Goal: Task Accomplishment & Management: Complete application form

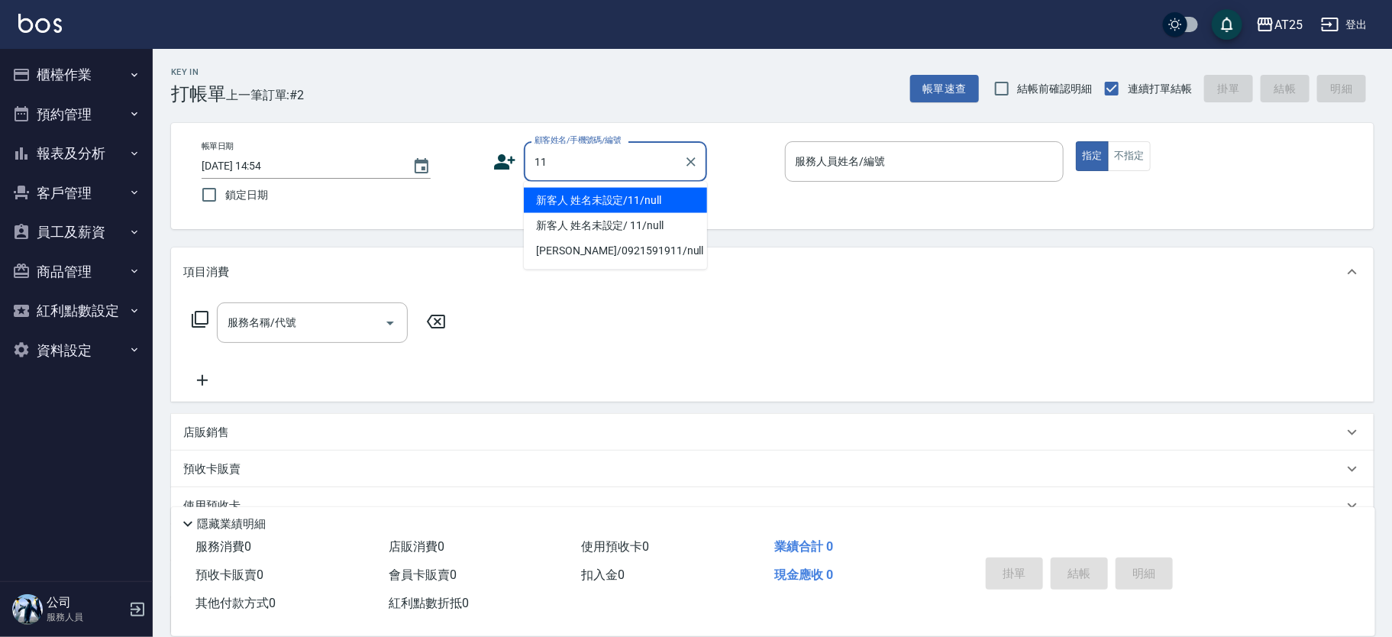
type input "新客人 姓名未設定/11/null"
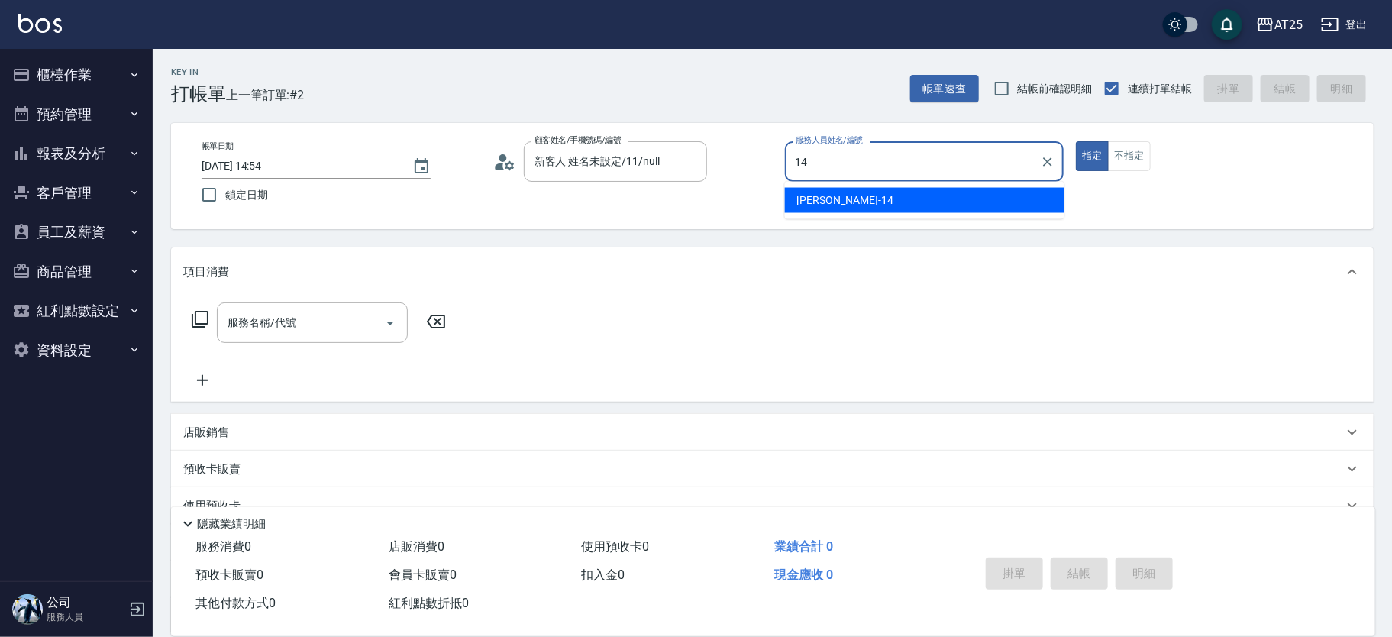
type input "[PERSON_NAME]-14"
type button "true"
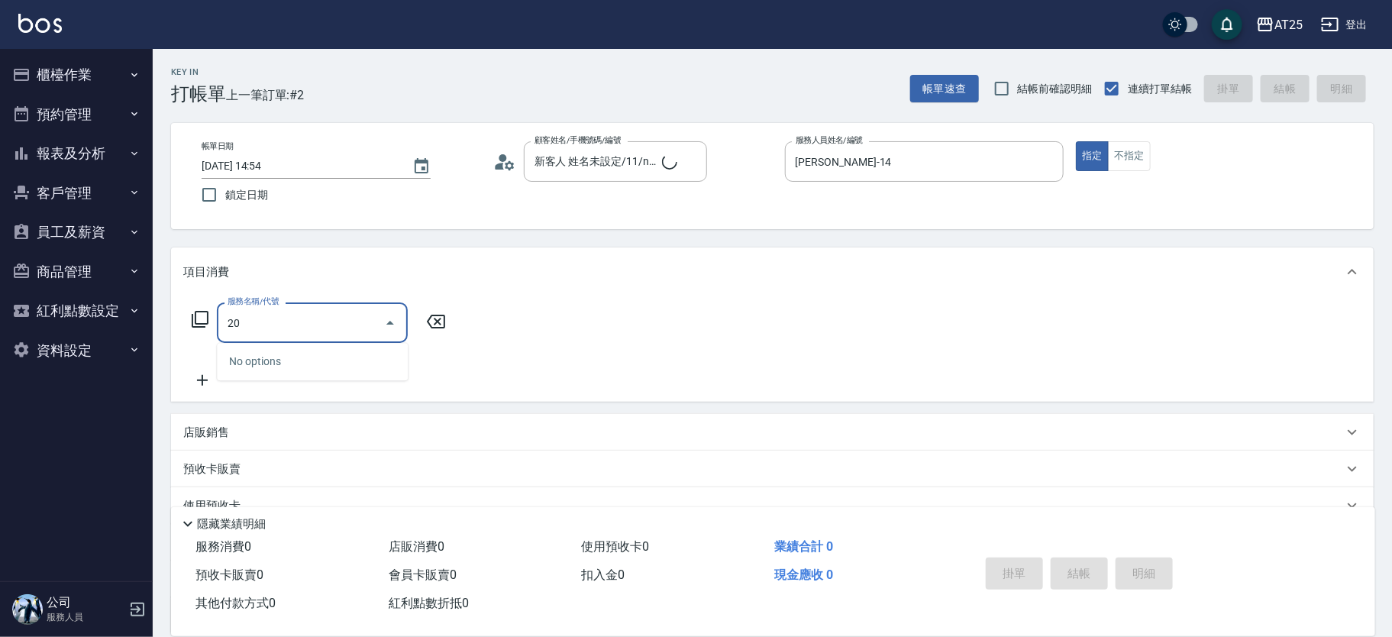
type input "201"
type input "30"
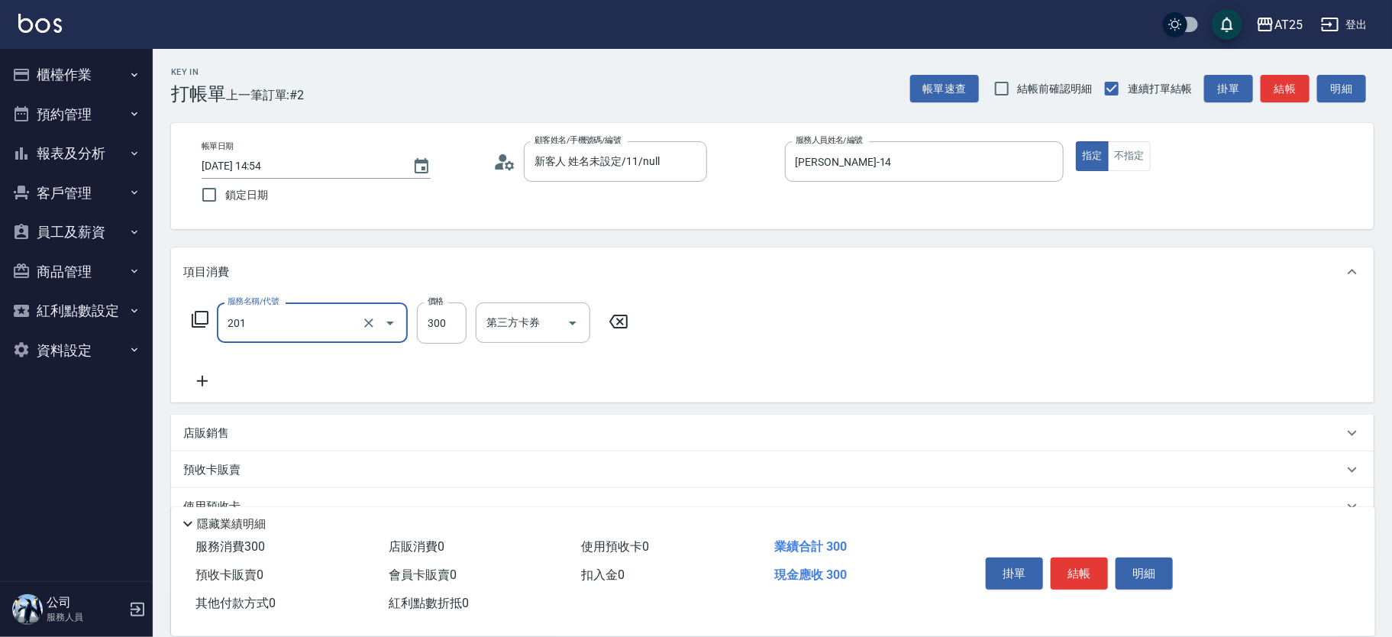
type input "洗髮(201)"
type input "0"
type input "40"
type input "400"
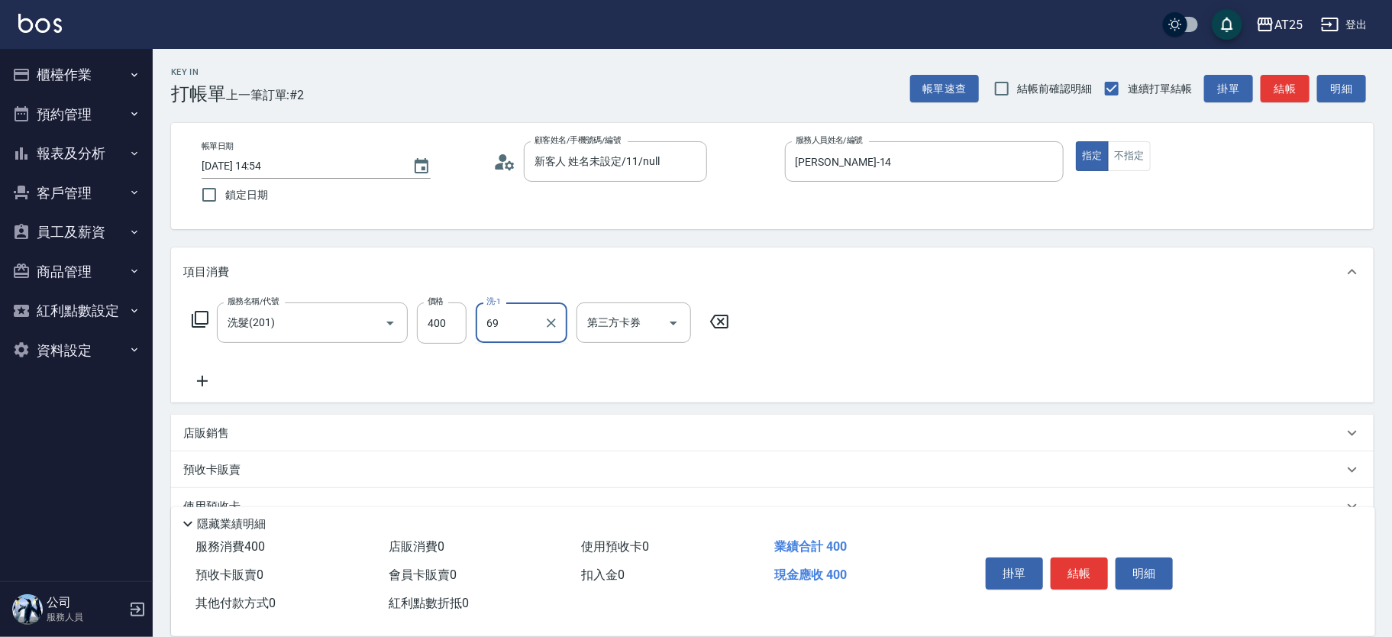
type input "小恩-69"
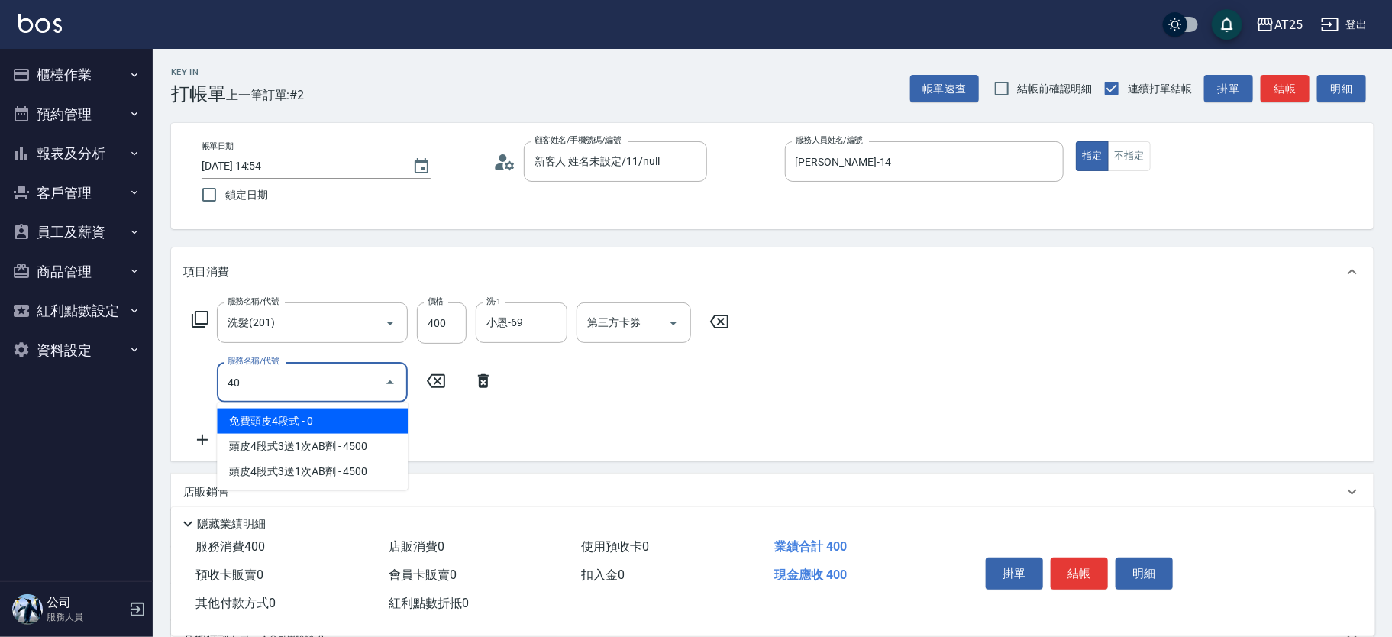
type input "401"
type input "70"
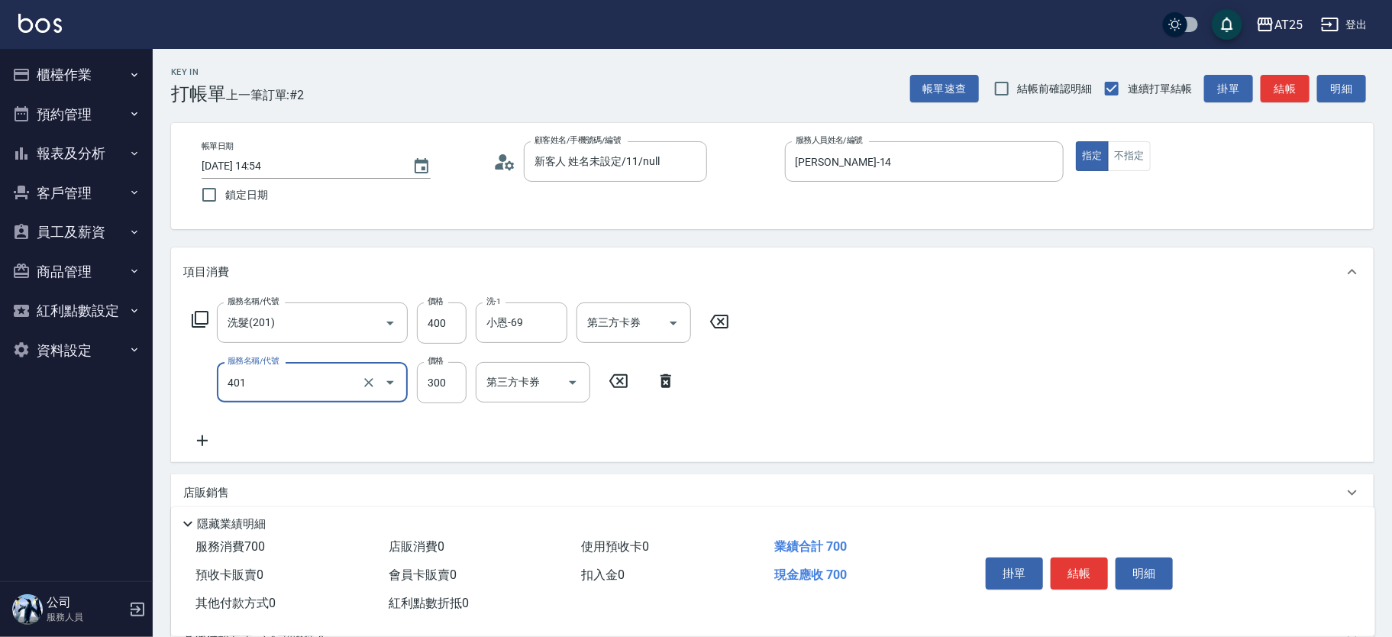
type input "剪髮(401)"
click at [1077, 557] on button "結帳" at bounding box center [1079, 573] width 57 height 32
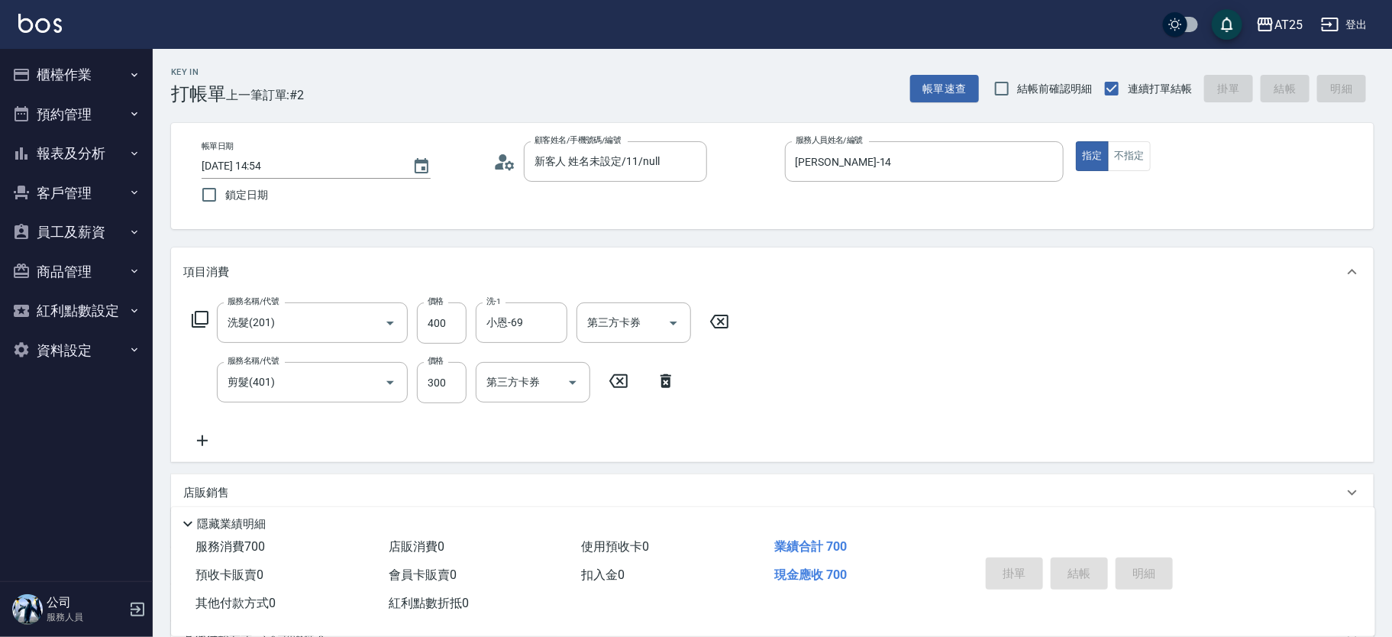
type input "[DATE] 15:52"
type input "0"
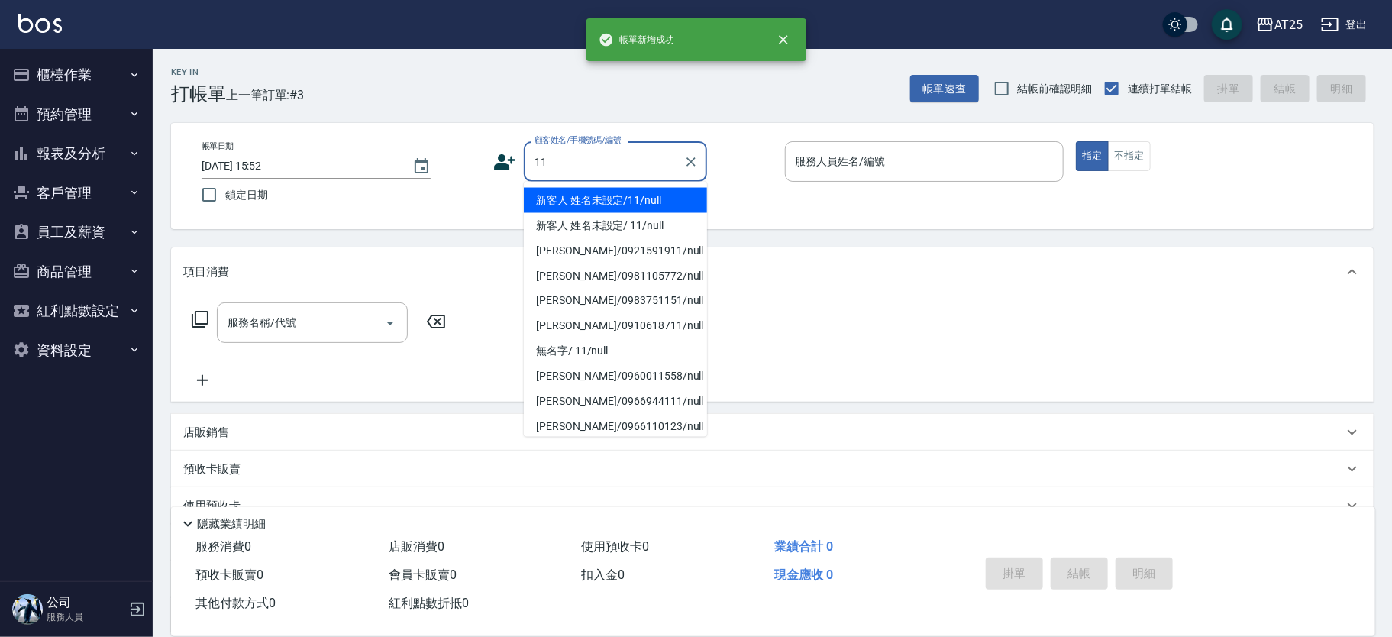
type input "新客人 姓名未設定/11/null"
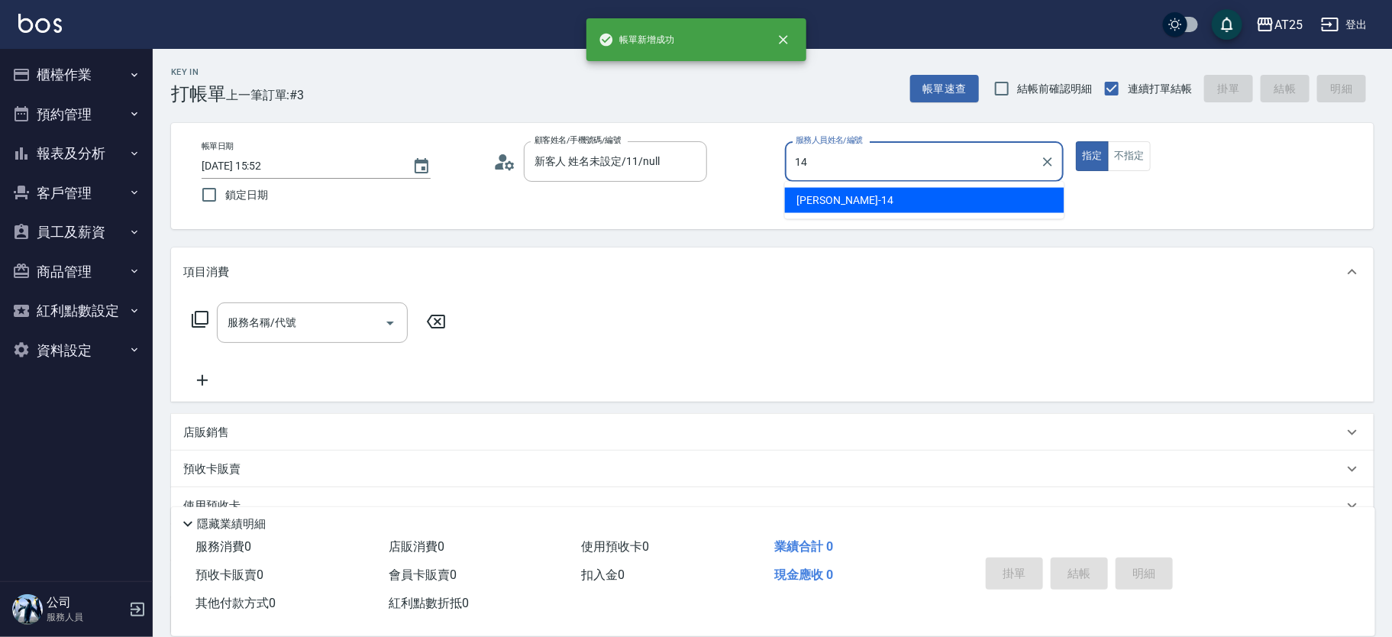
type input "[PERSON_NAME]-14"
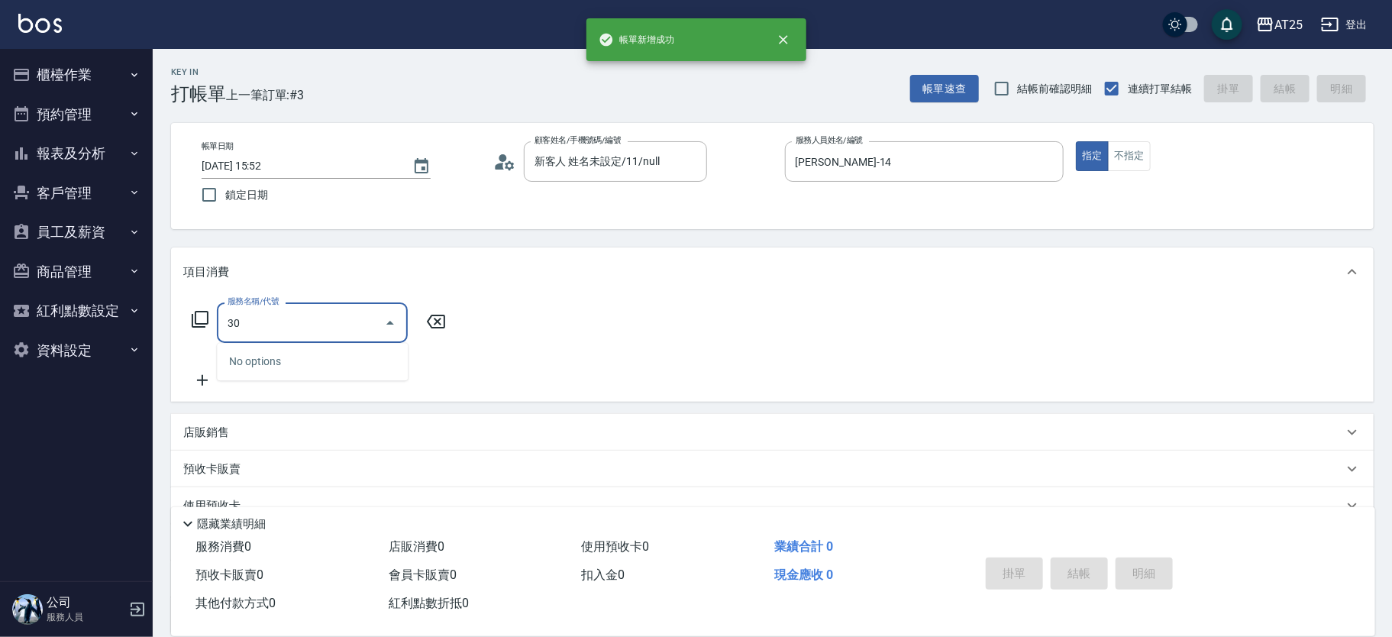
type input "301"
type input "150"
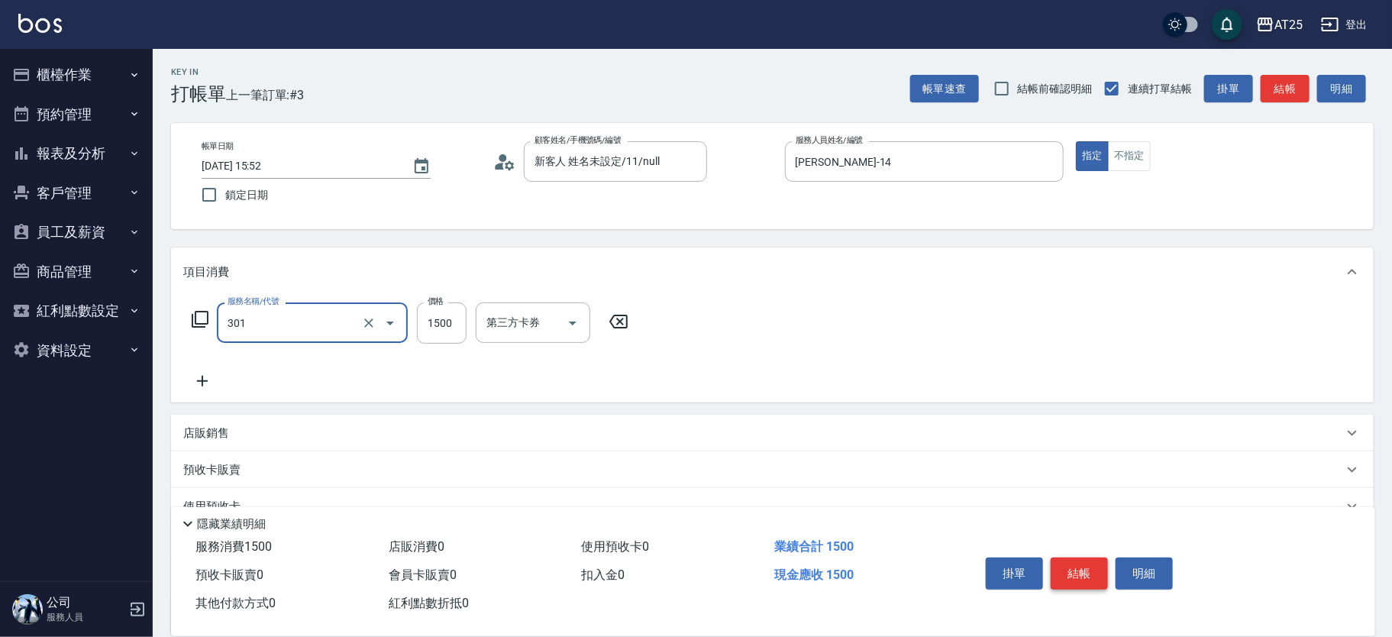
type input "燙髮(301)"
type input "3"
type input "0"
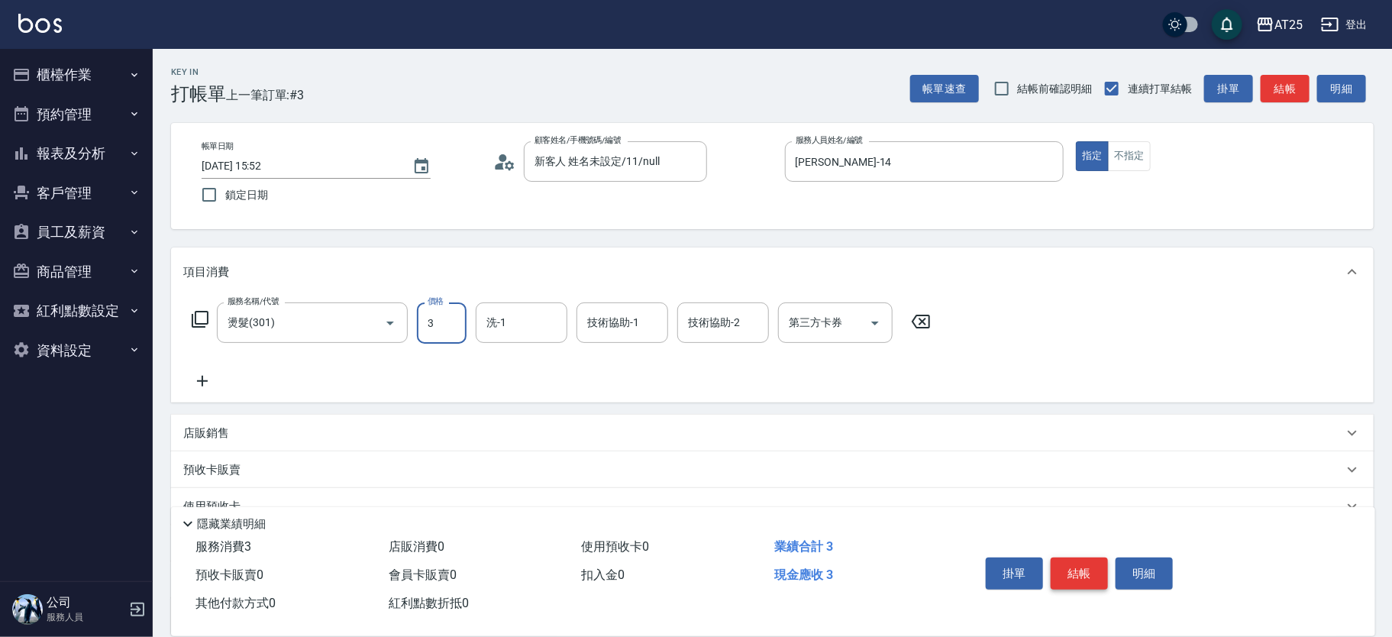
type input "30"
type input "300"
type input "3000"
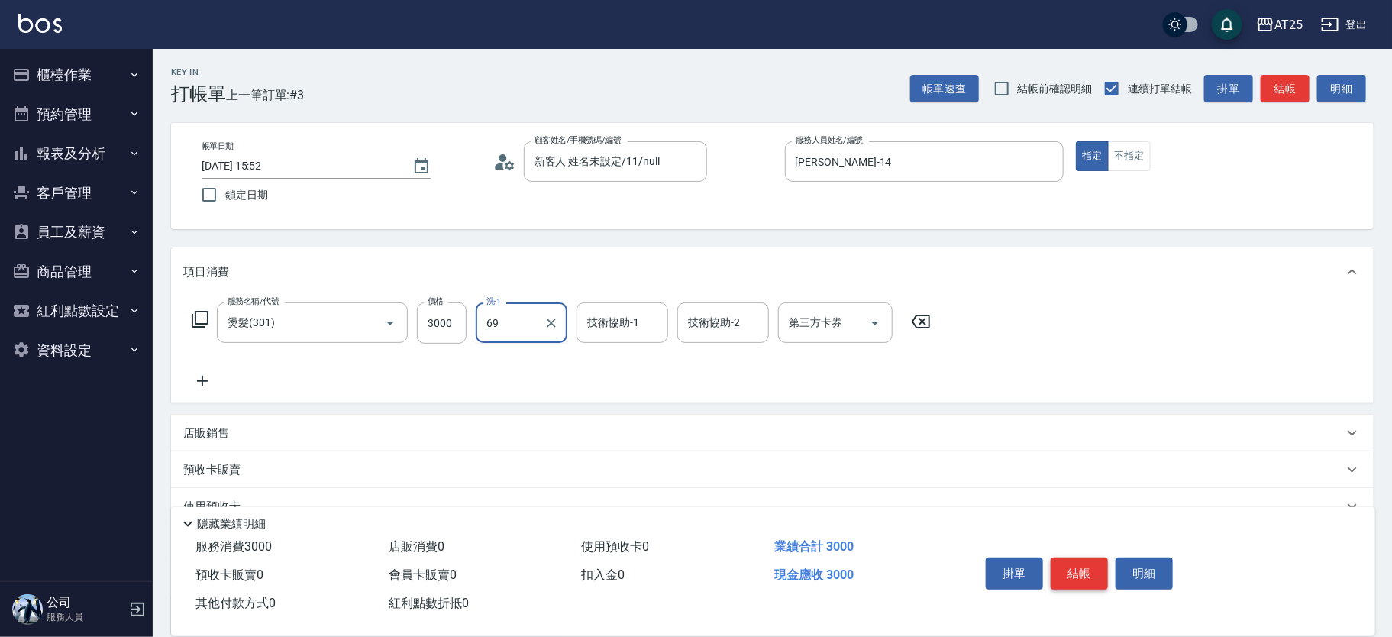
type input "小恩-69"
click at [1080, 563] on button "結帳" at bounding box center [1079, 573] width 57 height 32
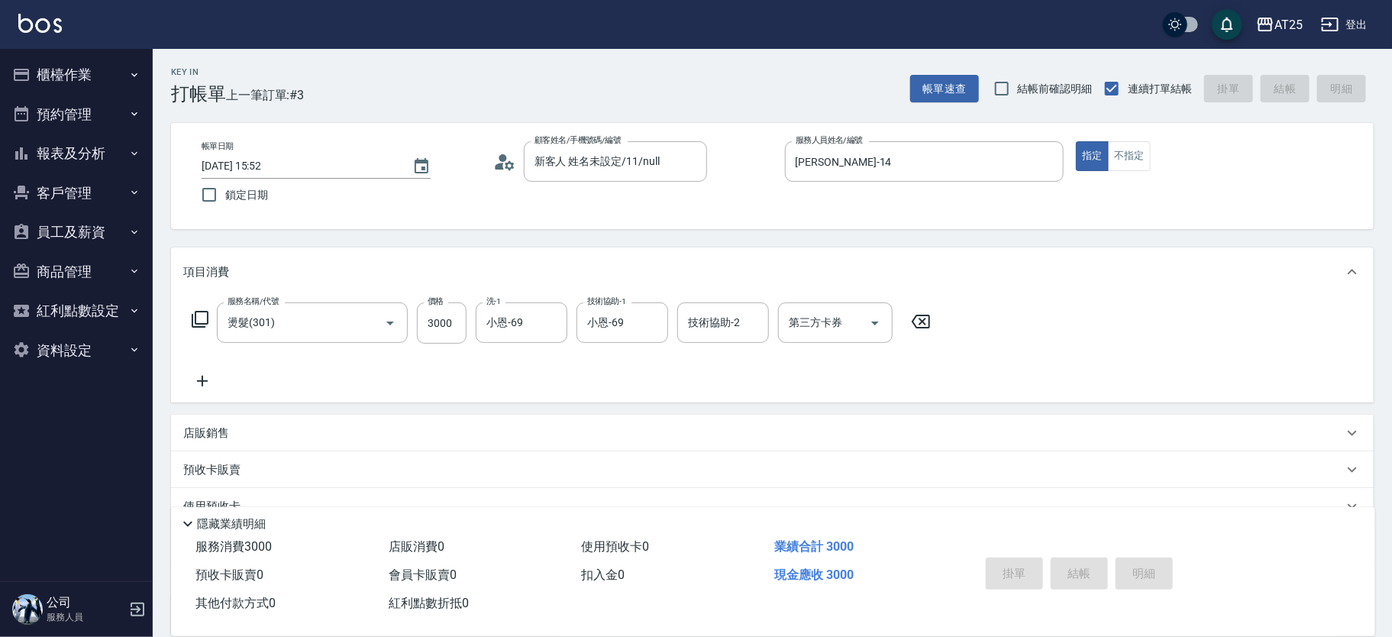
type input "0"
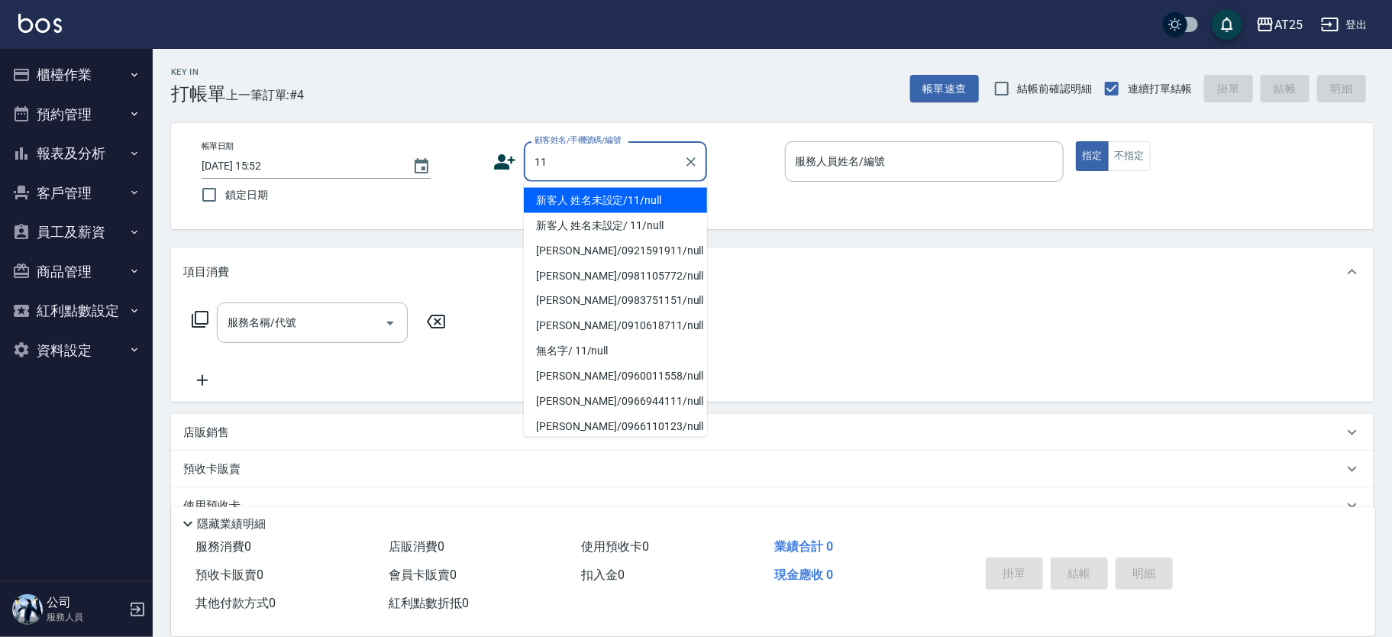
type input "新客人 姓名未設定/11/null"
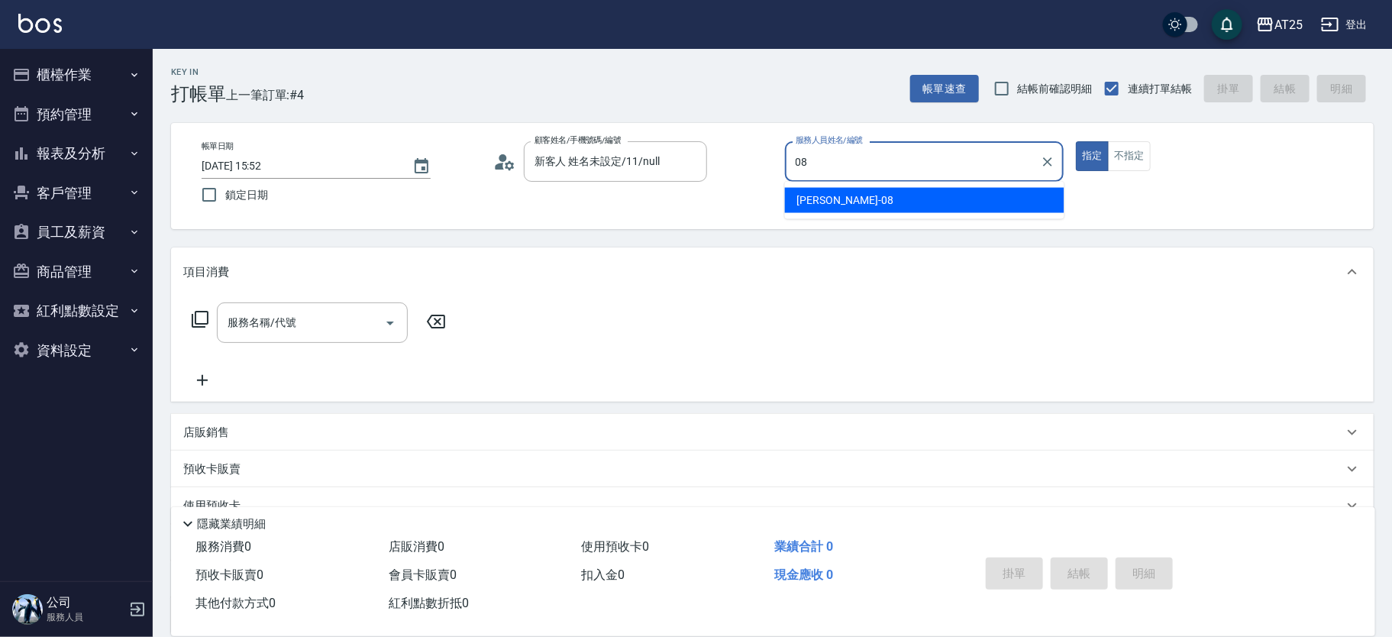
type input "[PERSON_NAME]-08"
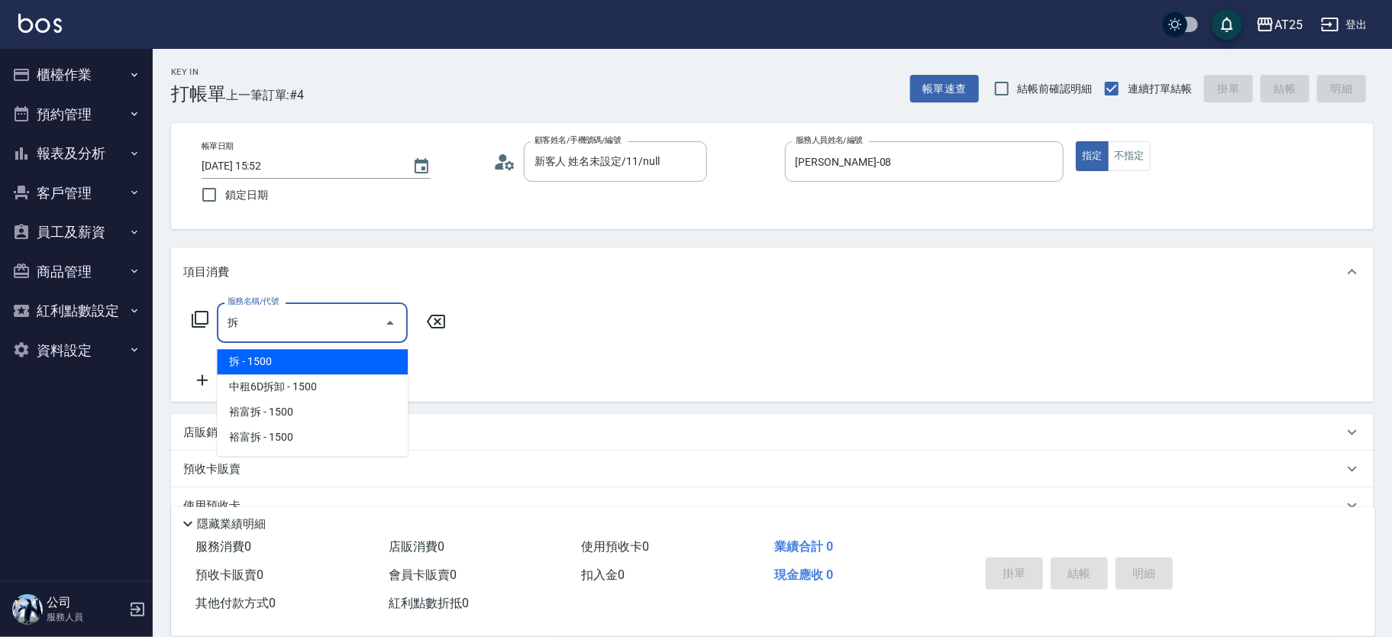
type input "拆(714)"
type input "150"
type input "拆(714)"
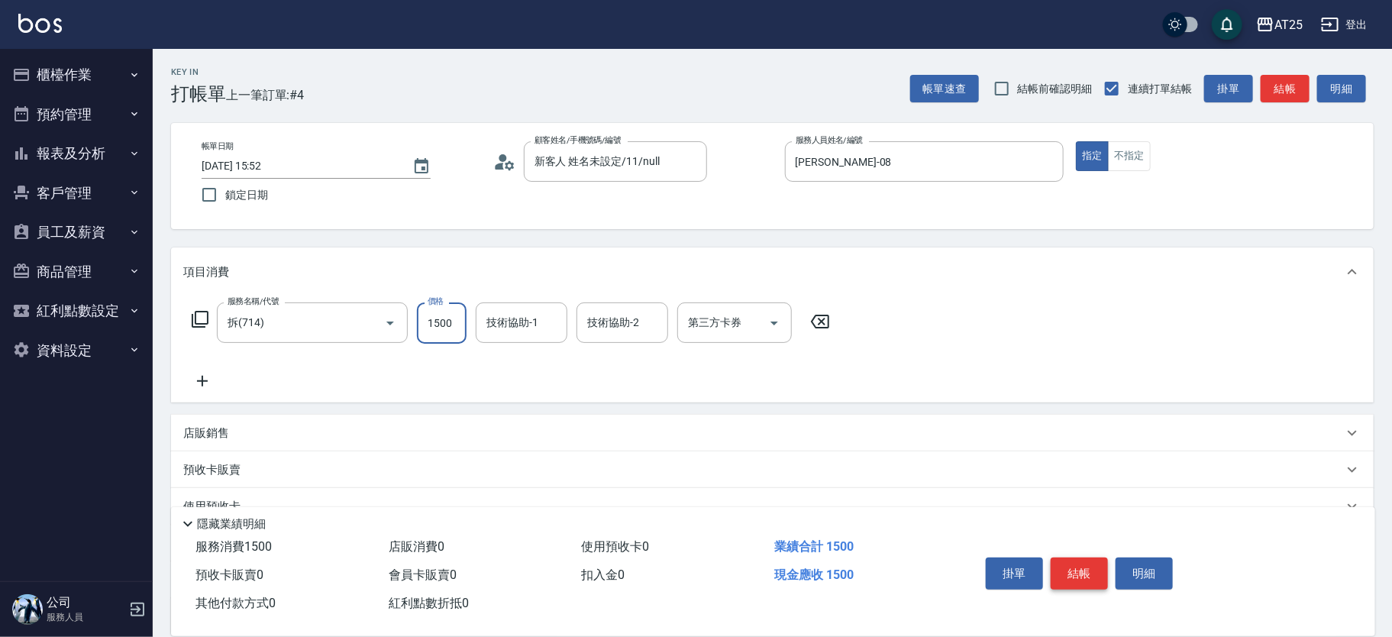
type input "0"
type input "40"
type input "400"
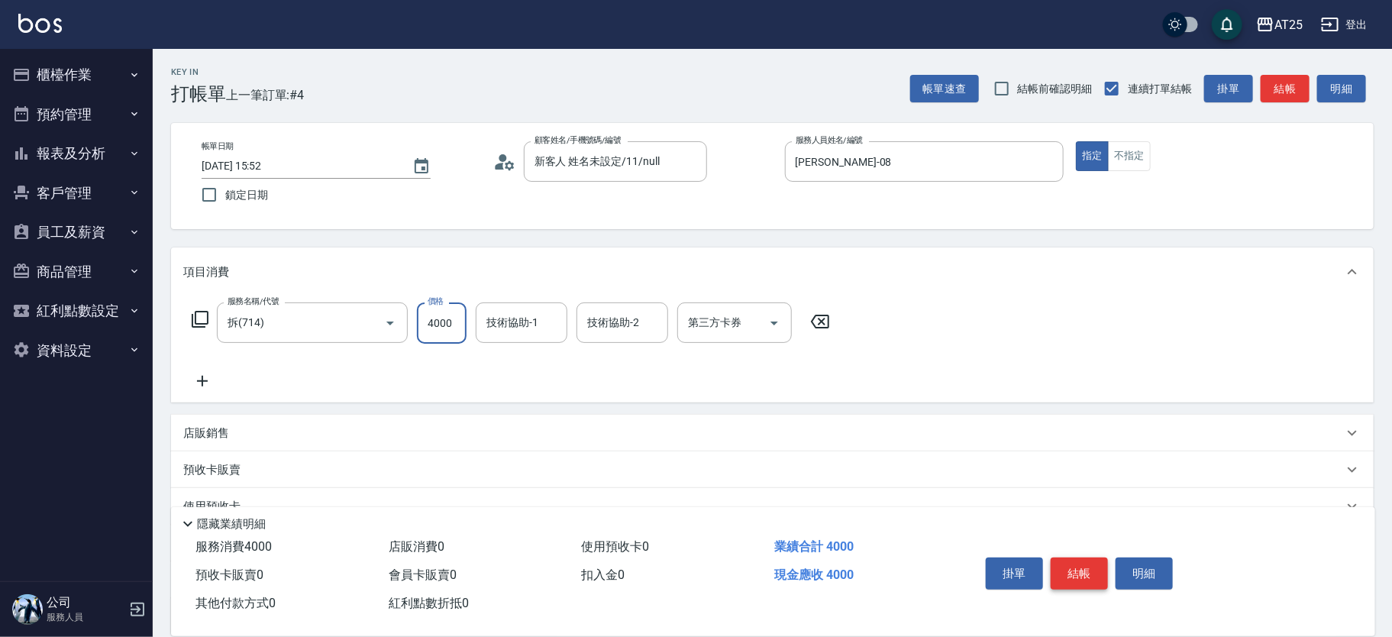
type input "4000"
type input "[PERSON_NAME]-70"
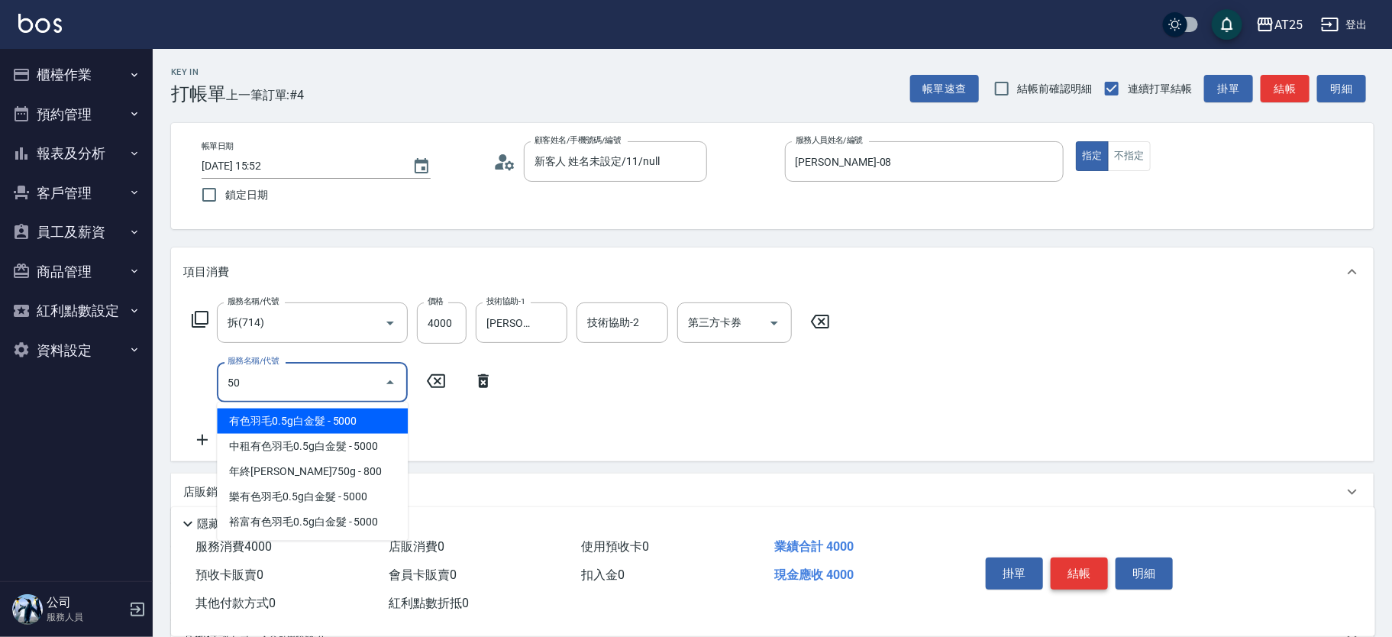
type input "501"
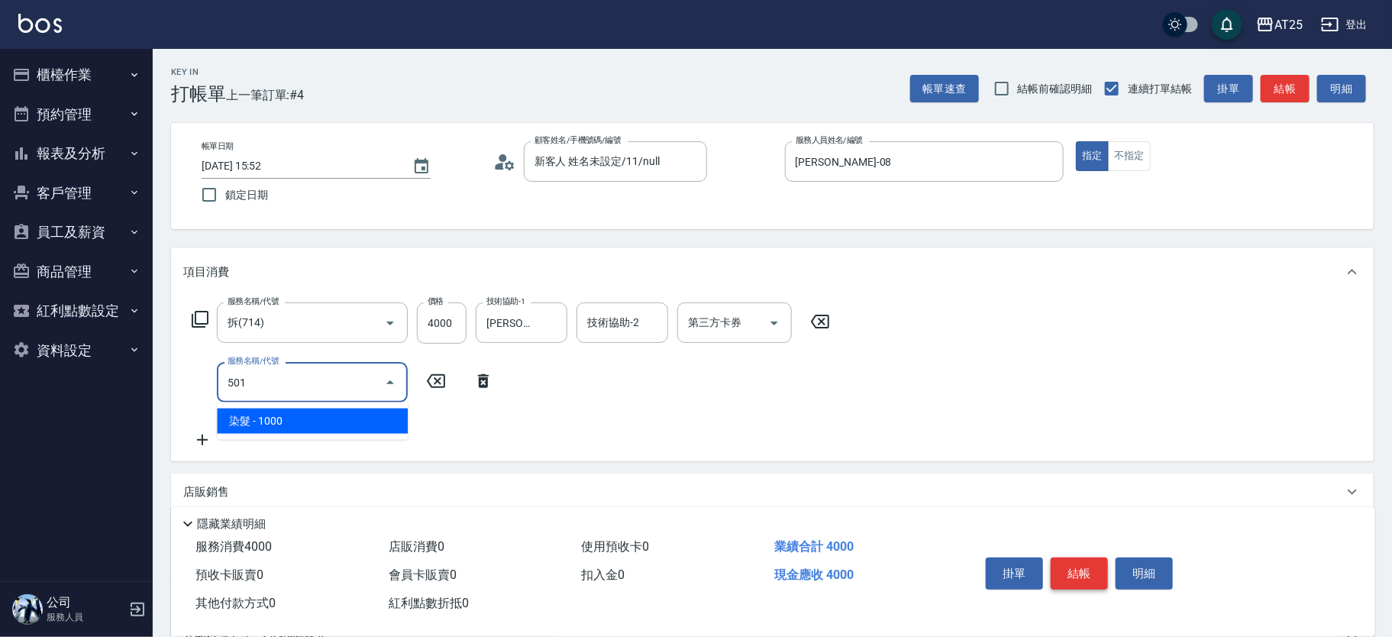
type input "500"
type input "染髮(501)"
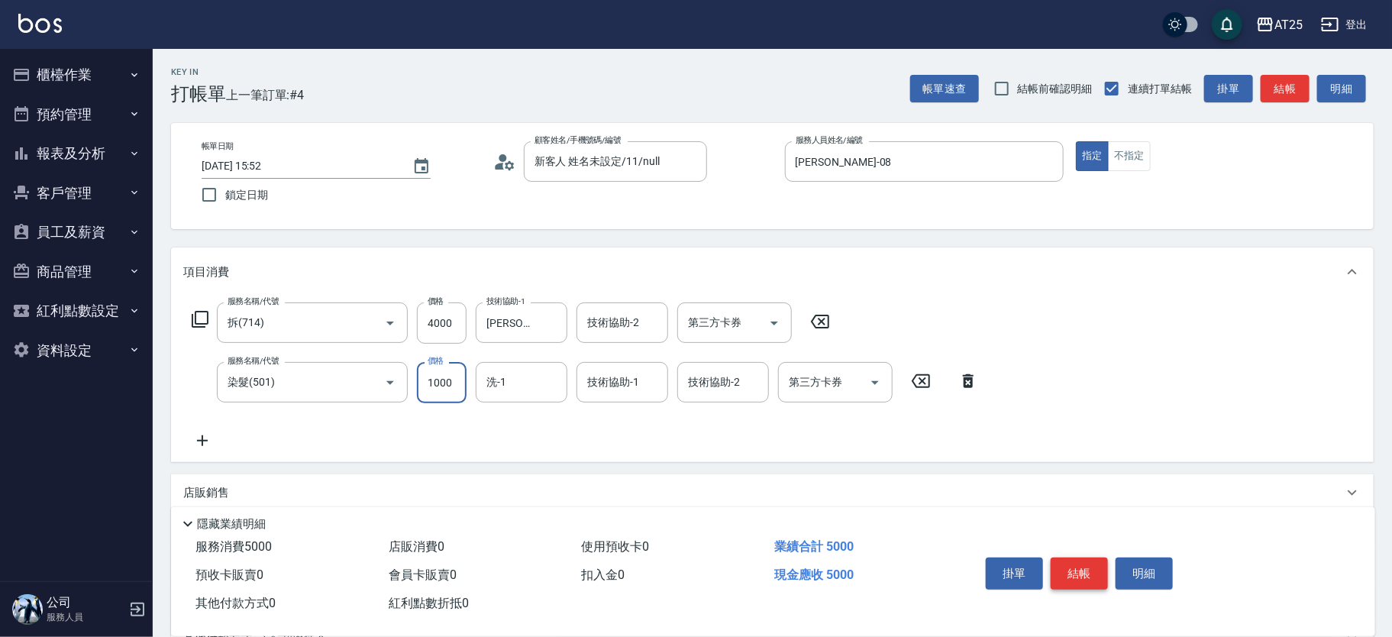
type input "400"
type input "0"
type input "707"
type input "[PERSON_NAME]-70"
click at [993, 557] on button "掛單" at bounding box center [1014, 573] width 57 height 32
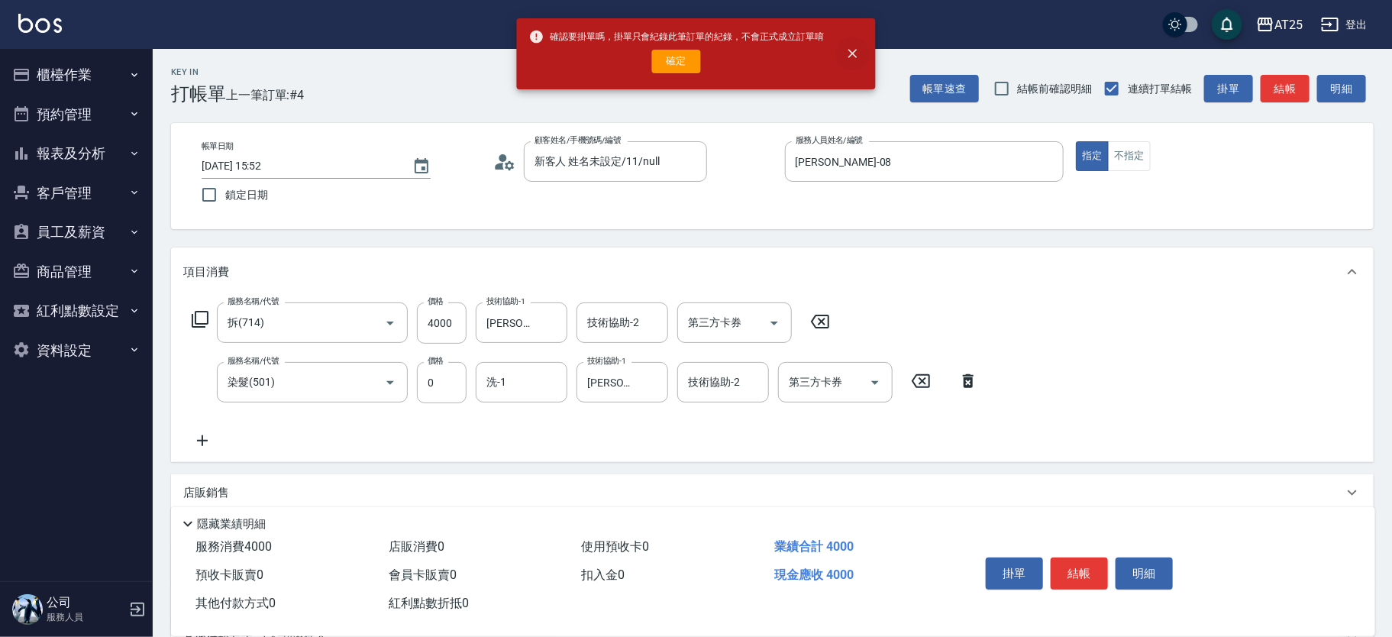
click at [857, 51] on icon "close" at bounding box center [852, 53] width 15 height 15
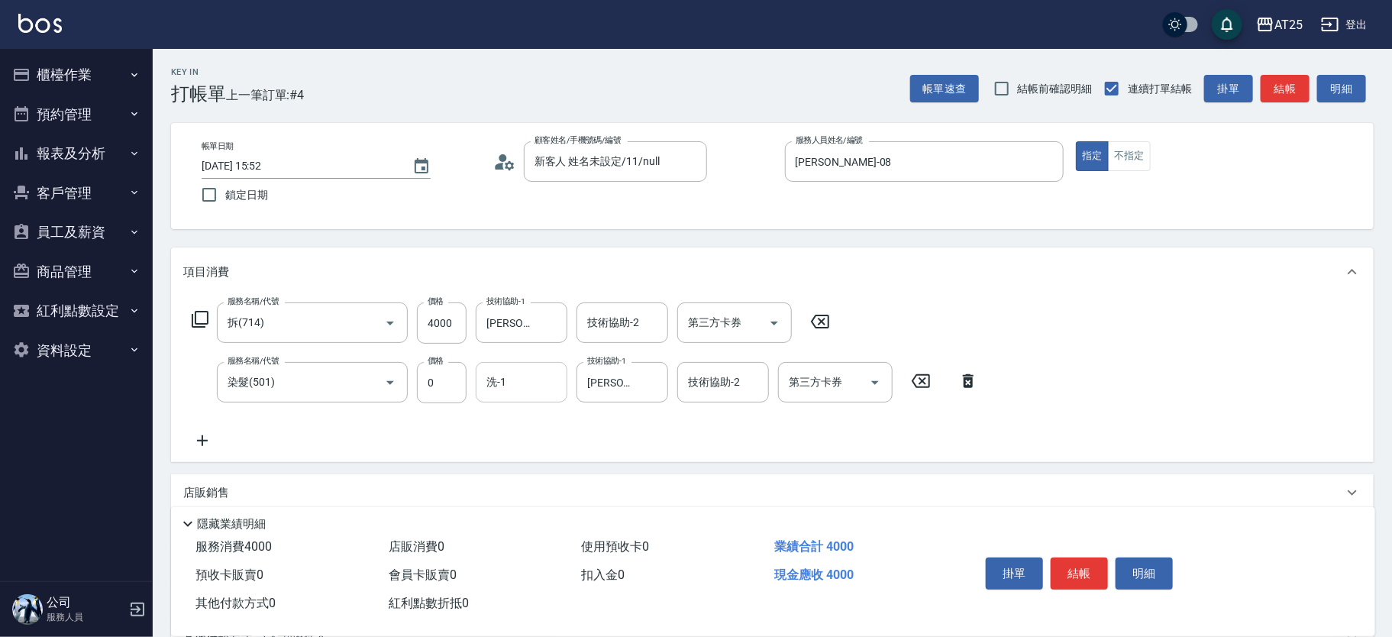
click at [511, 380] on input "洗-1" at bounding box center [522, 382] width 78 height 27
type input "[PERSON_NAME]-70"
click at [1087, 562] on button "結帳" at bounding box center [1079, 573] width 57 height 32
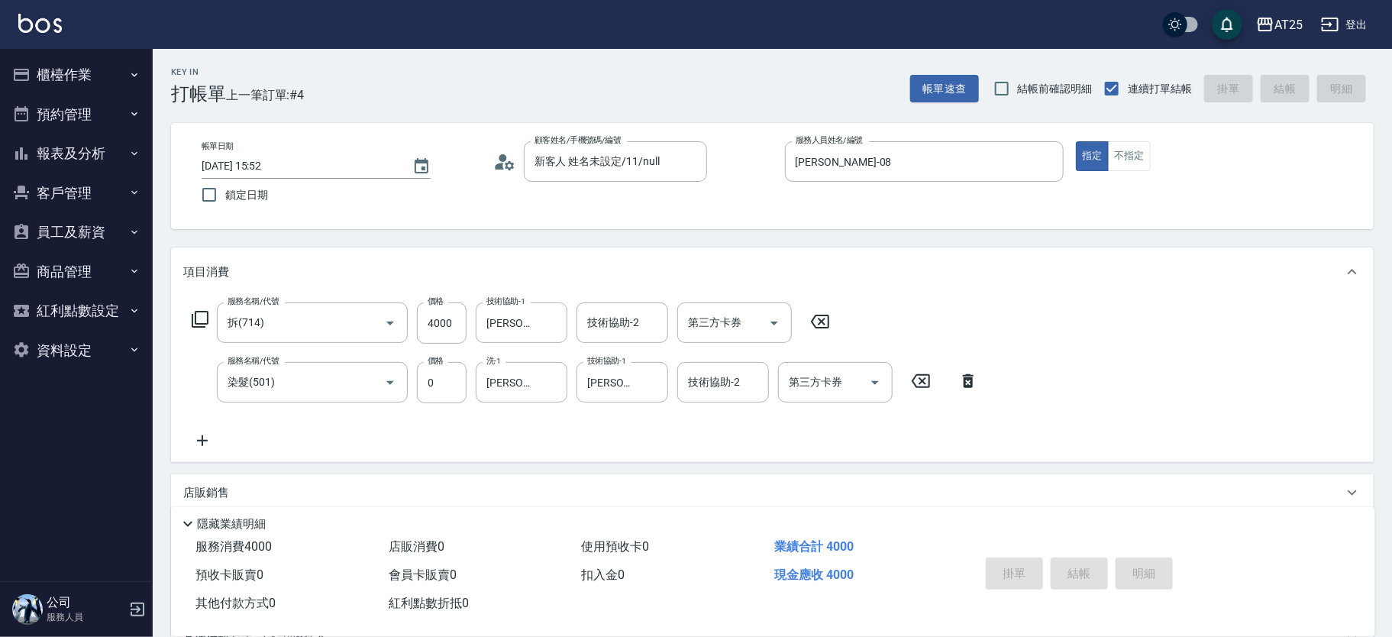
type input "0"
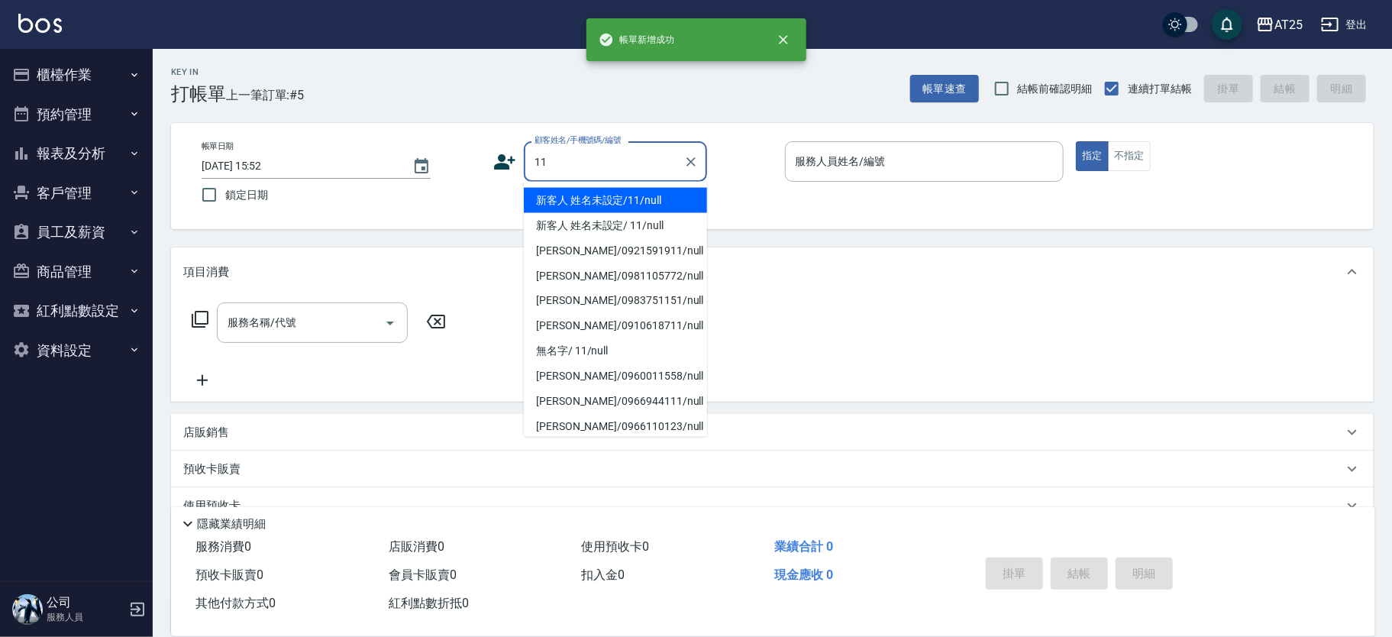
type input "新客人 姓名未設定/11/null"
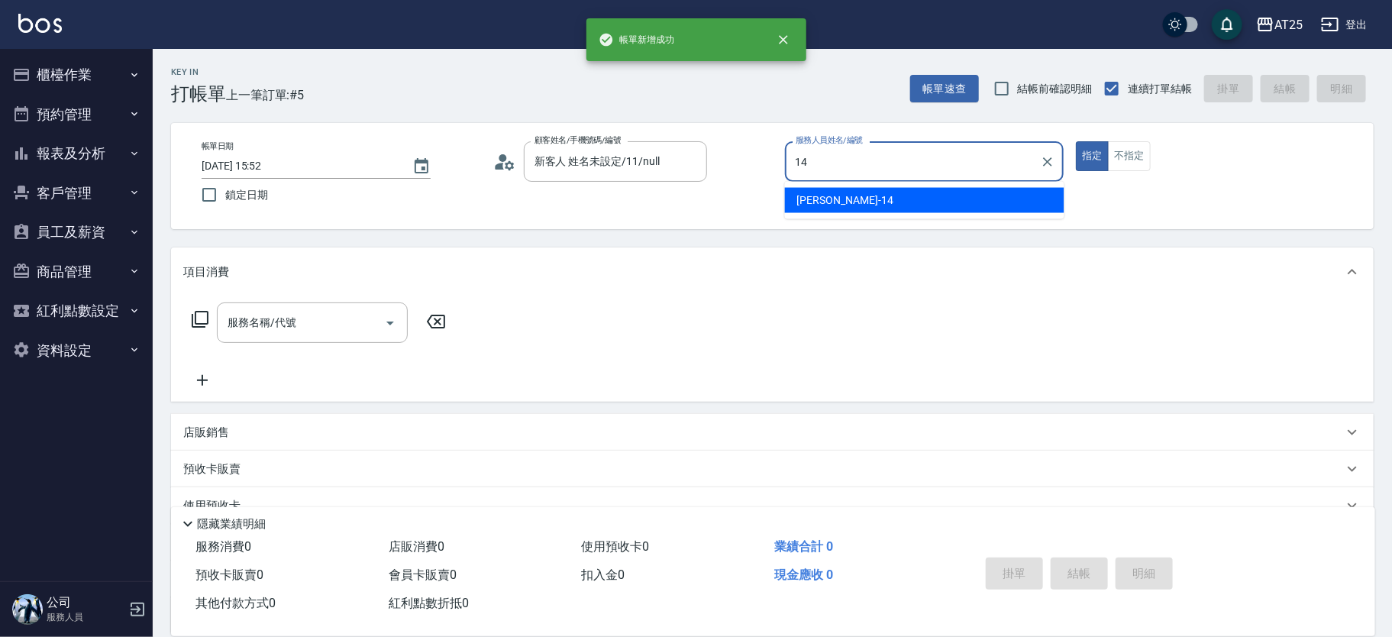
type input "[PERSON_NAME]-14"
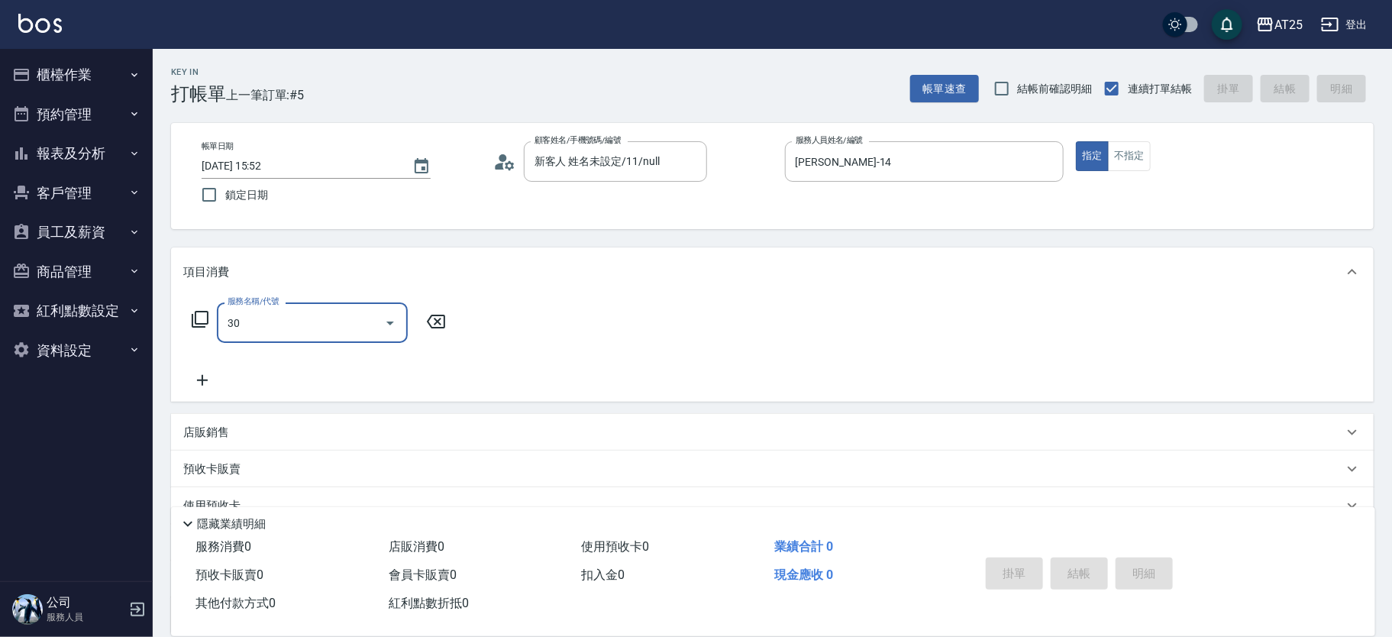
type input "301"
type input "150"
type input "燙髮(301)"
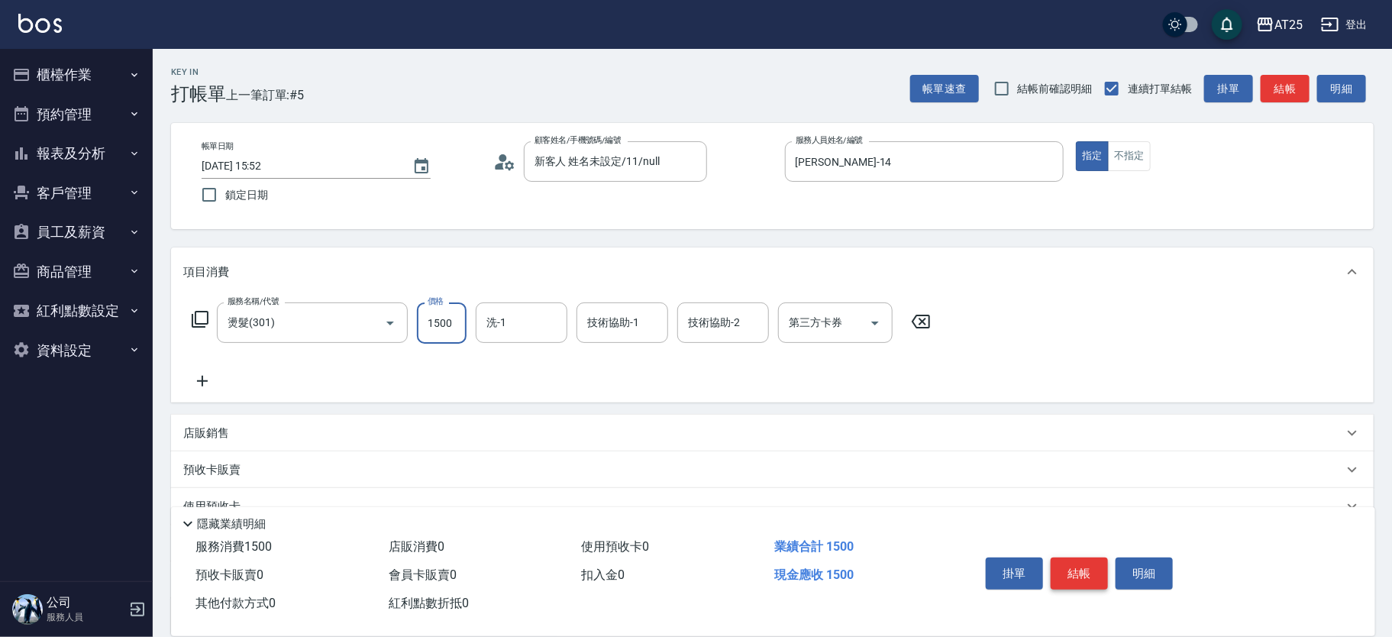
type input "3"
type input "0"
type input "35"
type input "30"
type input "350"
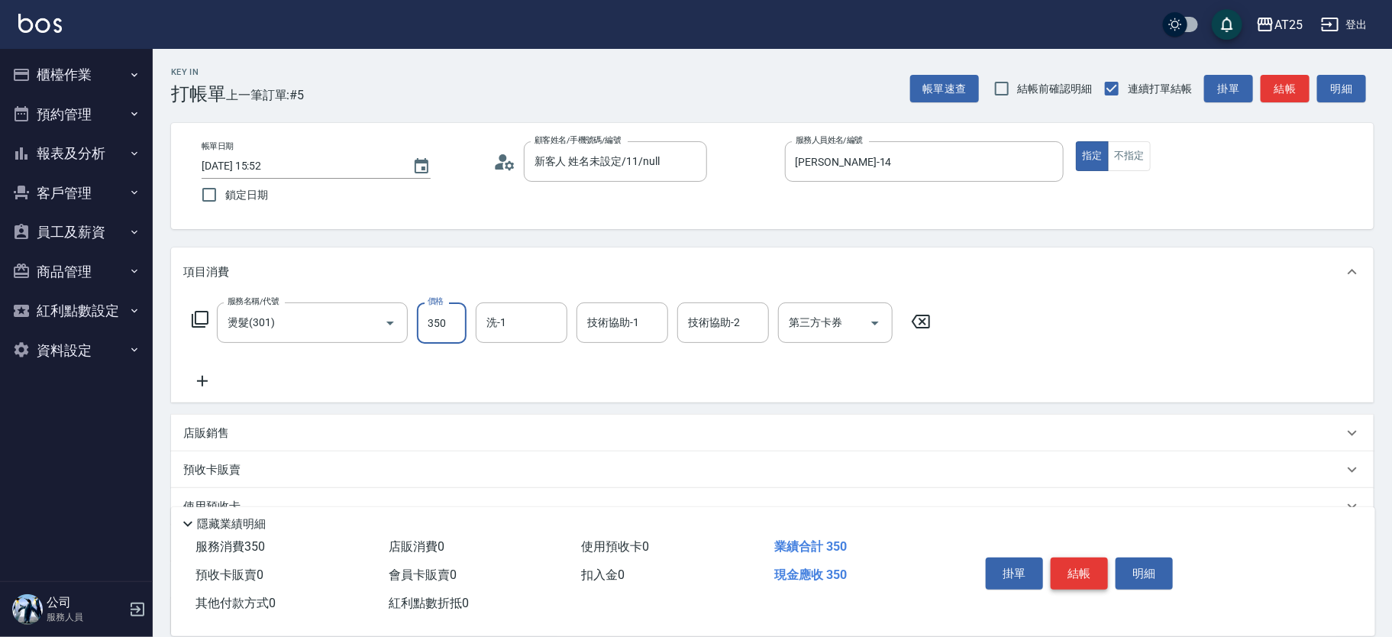
type input "350"
type input "3500"
type input "小恩-69"
click at [1087, 562] on button "結帳" at bounding box center [1079, 573] width 57 height 32
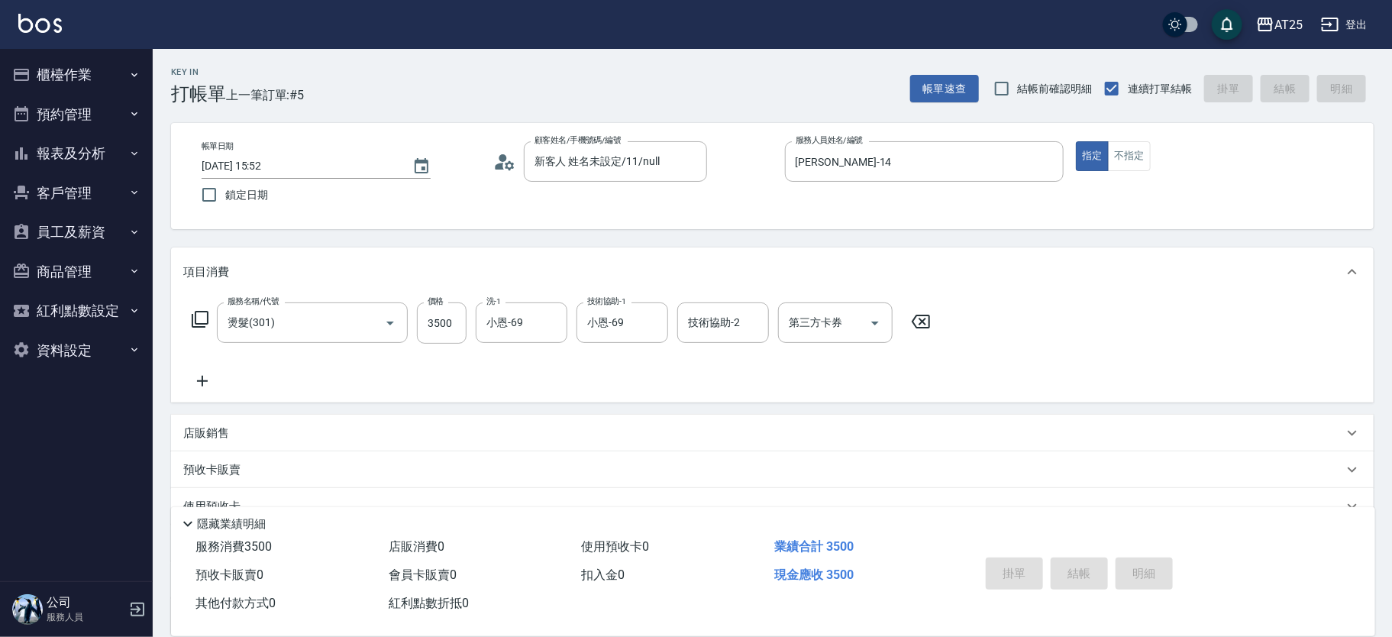
type input "0"
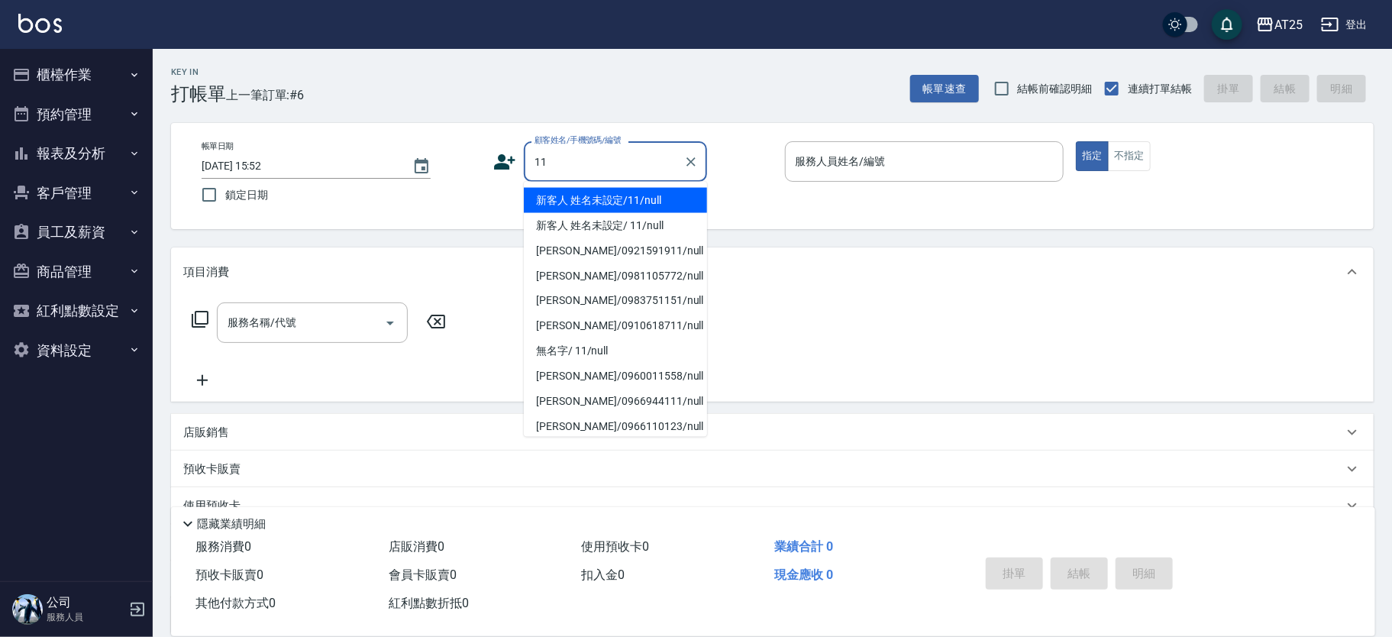
type input "新客人 姓名未設定/11/null"
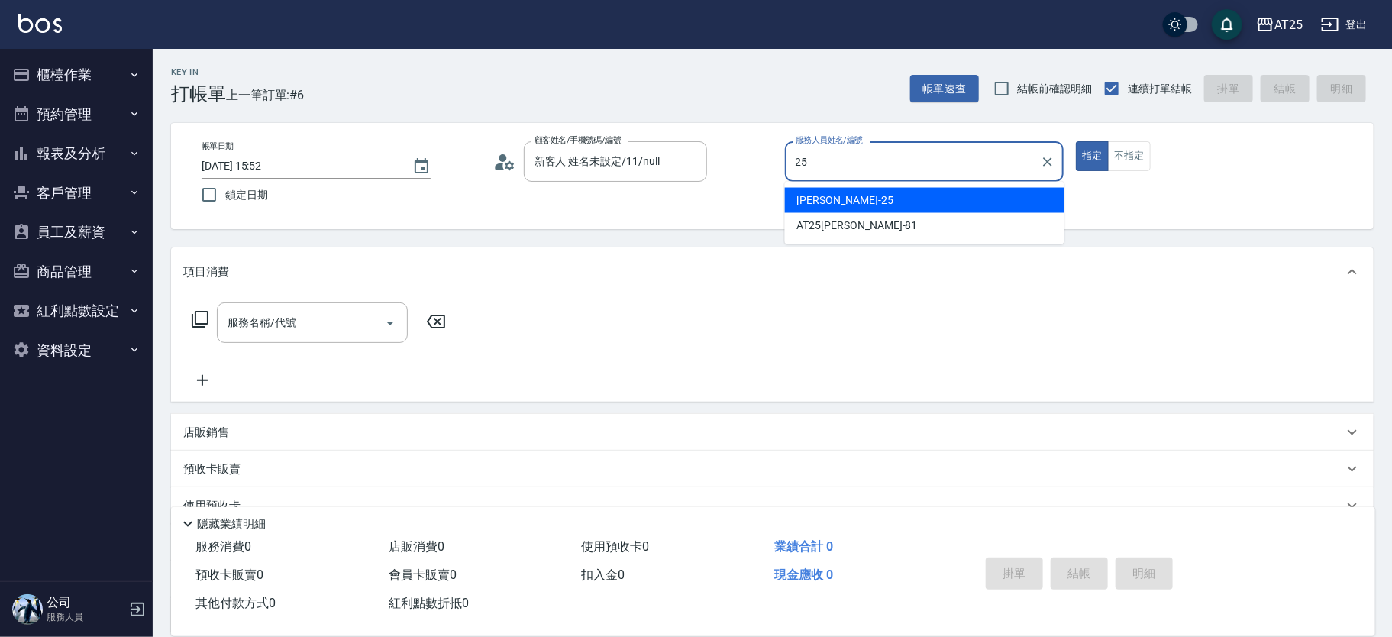
type input "[PERSON_NAME]-25"
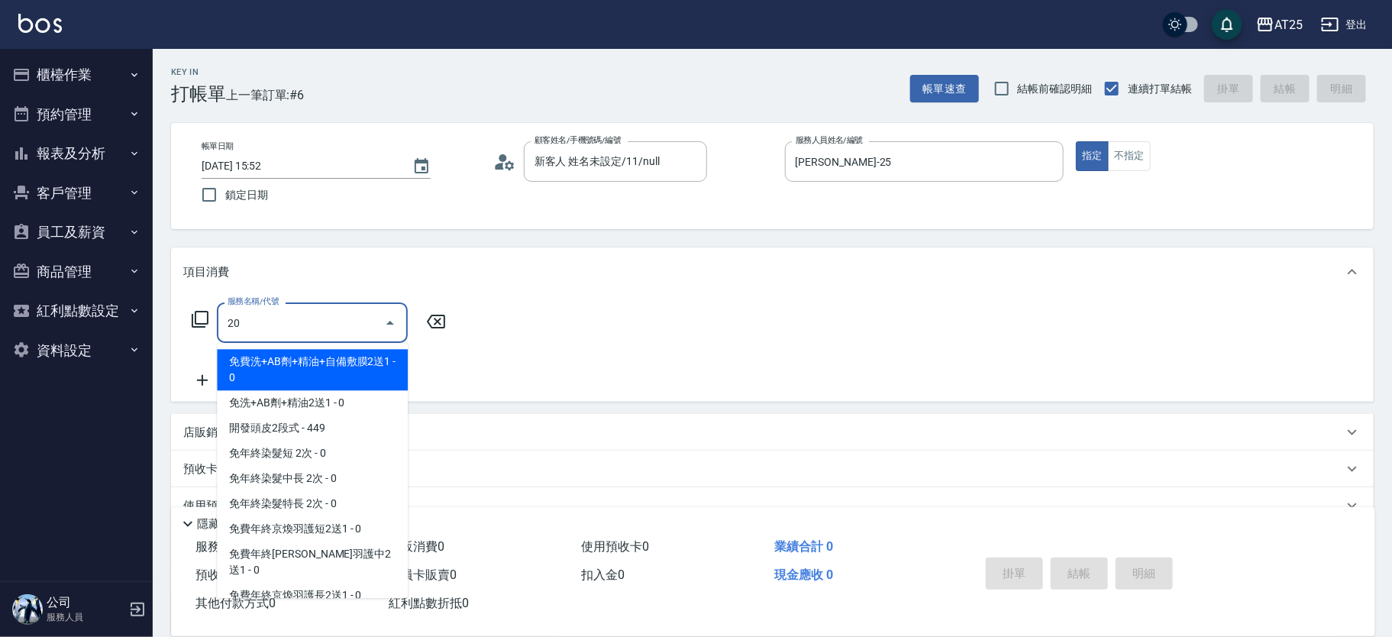
type input "201"
type input "30"
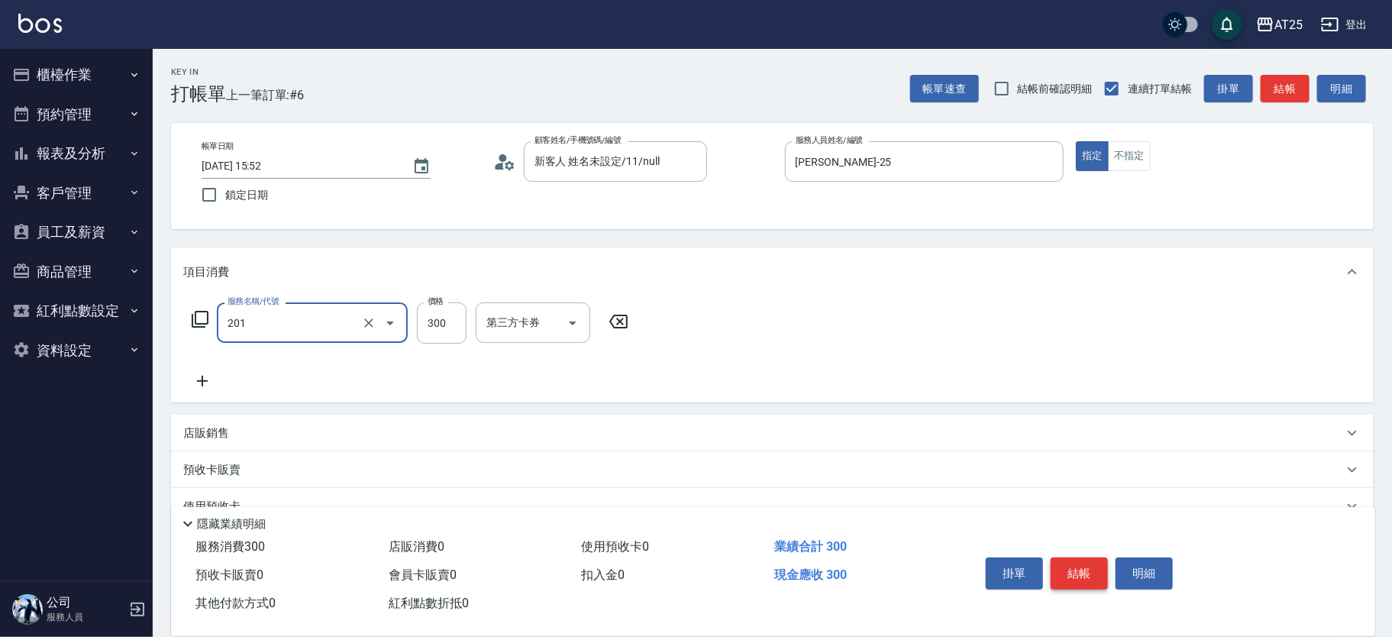
type input "洗髮(201)"
type input "0"
type input "40"
type input "400"
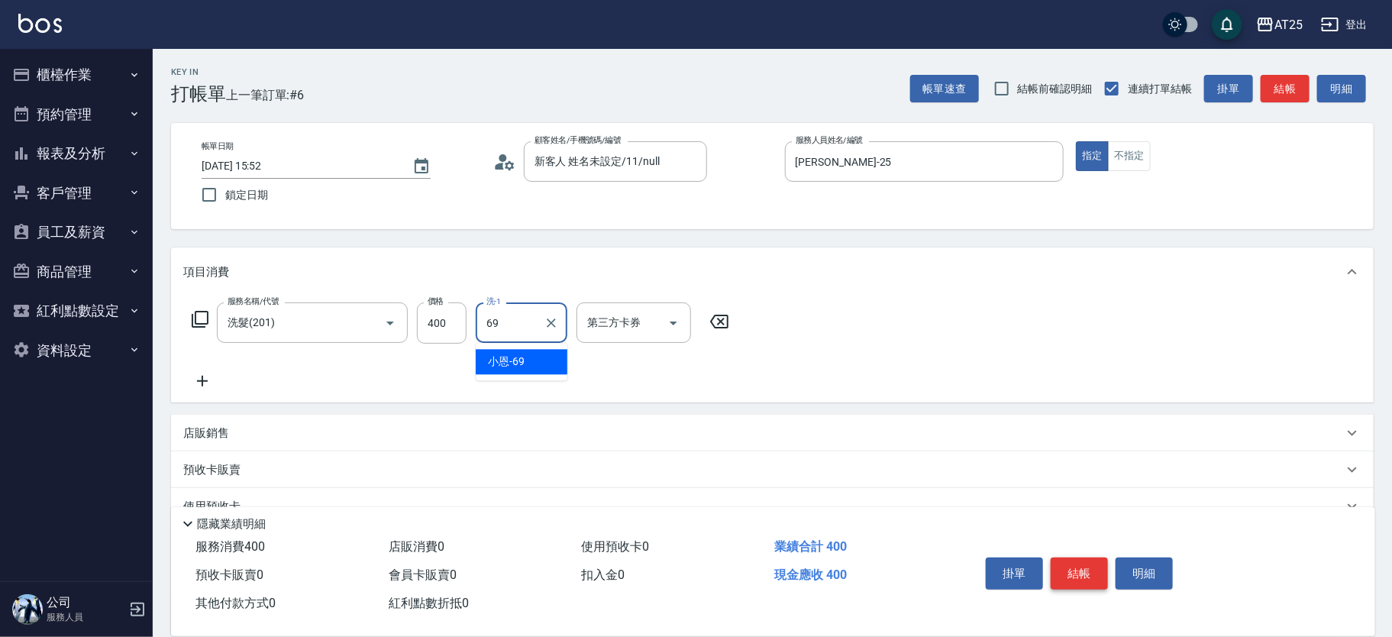
type input "小恩-69"
click at [1132, 153] on button "不指定" at bounding box center [1129, 156] width 43 height 30
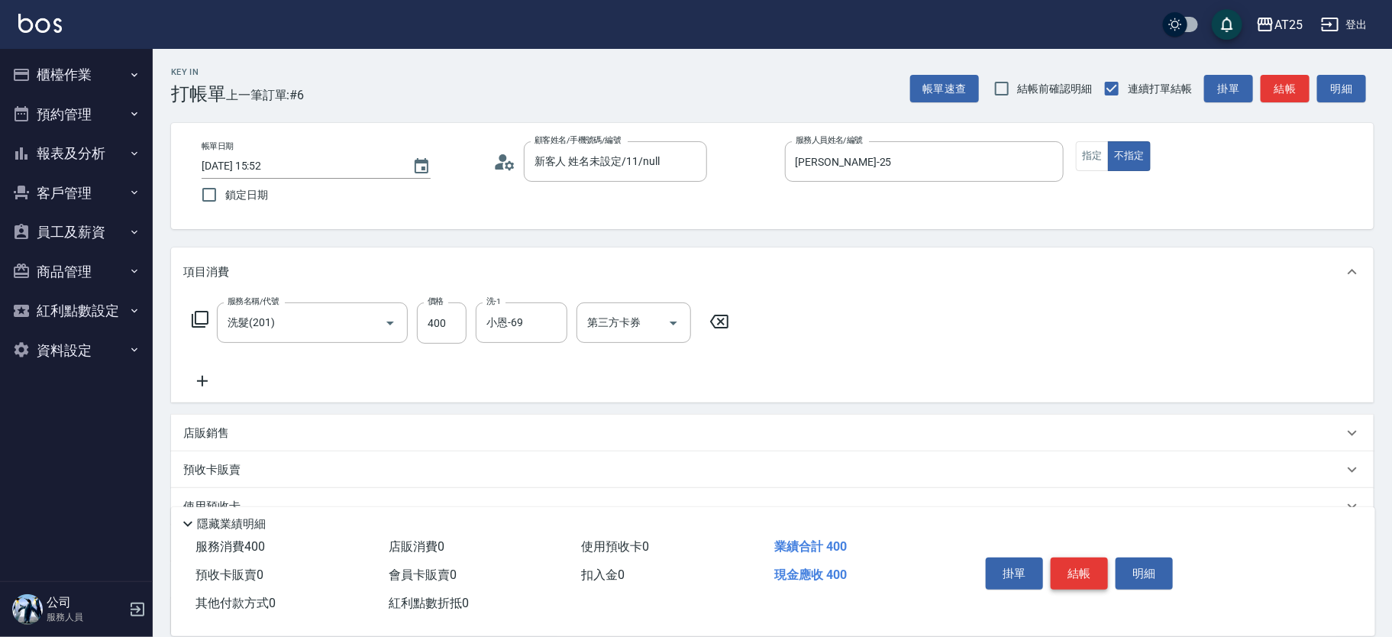
click at [1065, 562] on button "結帳" at bounding box center [1079, 573] width 57 height 32
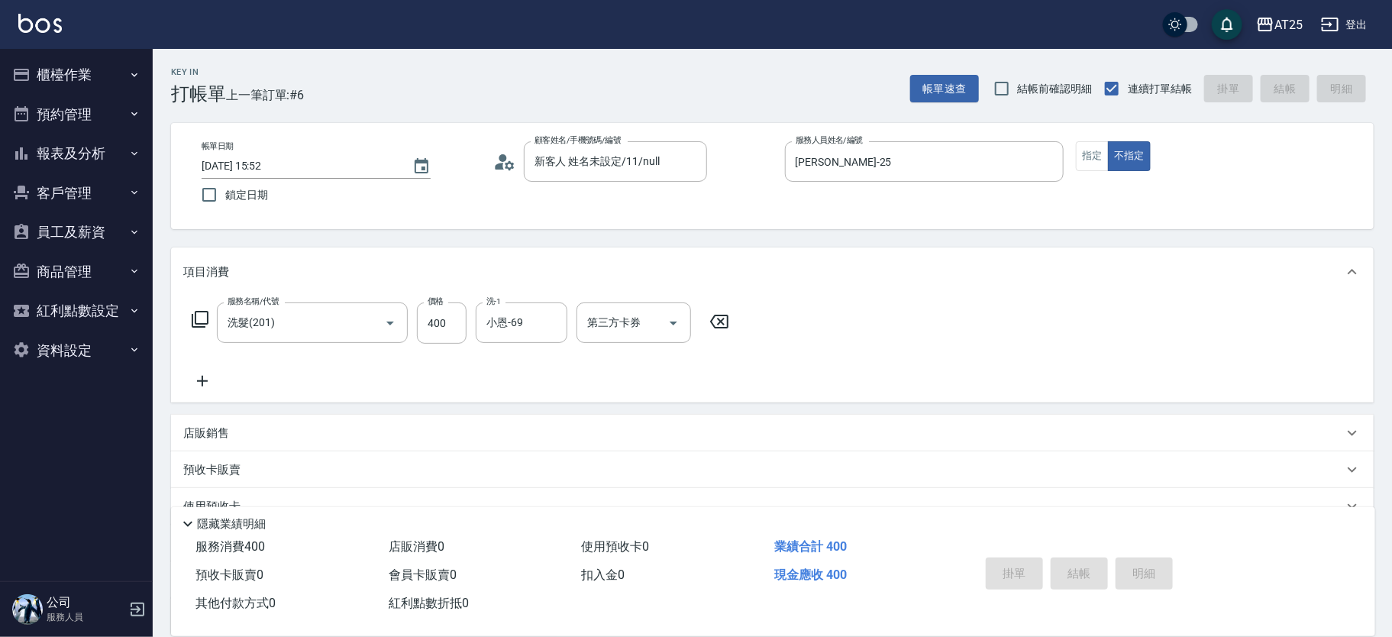
type input "[DATE] 15:53"
type input "0"
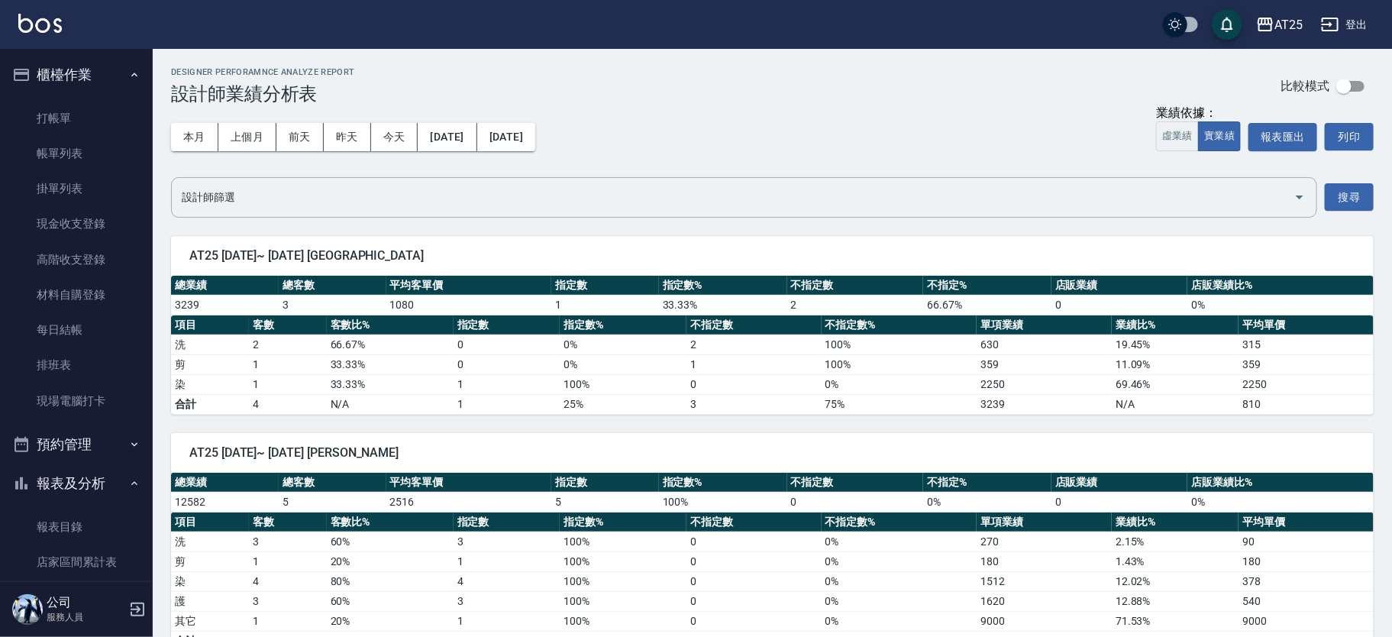
scroll to position [411, 0]
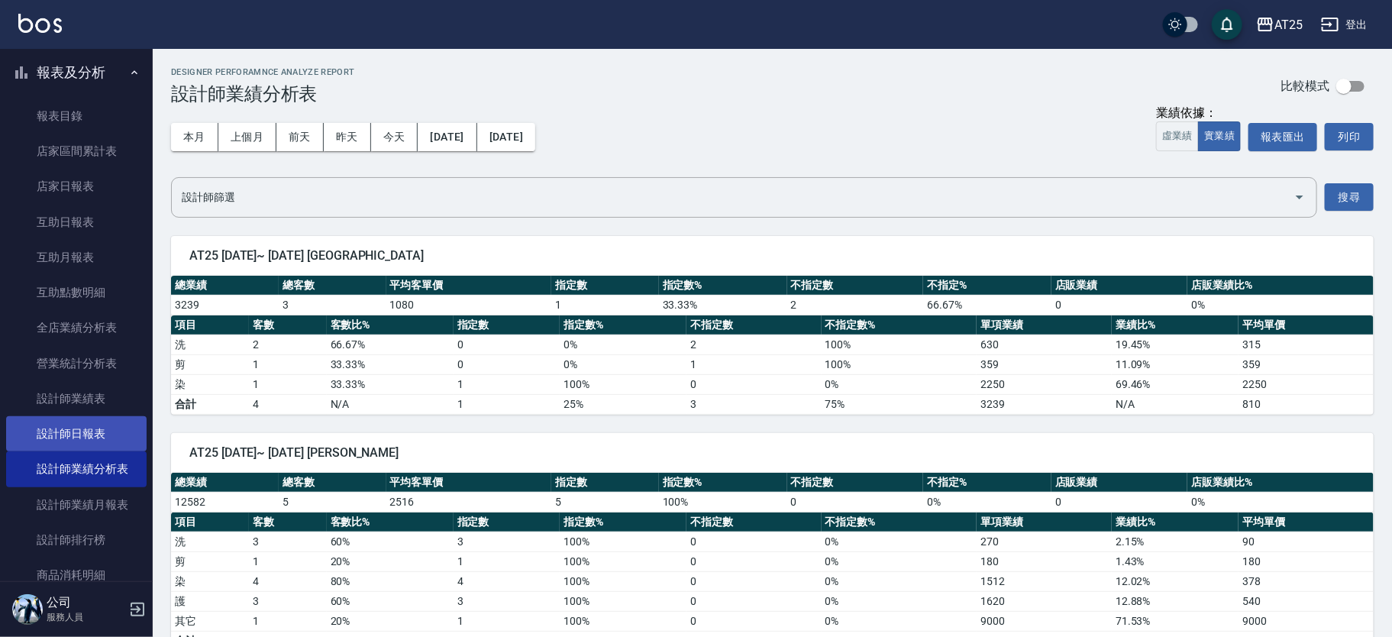
click at [90, 438] on link "設計師日報表" at bounding box center [76, 433] width 141 height 35
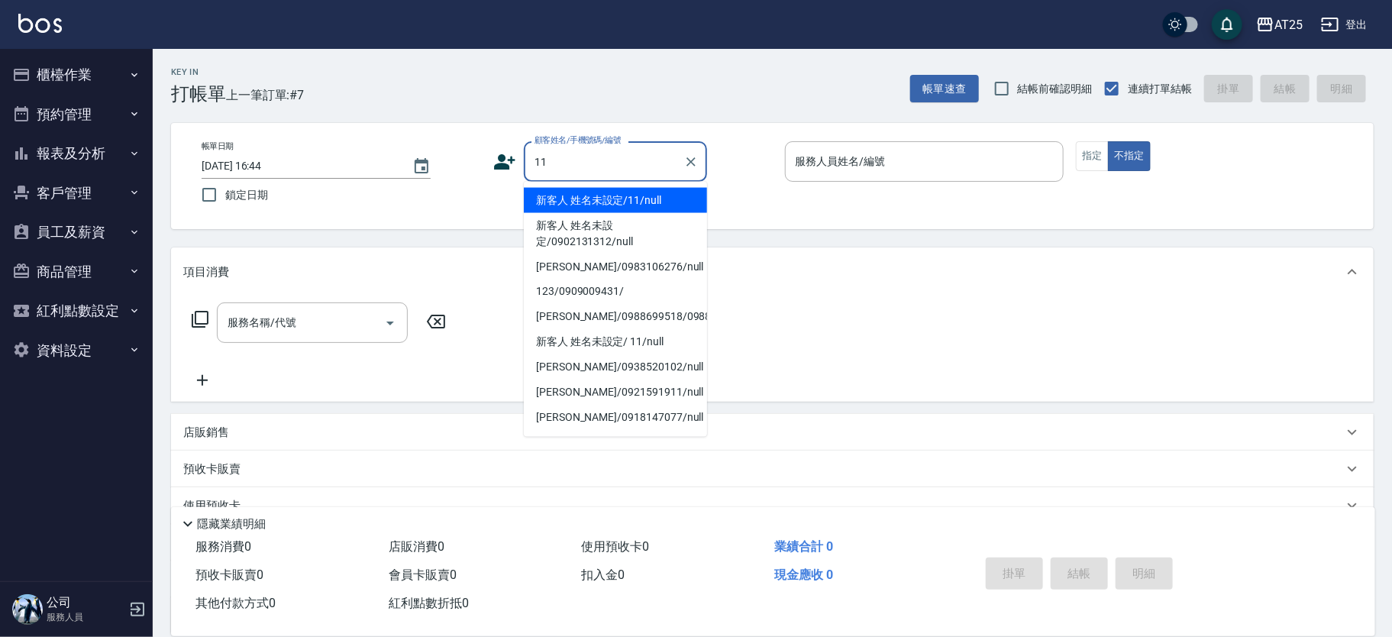
type input "新客人 姓名未設定/11/null"
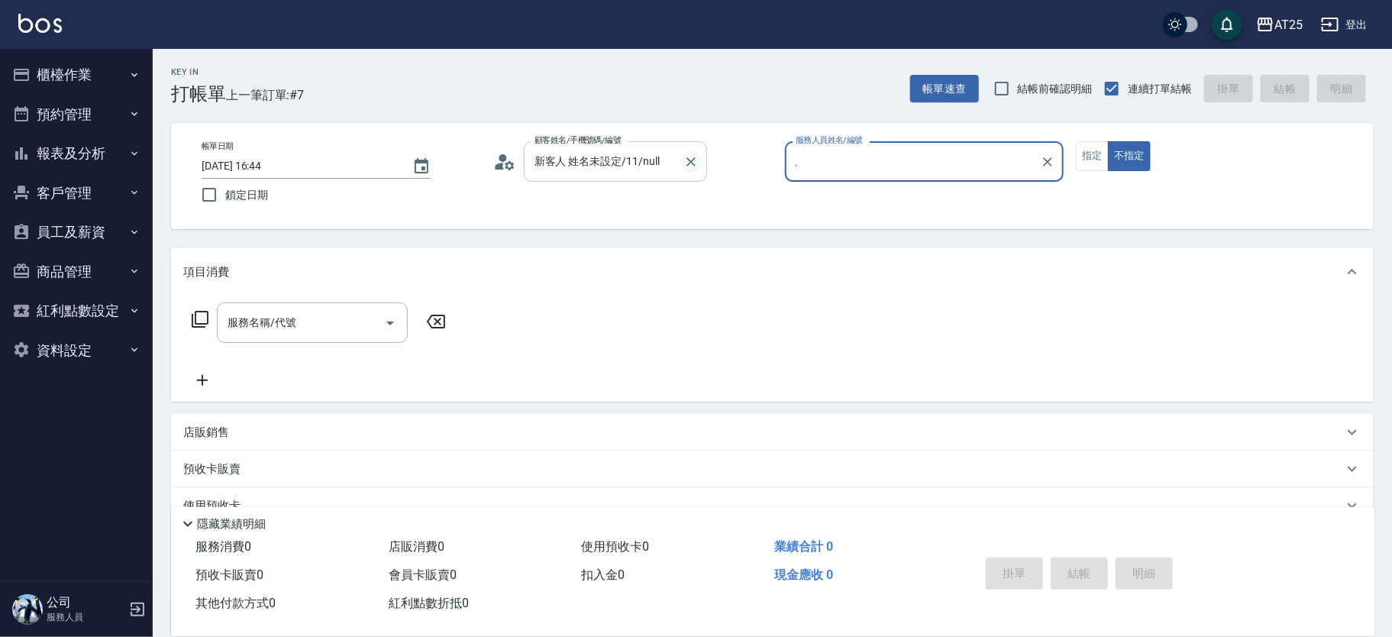
click at [695, 165] on icon "Clear" at bounding box center [690, 161] width 9 height 9
type input "."
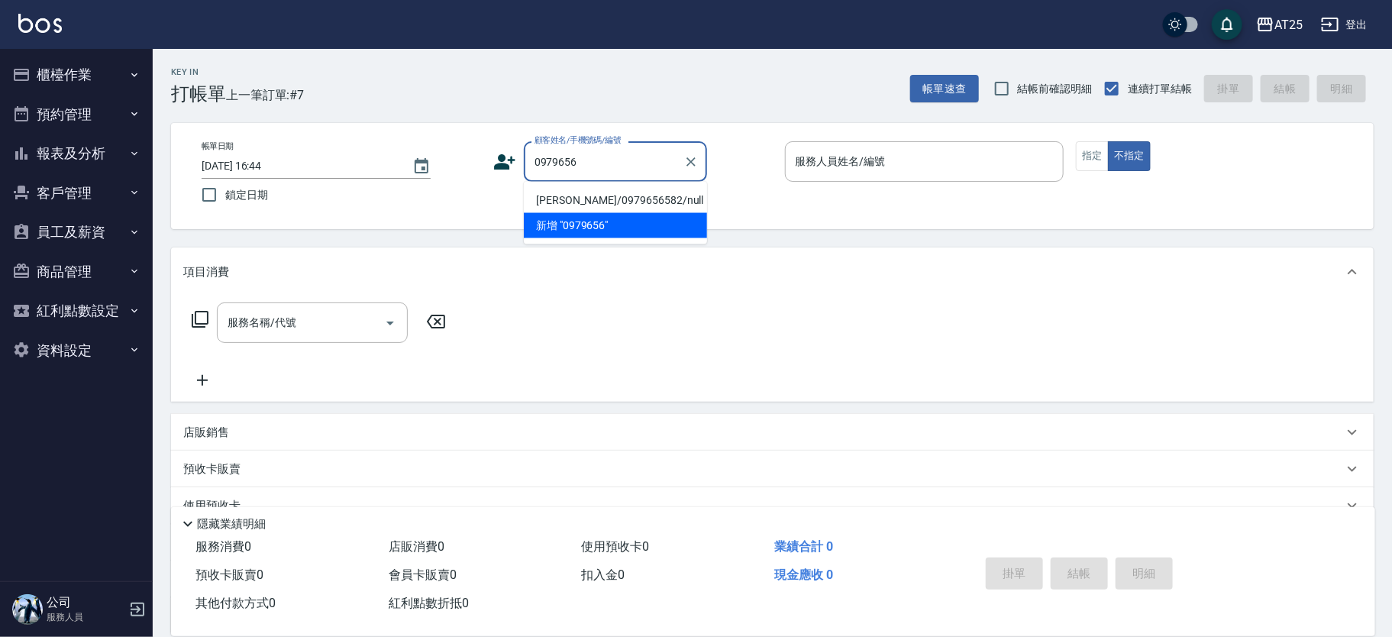
click at [550, 196] on li "李宇倫/0979656582/null" at bounding box center [615, 200] width 183 height 25
type input "李宇倫/0979656582/null"
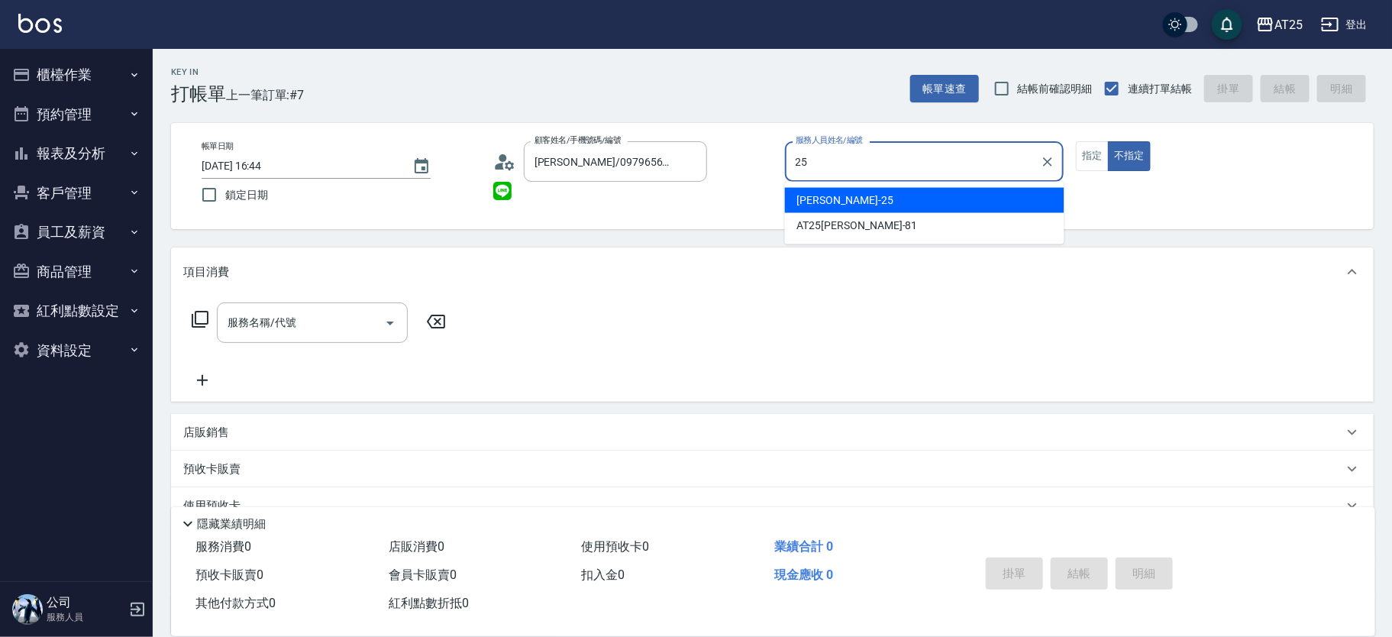
type input "[PERSON_NAME]-25"
type button "false"
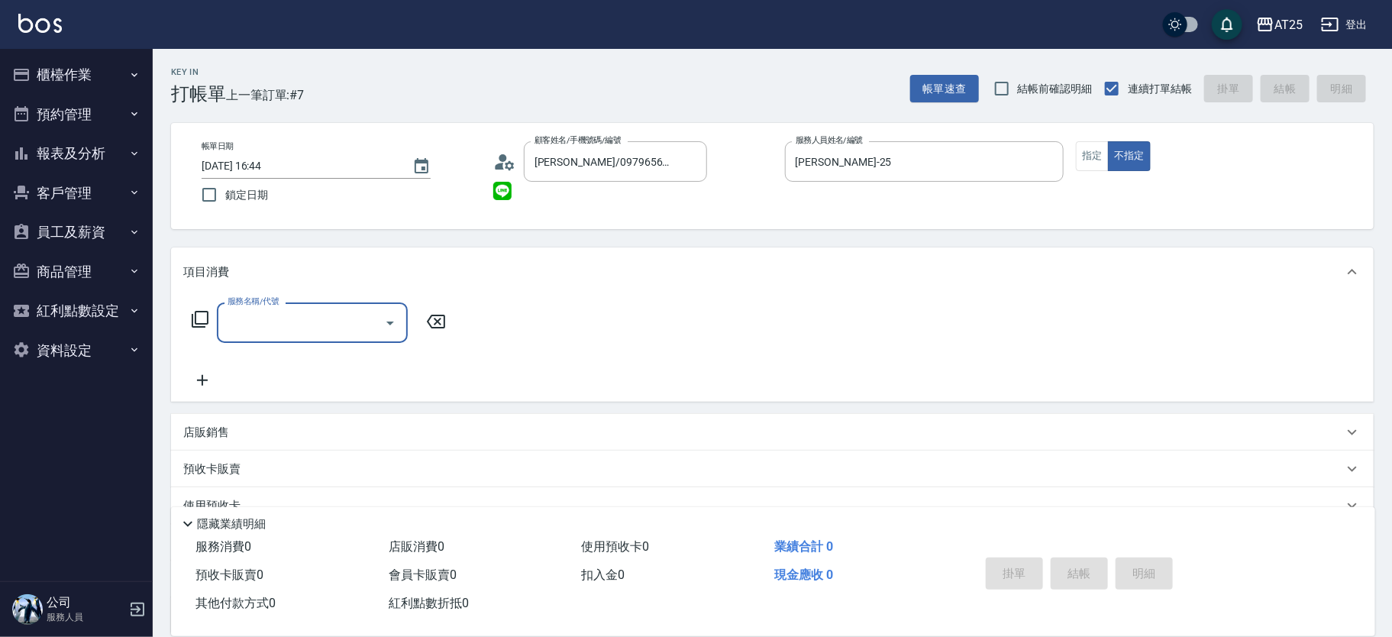
type input "ㄊ"
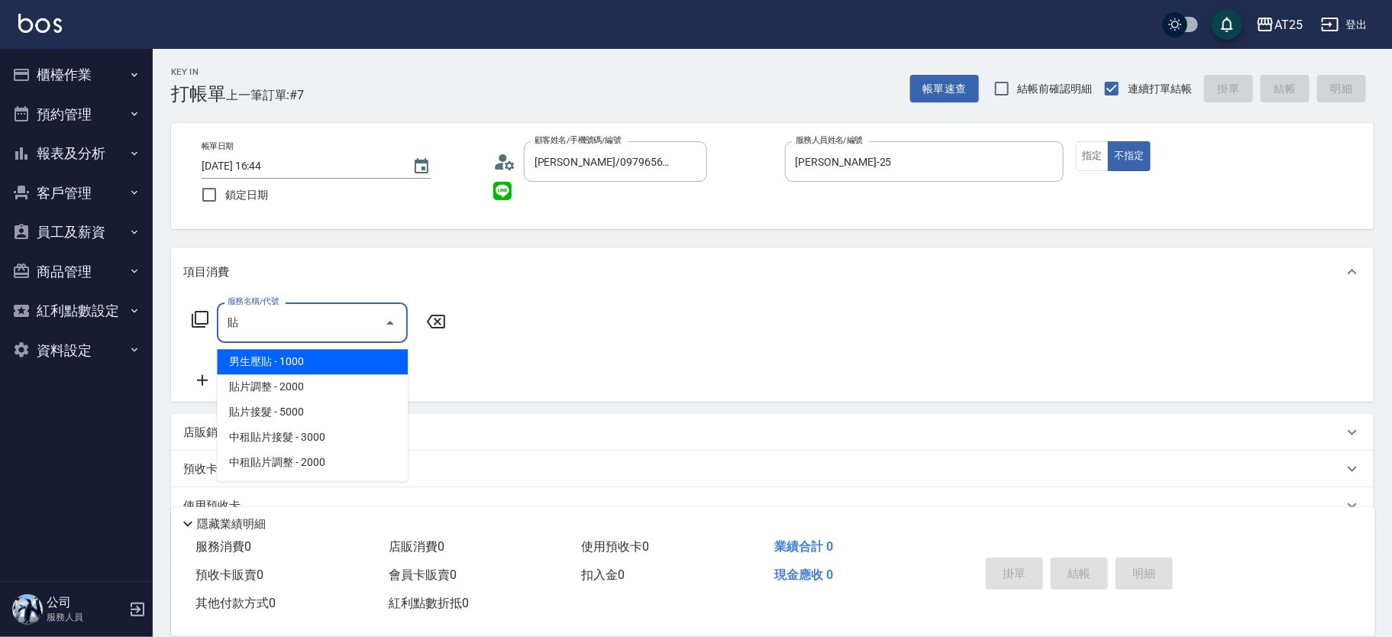
type input "男生壓貼(306)"
type input "100"
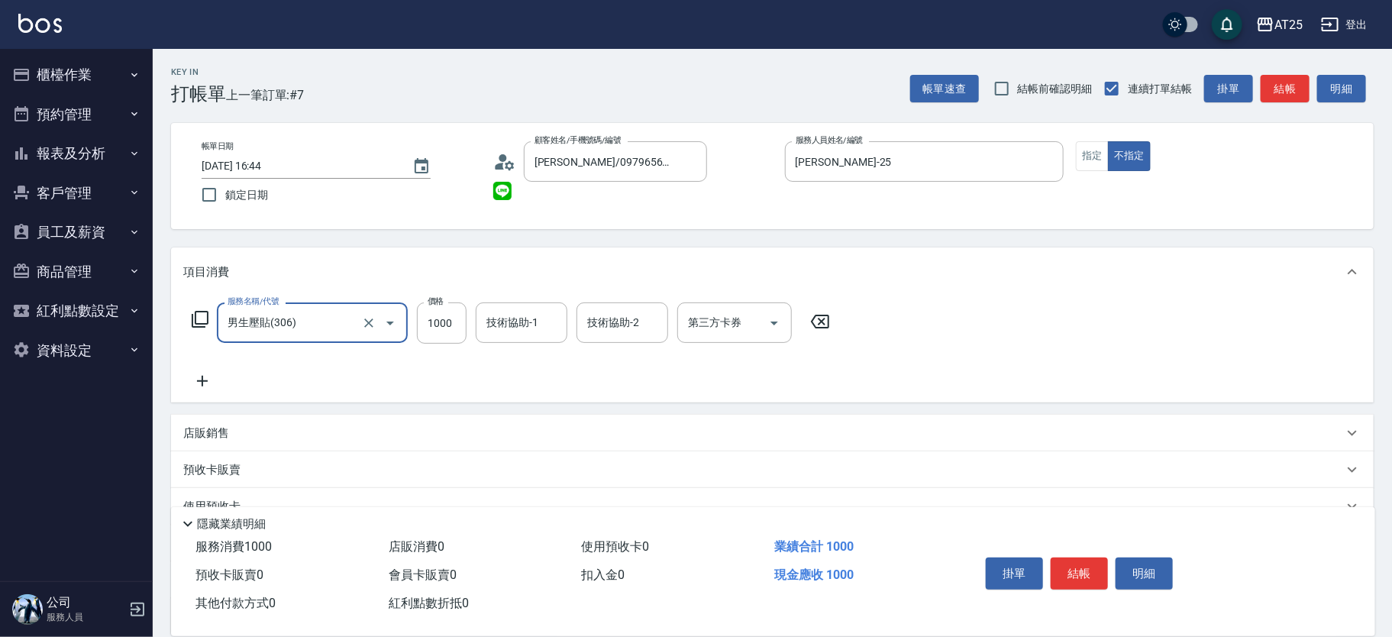
type input "男生壓貼(306)"
type input "0"
type input "16"
type input "10"
type input "160"
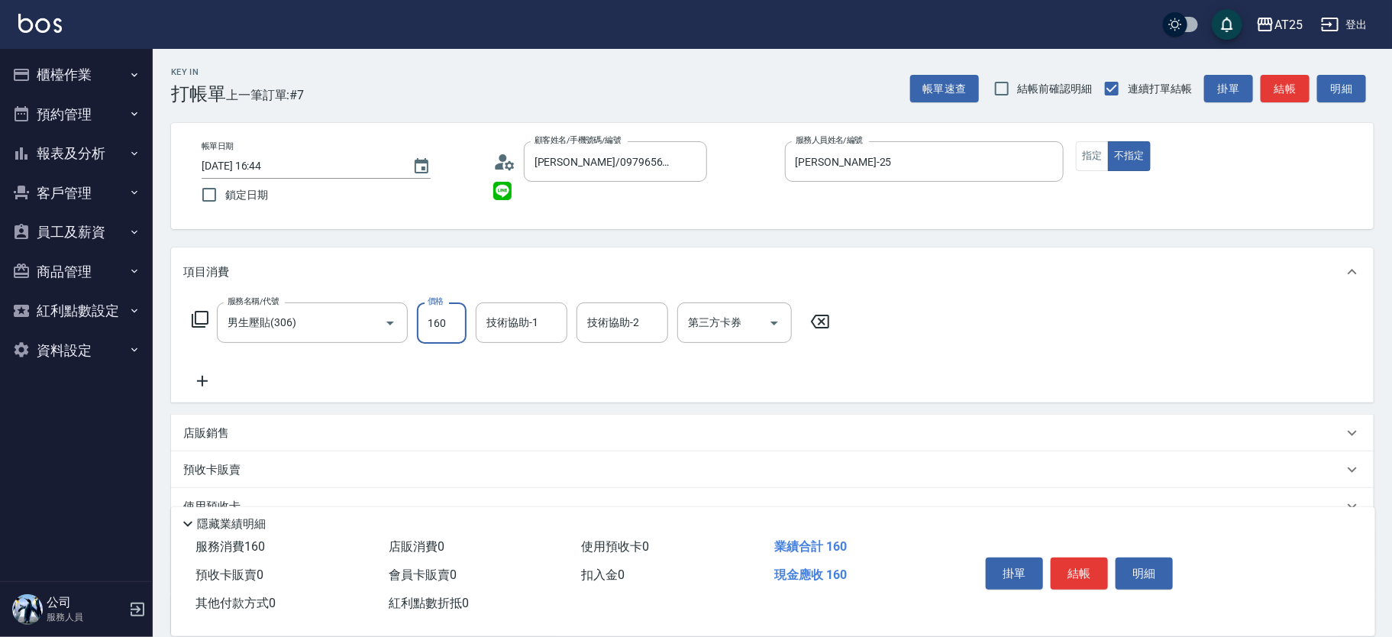
type input "160"
type input "1600"
click at [1091, 150] on button "指定" at bounding box center [1092, 156] width 33 height 30
click at [1086, 569] on button "結帳" at bounding box center [1079, 573] width 57 height 32
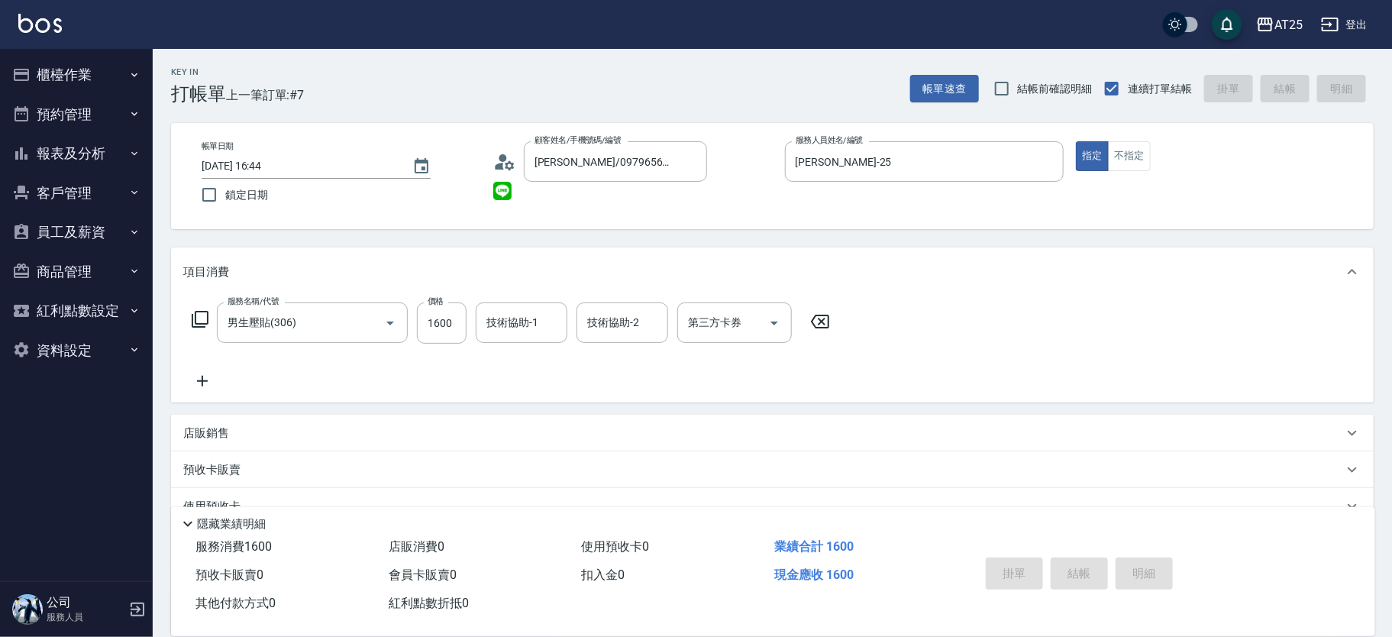
type input "2025/10/05 16:45"
type input "0"
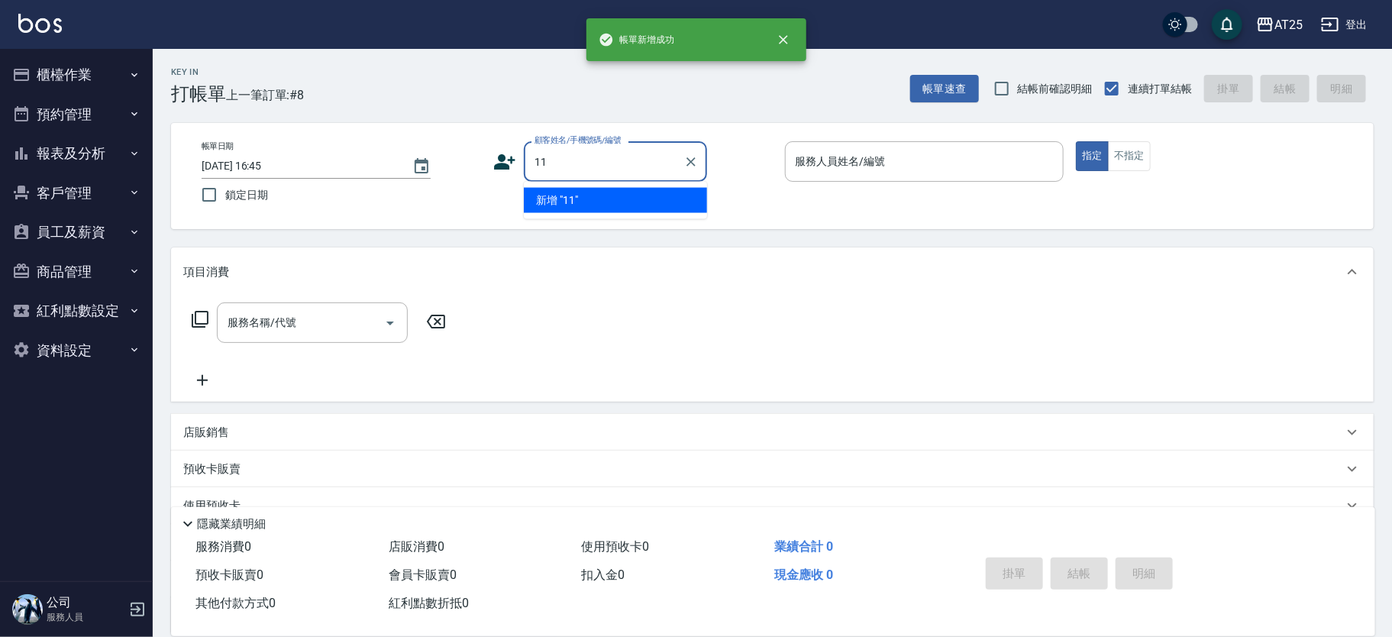
type input "11"
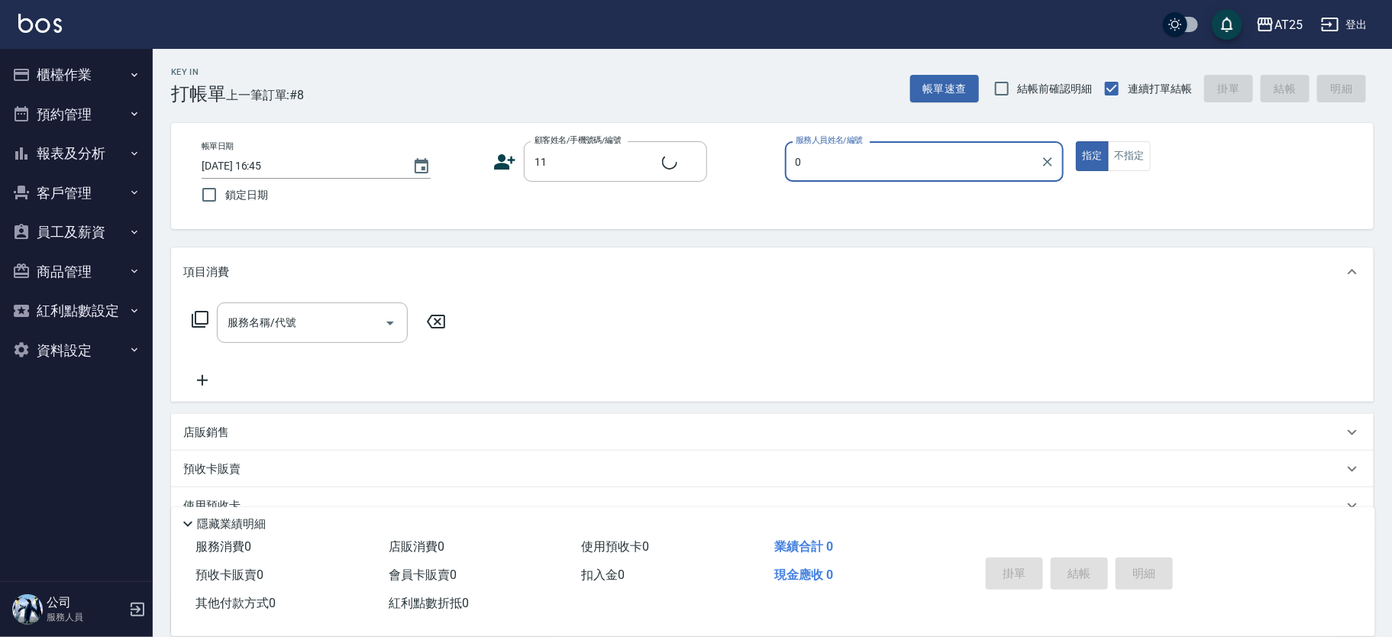
type input "09"
type input "新客人 姓名未設定/11/null"
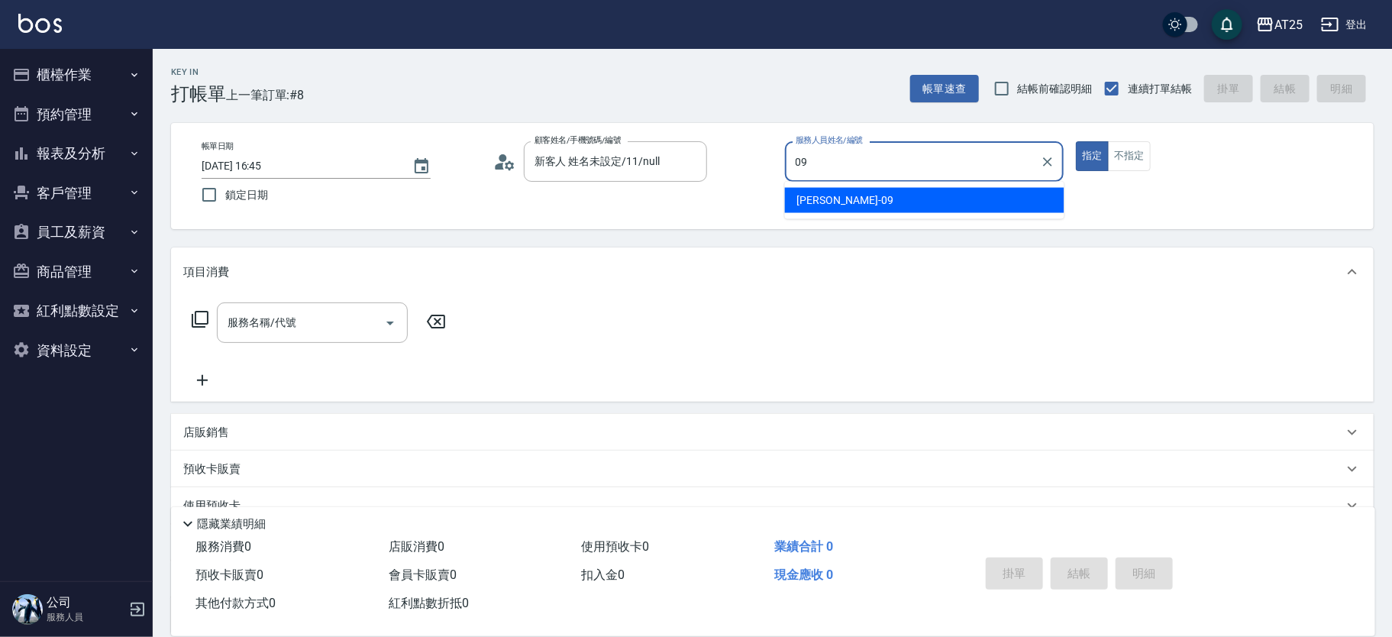
type input "Kevin-09"
type button "true"
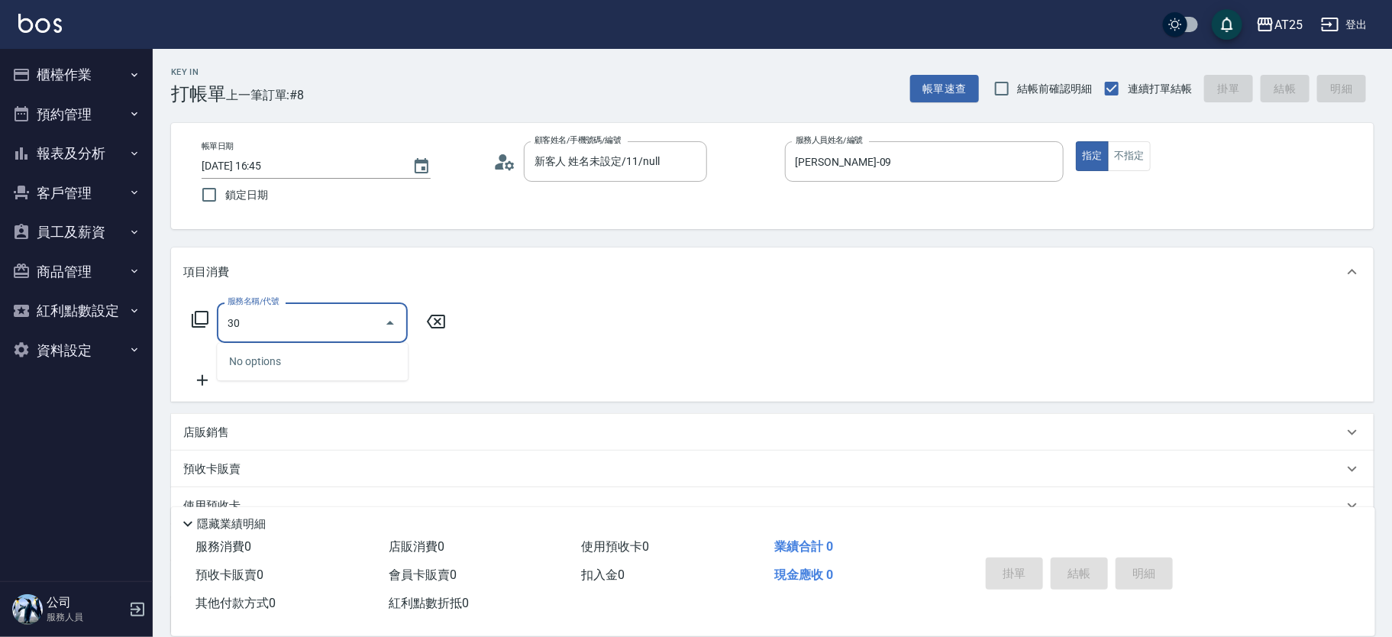
type input "301"
type input "150"
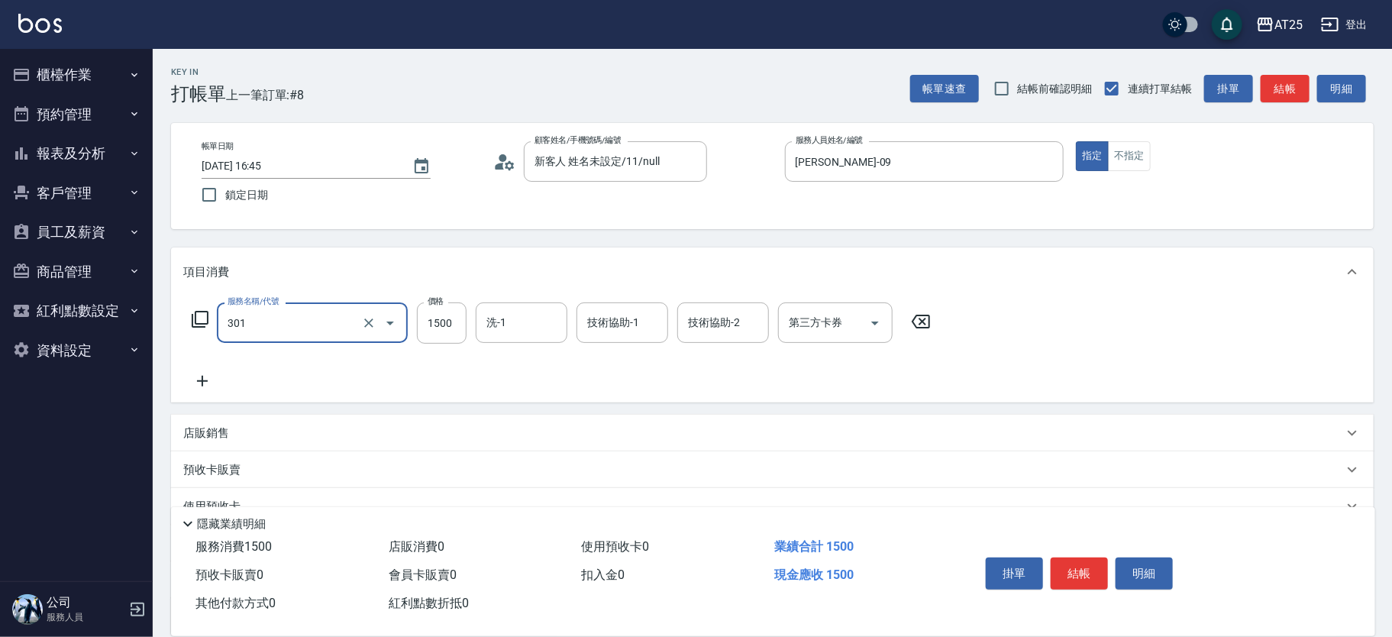
type input "燙髮(301)"
type input "0"
type input "18"
type input "10"
type input "180"
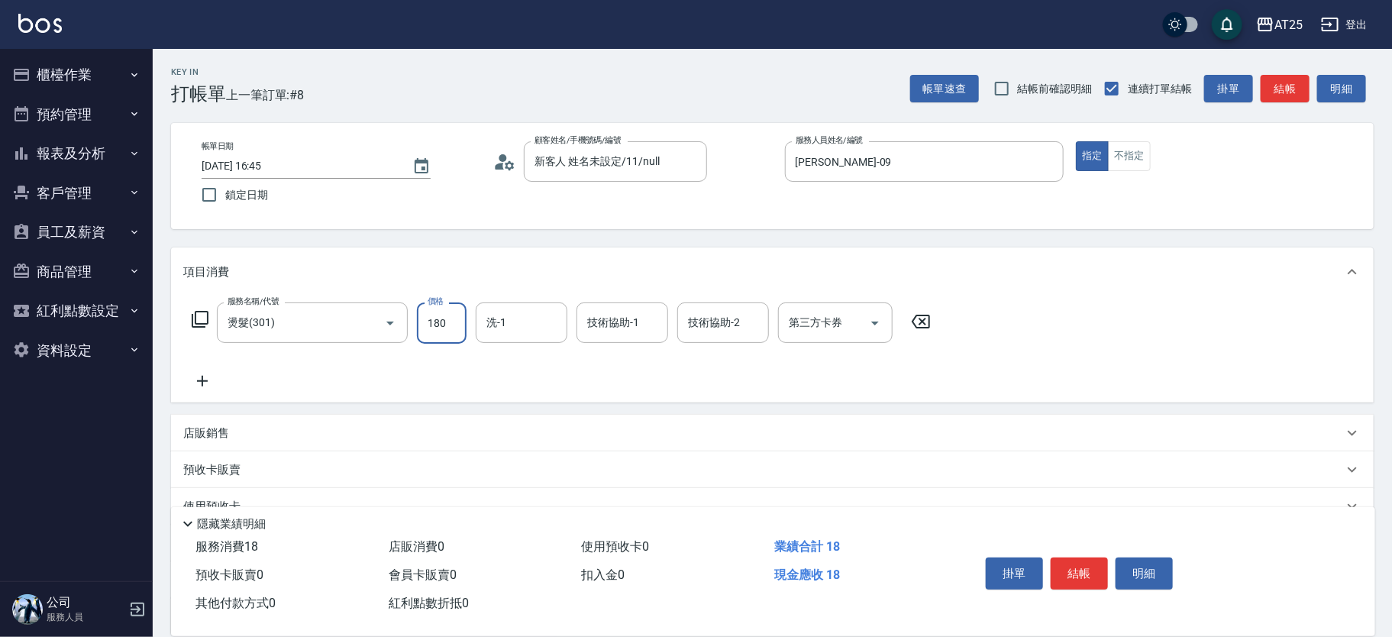
type input "180"
type input "1800"
type input "游惠心-68"
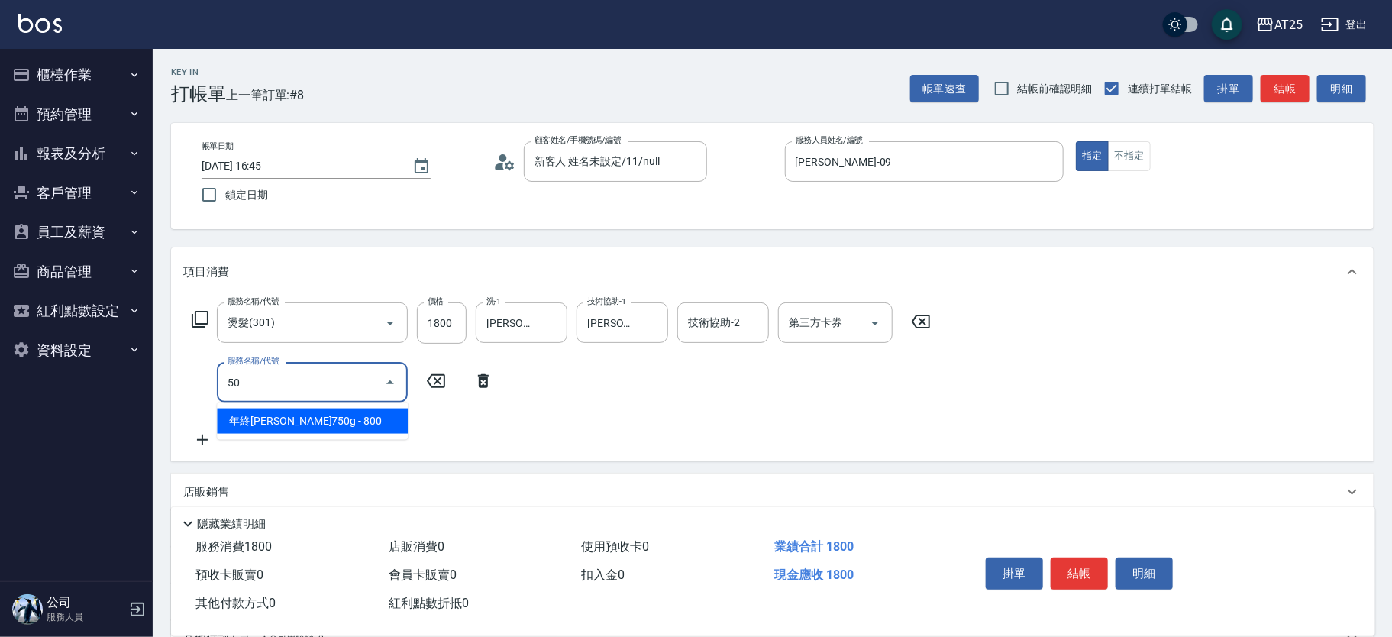
type input "501"
type input "280"
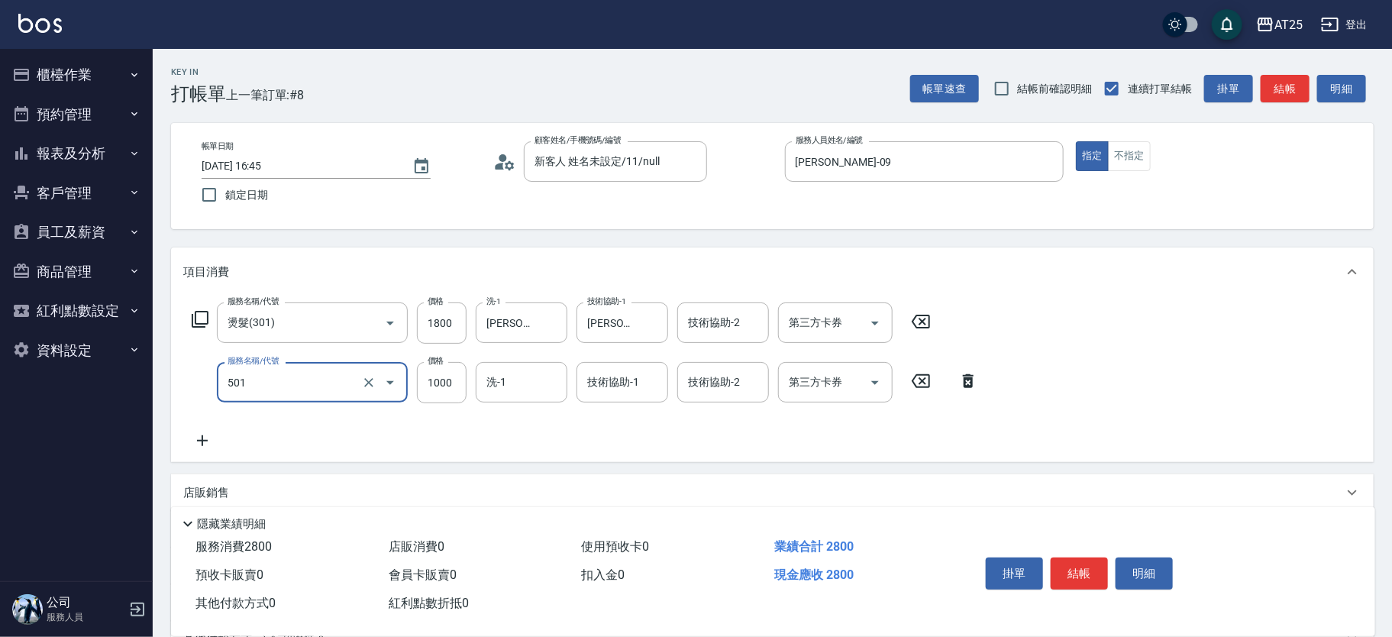
type input "染髮(501)"
type input "180"
type input "150"
type input "330"
type input "1500"
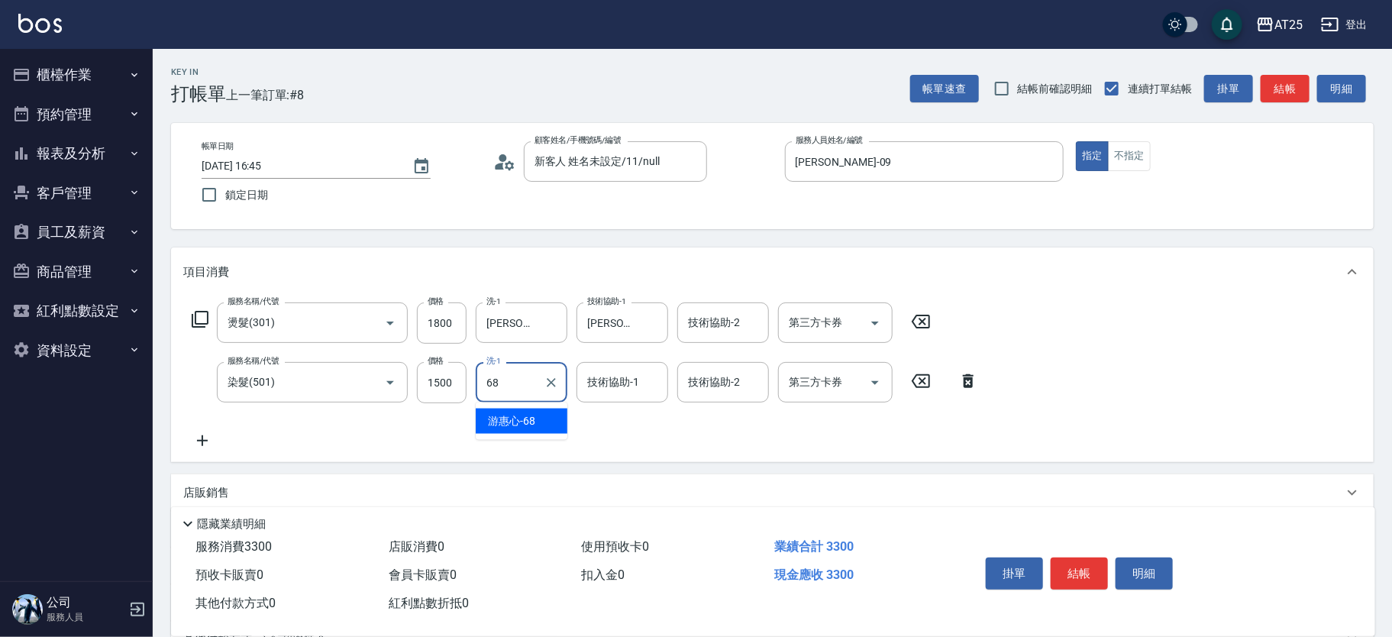
type input "游惠心-68"
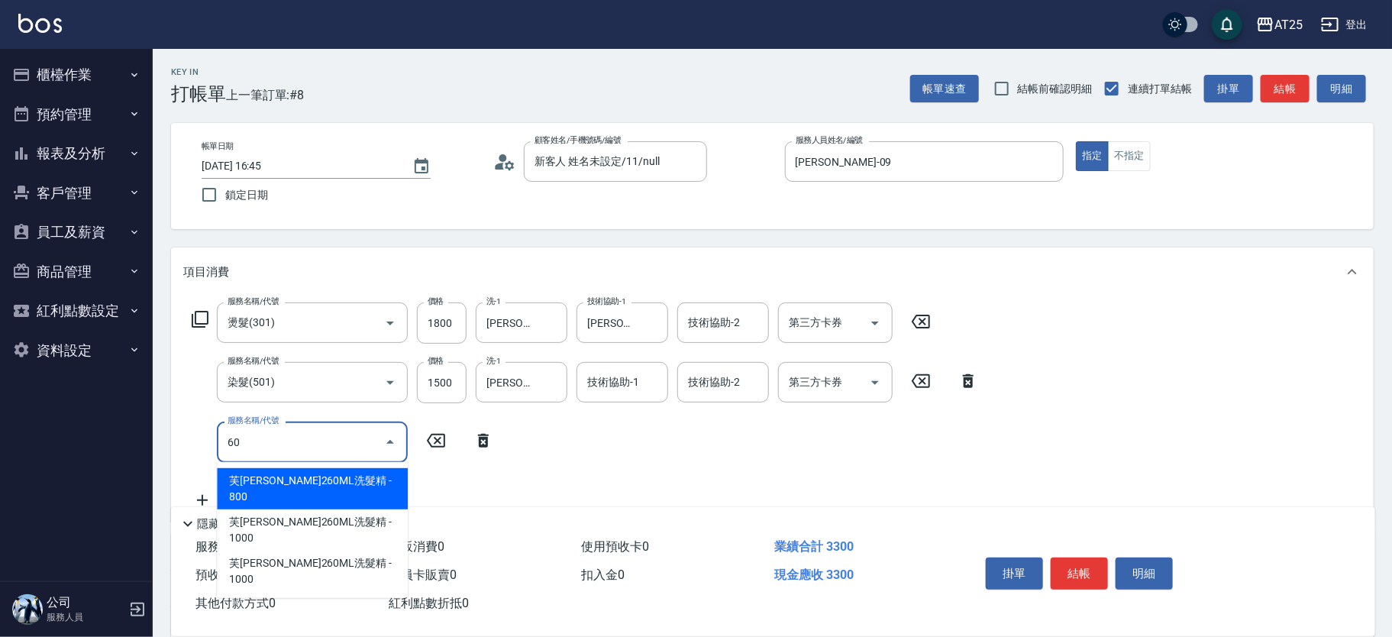
type input "601"
type input "430"
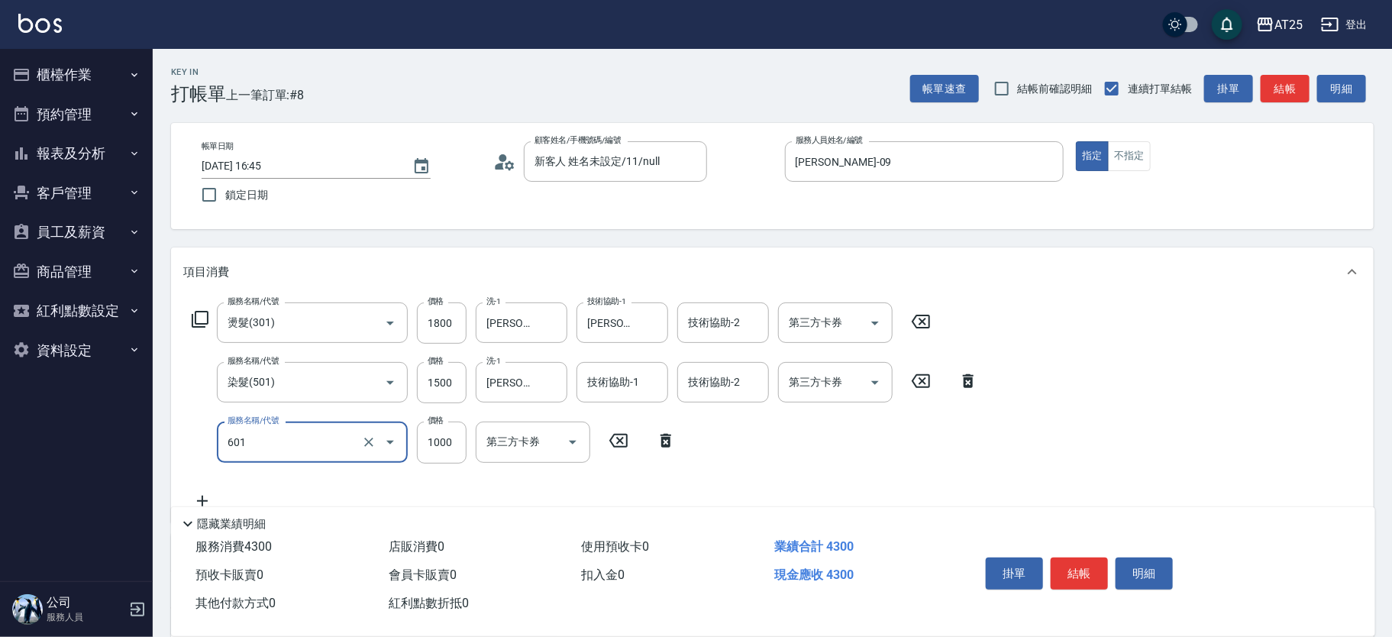
type input "自備護髮(1000上)(601)"
type input "330"
type input "15"
type input "340"
type input "1500"
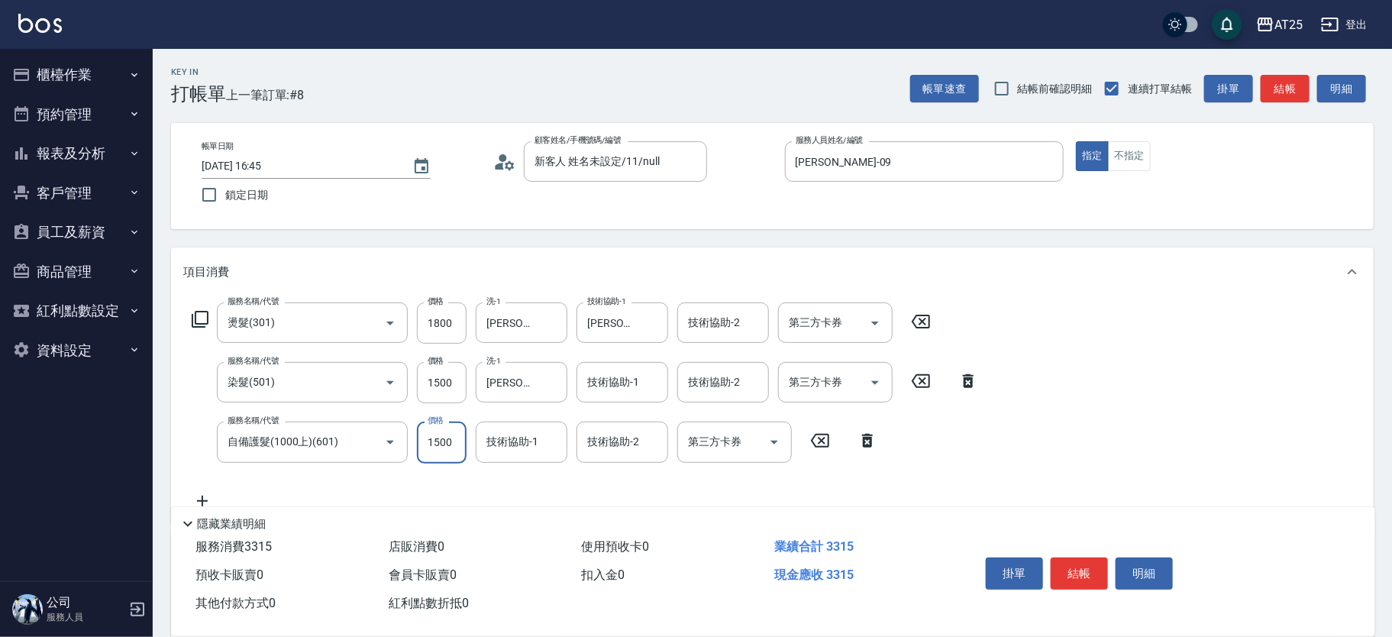
type input "480"
type input "1500"
type input "游惠心-68"
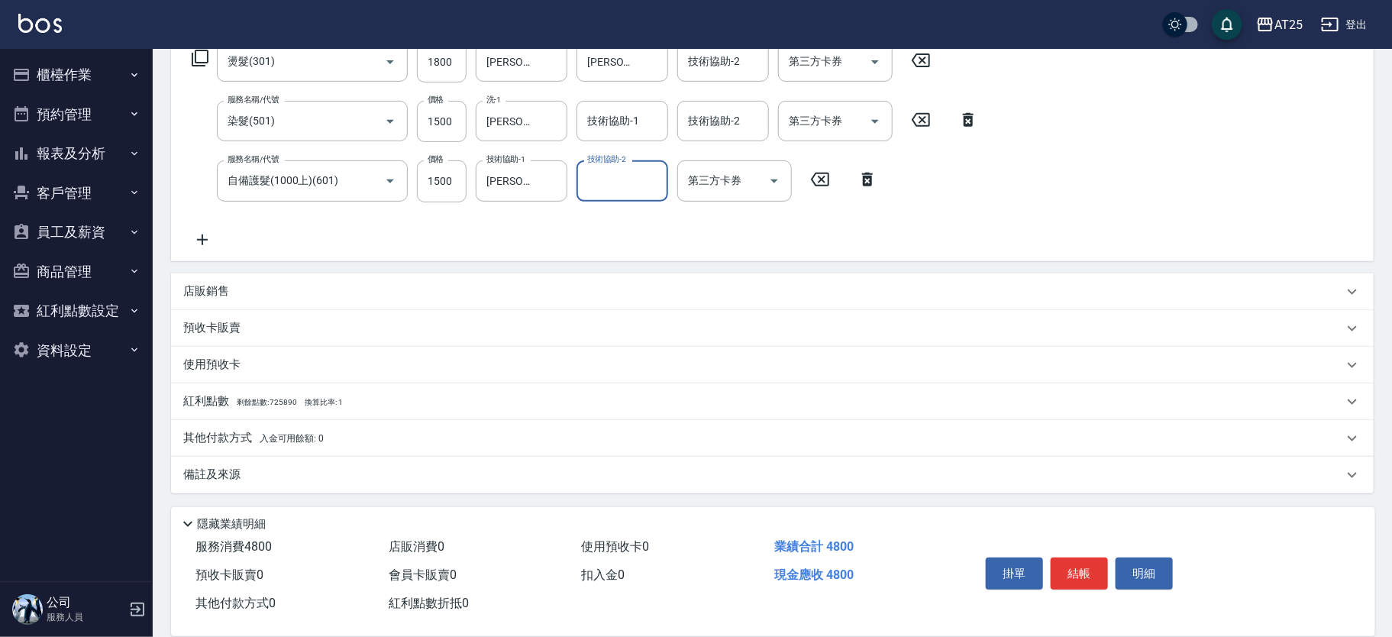
click at [298, 286] on div "店販銷售" at bounding box center [763, 291] width 1160 height 16
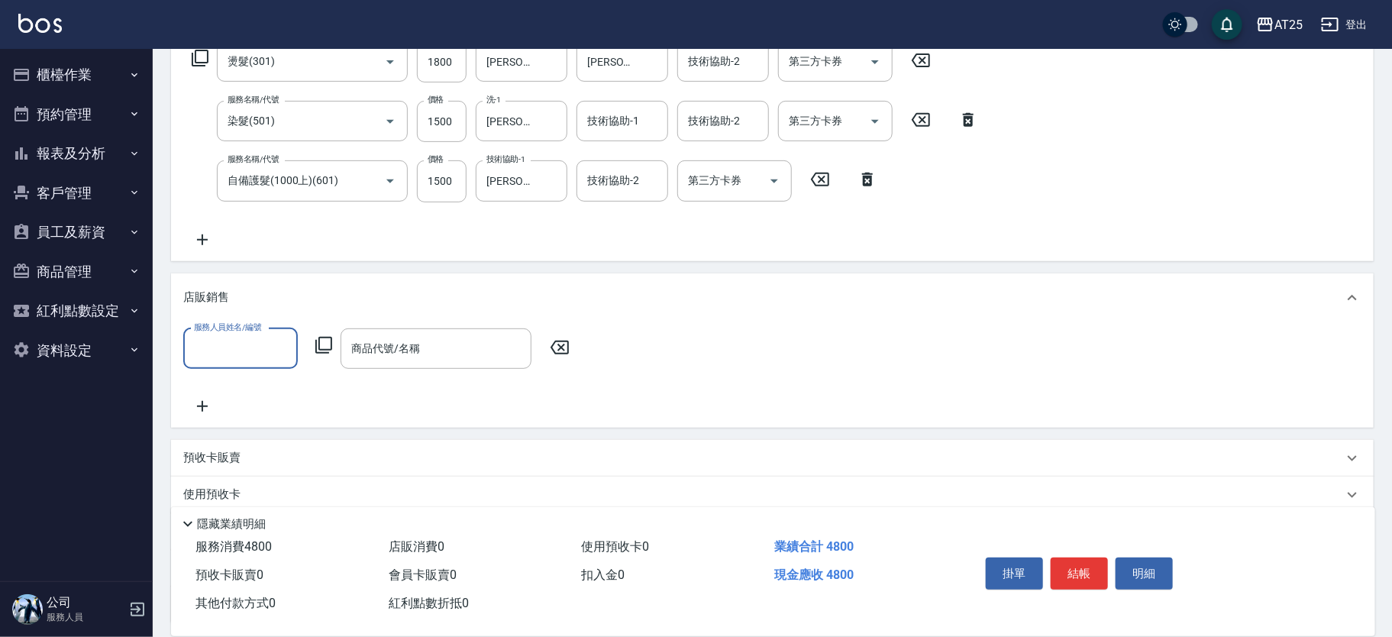
scroll to position [0, 0]
type input "Kevin-09"
click at [321, 350] on icon at bounding box center [324, 345] width 18 height 18
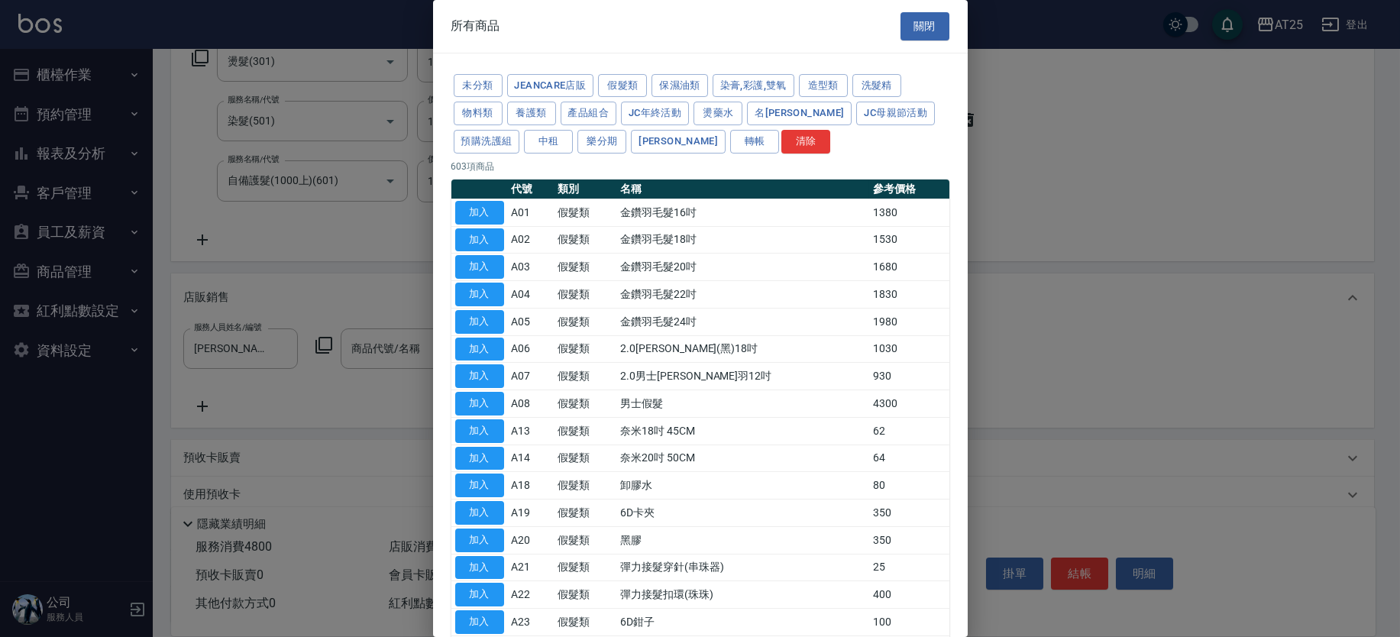
click at [1239, 116] on div at bounding box center [700, 318] width 1400 height 637
click at [903, 25] on button "關閉" at bounding box center [924, 26] width 49 height 28
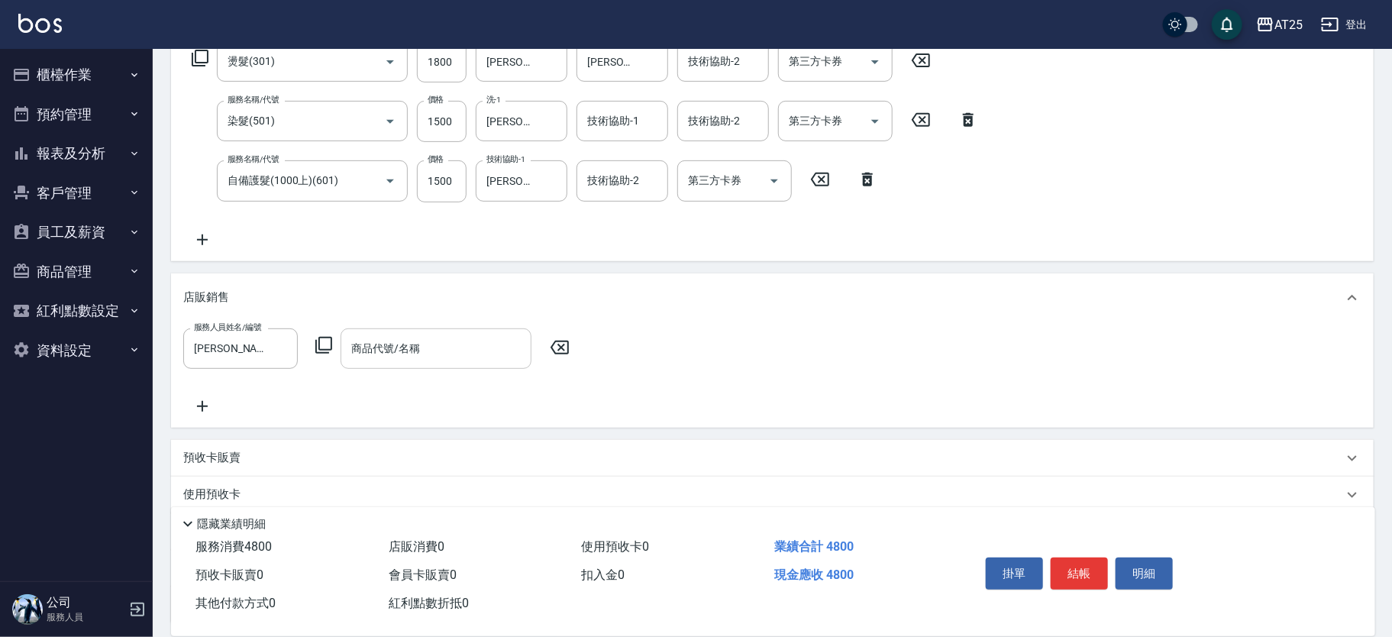
click at [443, 352] on input "商品代號/名稱" at bounding box center [435, 348] width 177 height 27
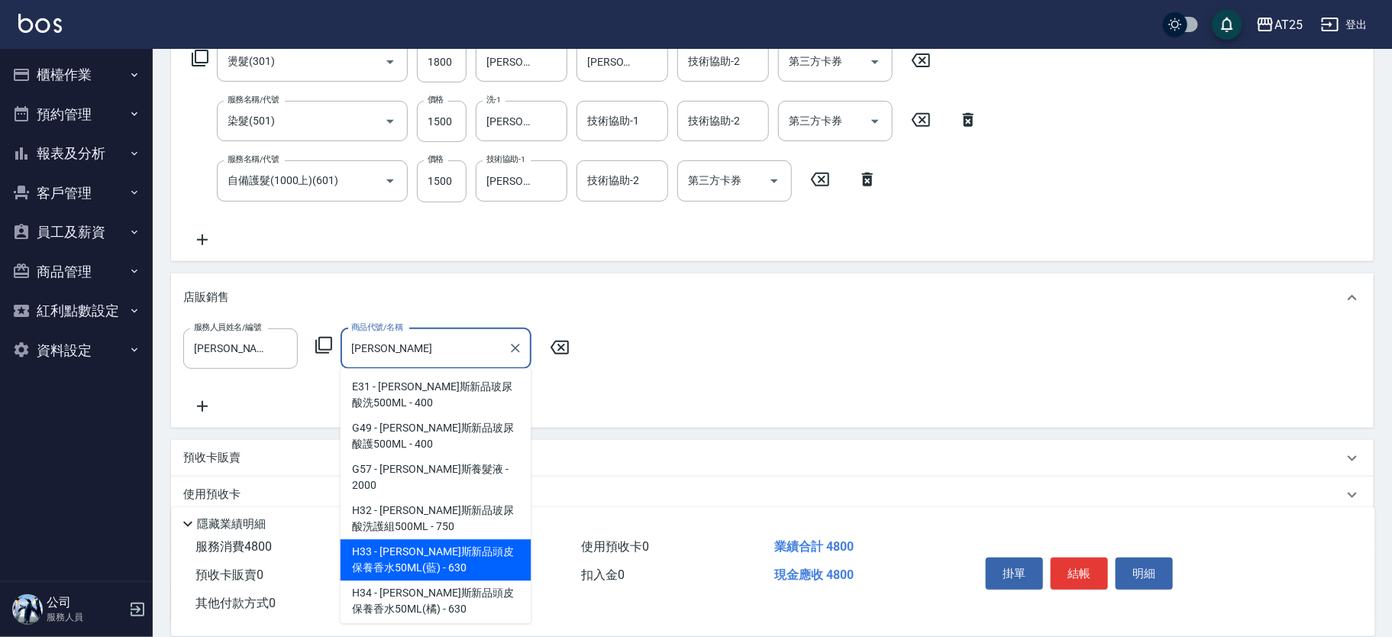
click at [452, 539] on span "H32 - 喬娜斯新品玻尿酸洗護組500ML - 750" at bounding box center [436, 518] width 191 height 41
type input "喬娜斯新品玻尿酸洗護組500ML"
type input "550"
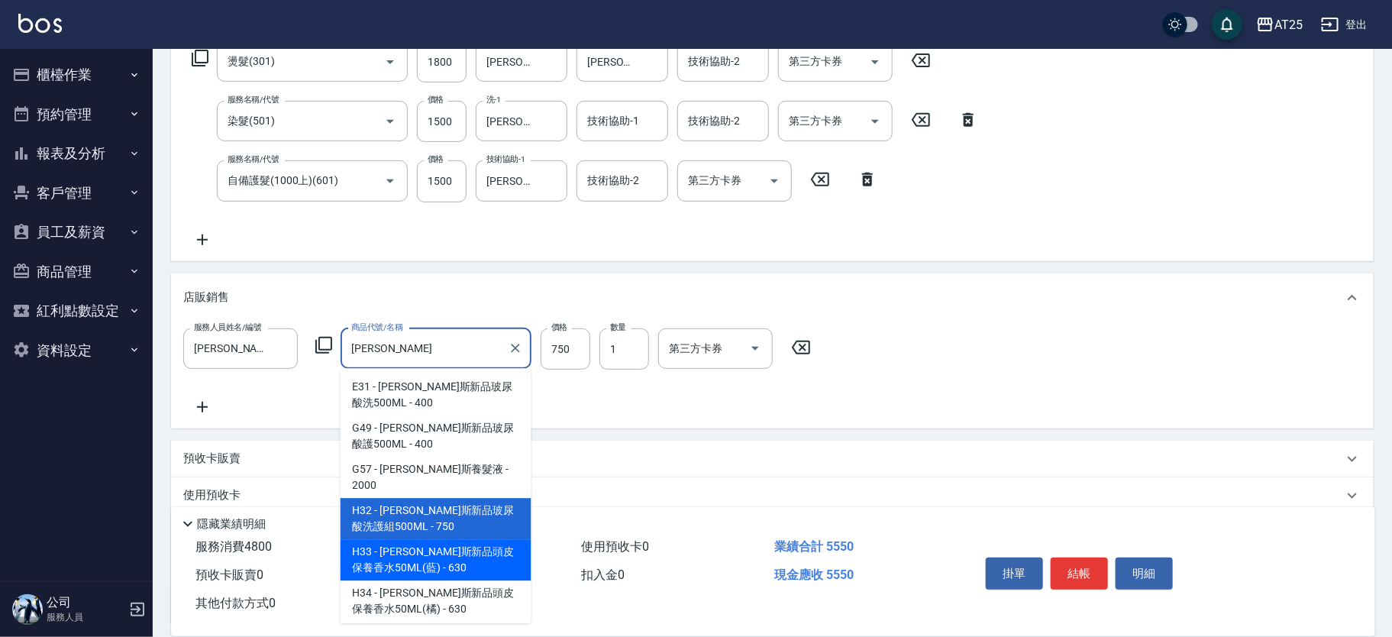
click at [423, 553] on span "H33 - 喬娜斯新品頭皮保養香水50ML(藍) - 630" at bounding box center [436, 559] width 191 height 41
type input "喬娜斯新品頭皮保養香水50ML(藍)"
type input "540"
type input "630"
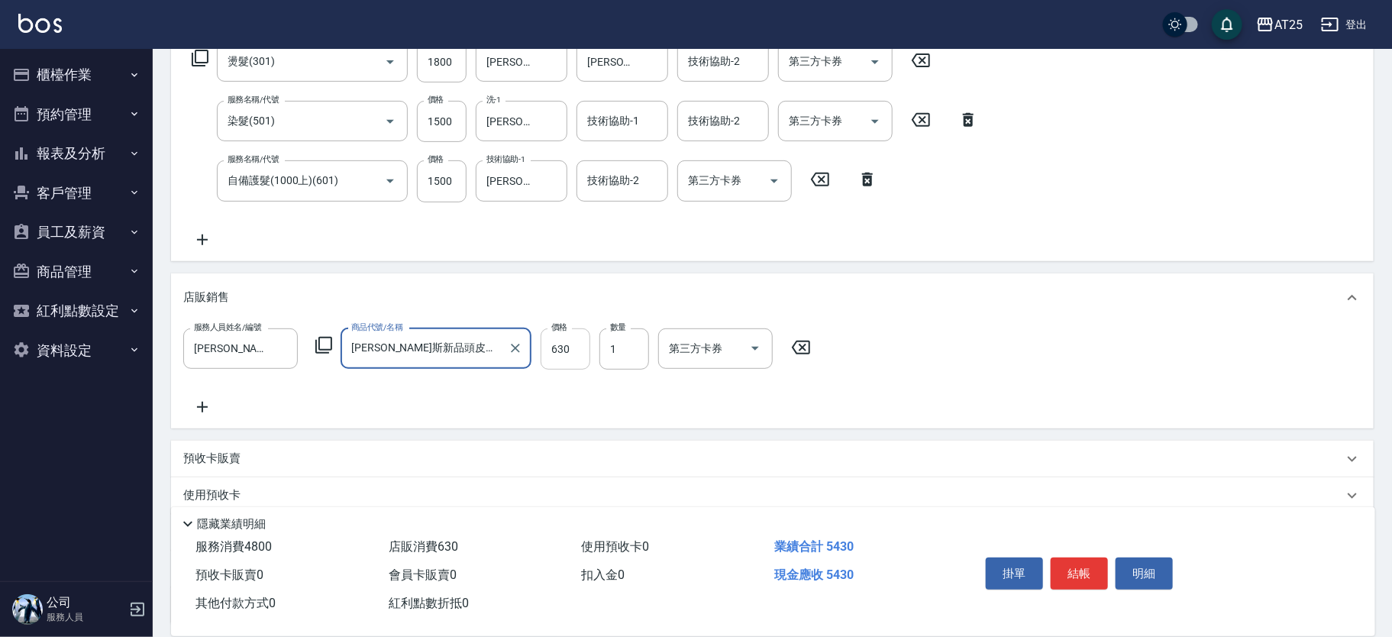
type input "喬娜斯新品頭皮保養香水50ML(藍)"
click at [586, 351] on input "630" at bounding box center [566, 348] width 50 height 41
type input "5"
type input "480"
type input "50"
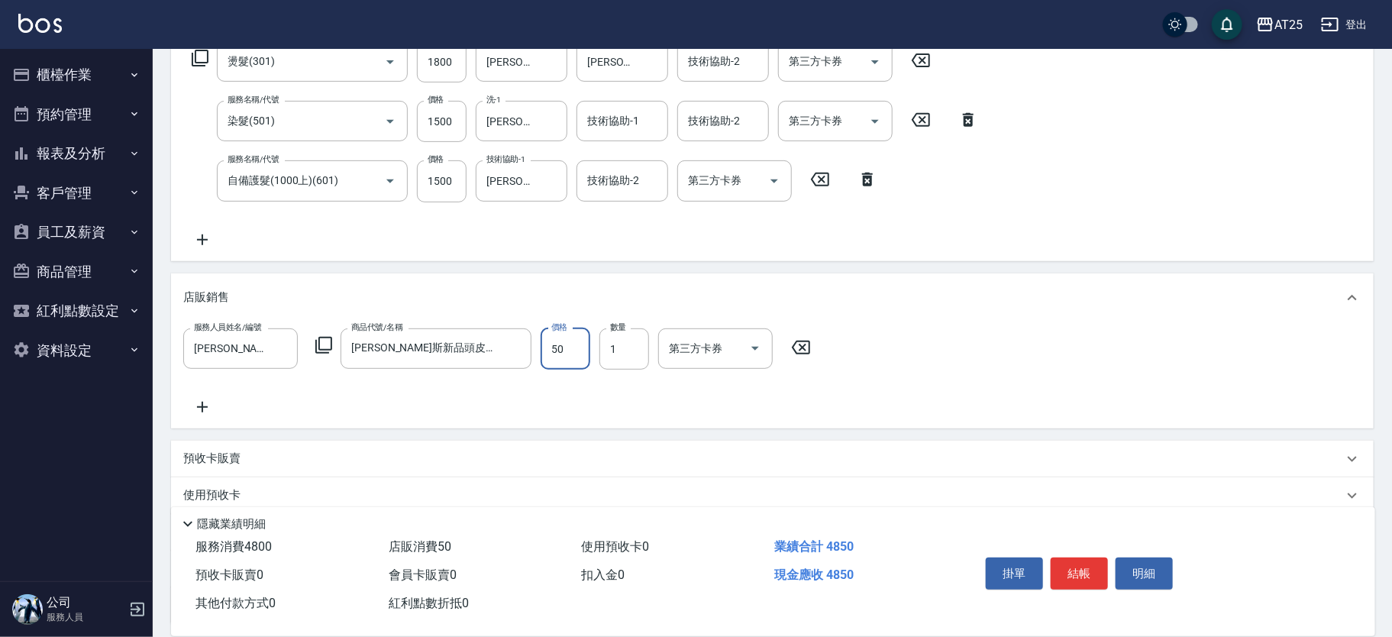
type input "530"
type input "500"
click at [1082, 567] on button "結帳" at bounding box center [1079, 573] width 57 height 32
type input "2025/10/05 16:46"
type input "0"
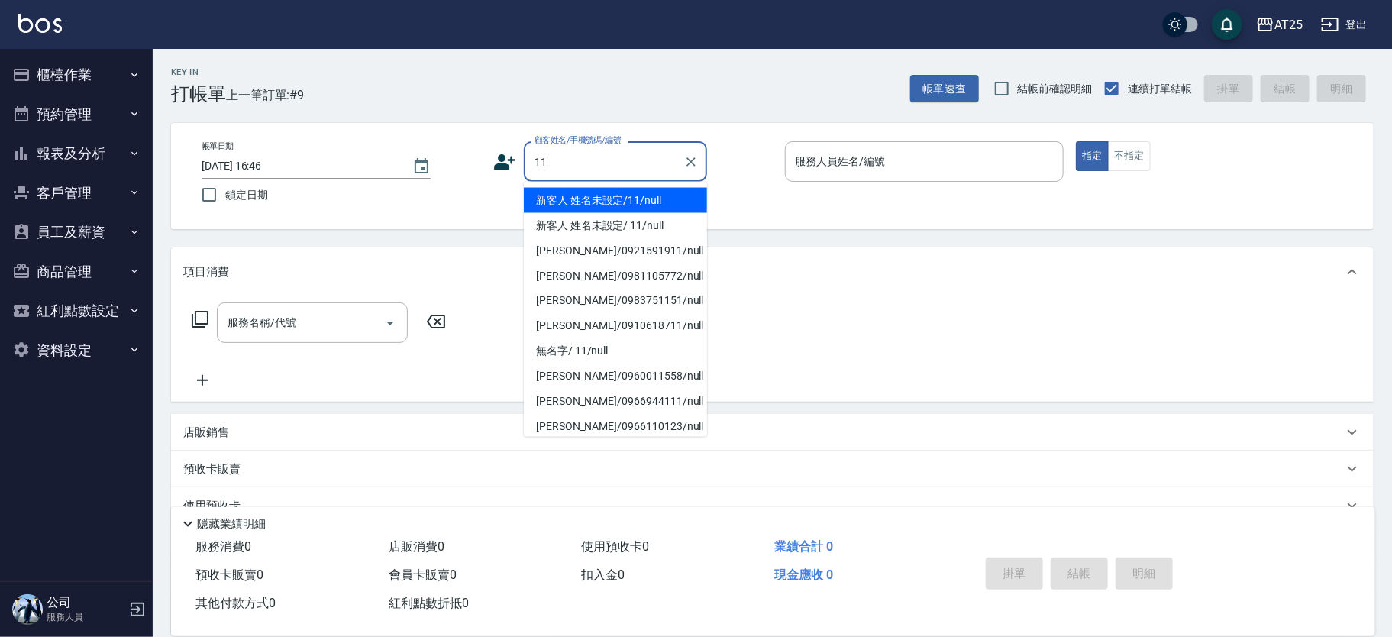
type input "新客人 姓名未設定/11/null"
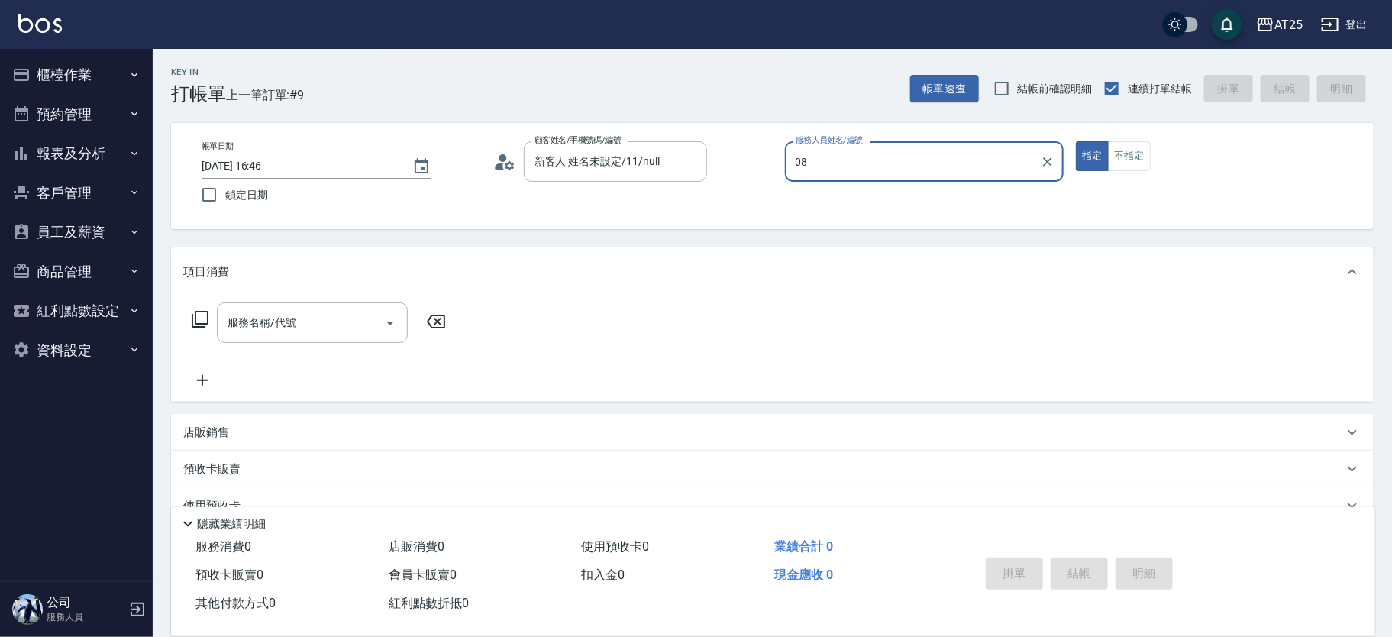
type input "[PERSON_NAME]-08"
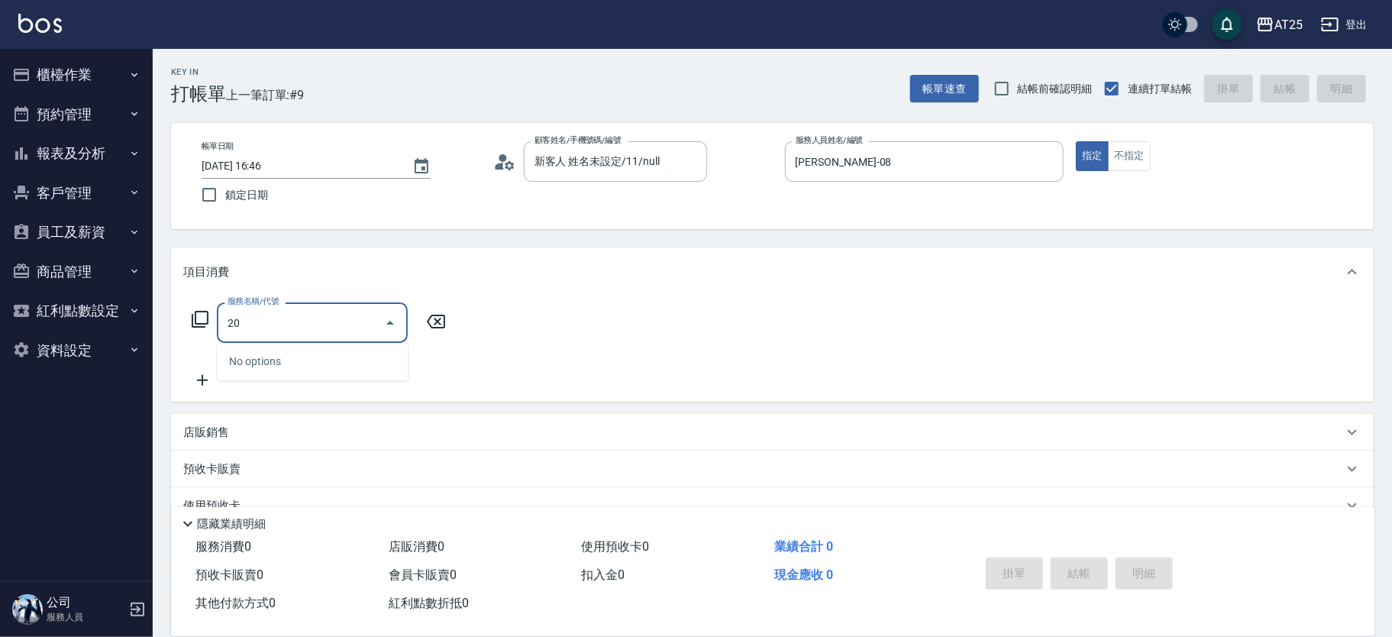
type input "201"
type input "30"
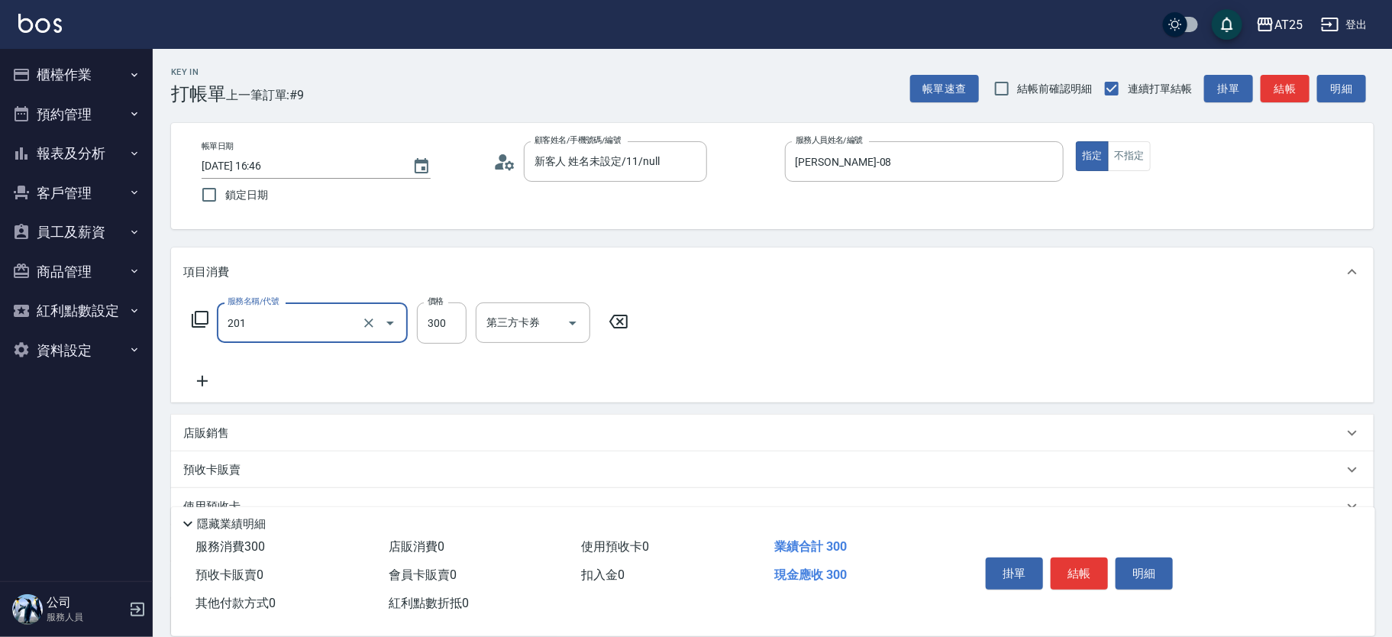
type input "洗髮(201)"
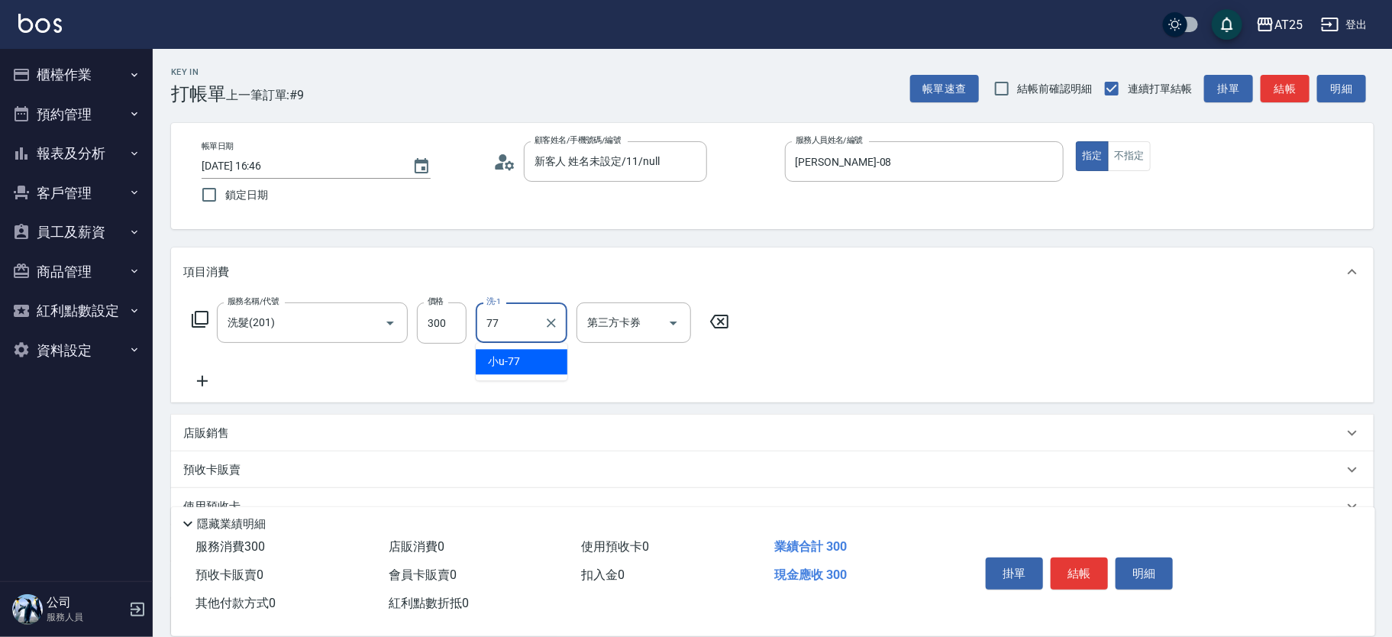
type input "小u-77"
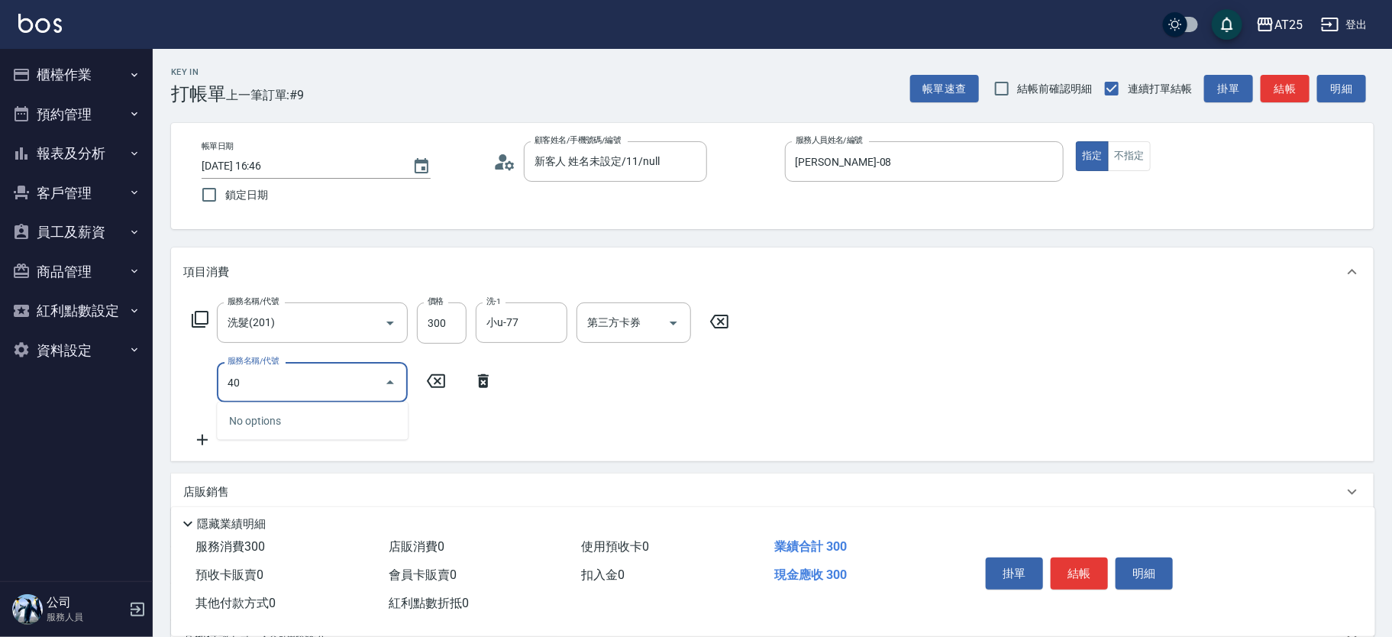
type input "401"
type input "60"
type input "剪髮(401)"
click at [435, 387] on input "300" at bounding box center [442, 382] width 50 height 41
type input "30"
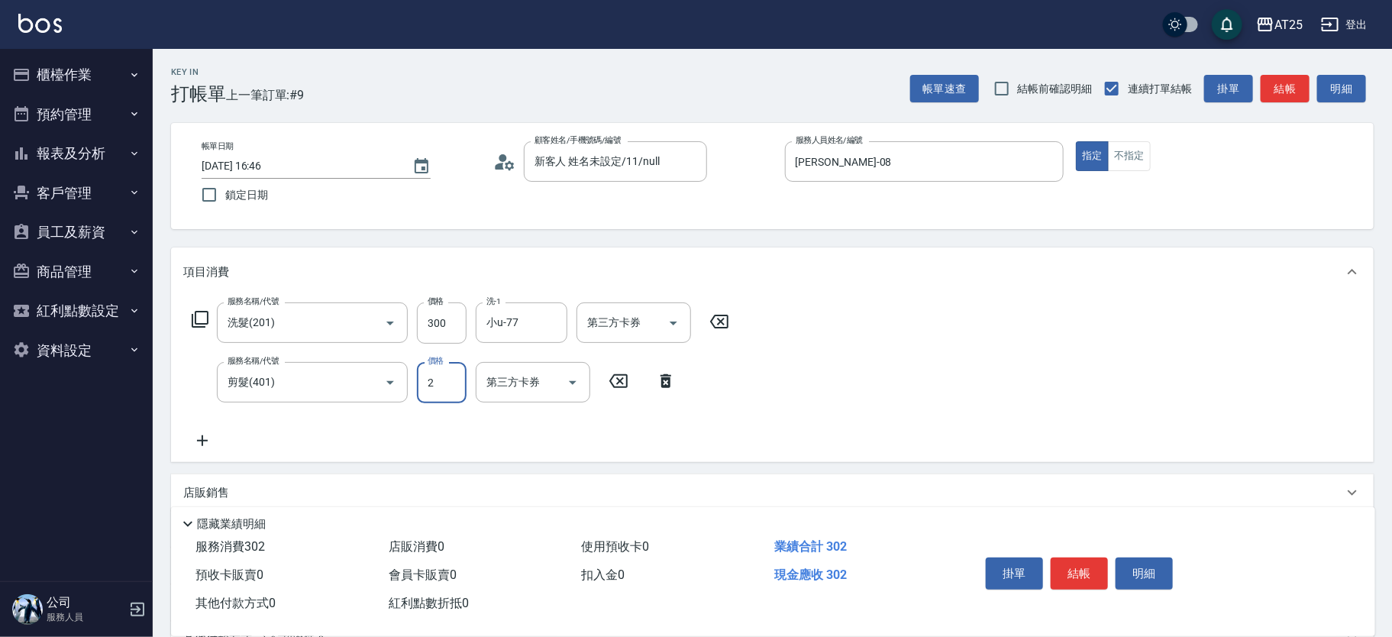
type input "20"
type input "50"
type input "200"
click at [1093, 563] on button "結帳" at bounding box center [1079, 573] width 57 height 32
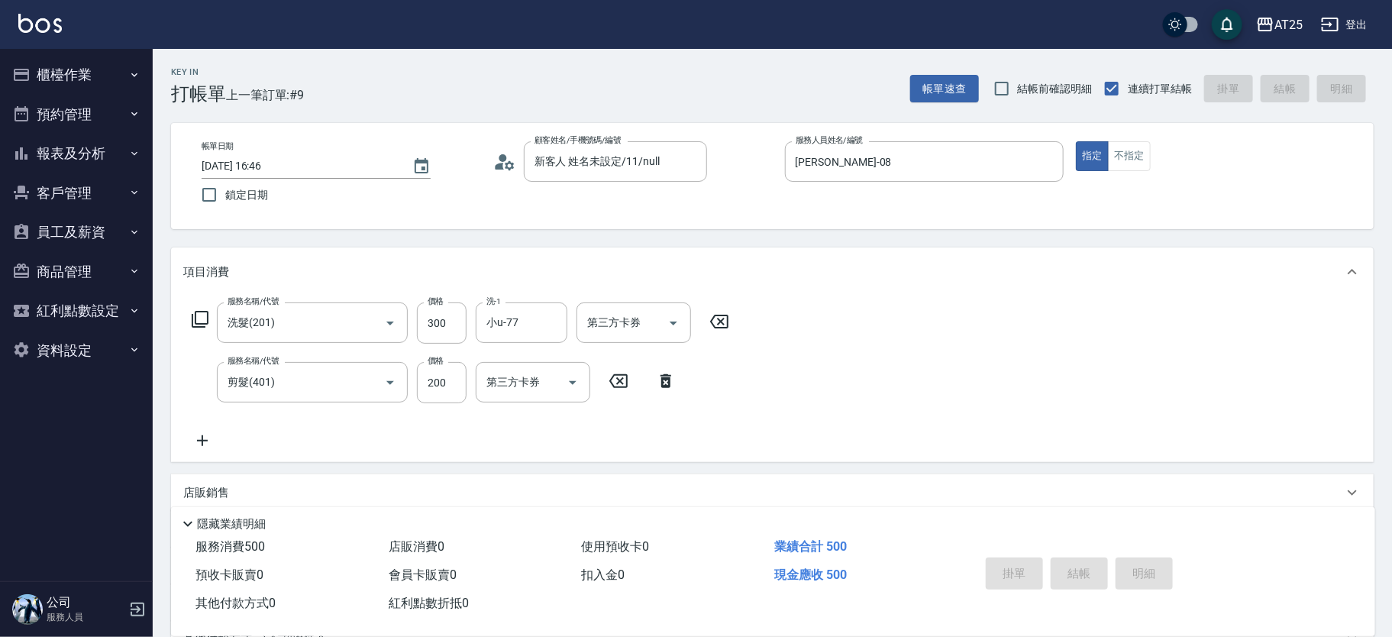
type input "2025/10/05 16:47"
type input "0"
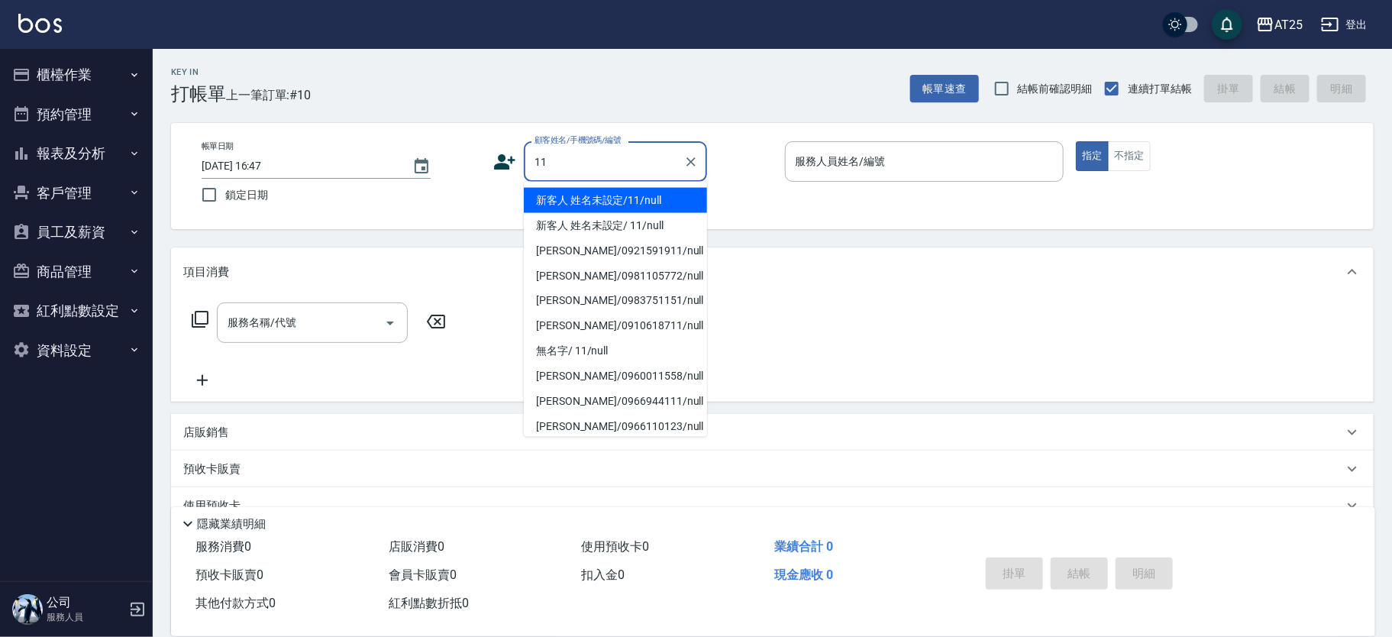
type input "新客人 姓名未設定/11/null"
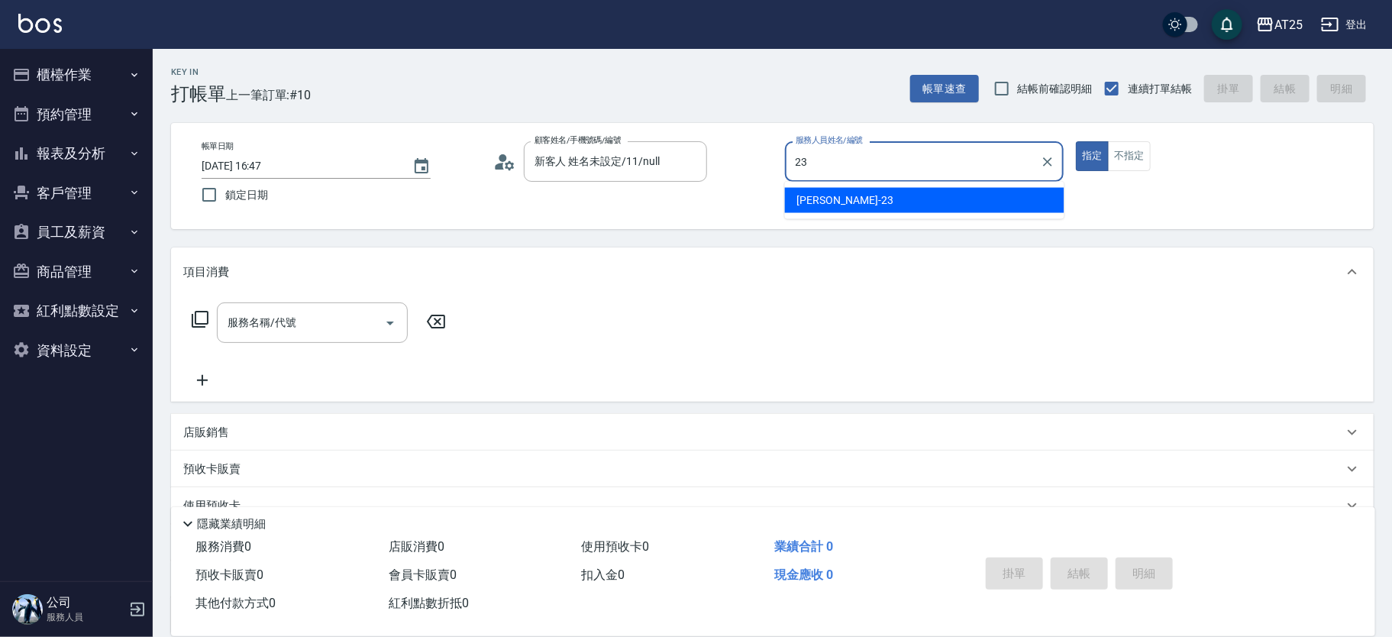
type input "Emma-23"
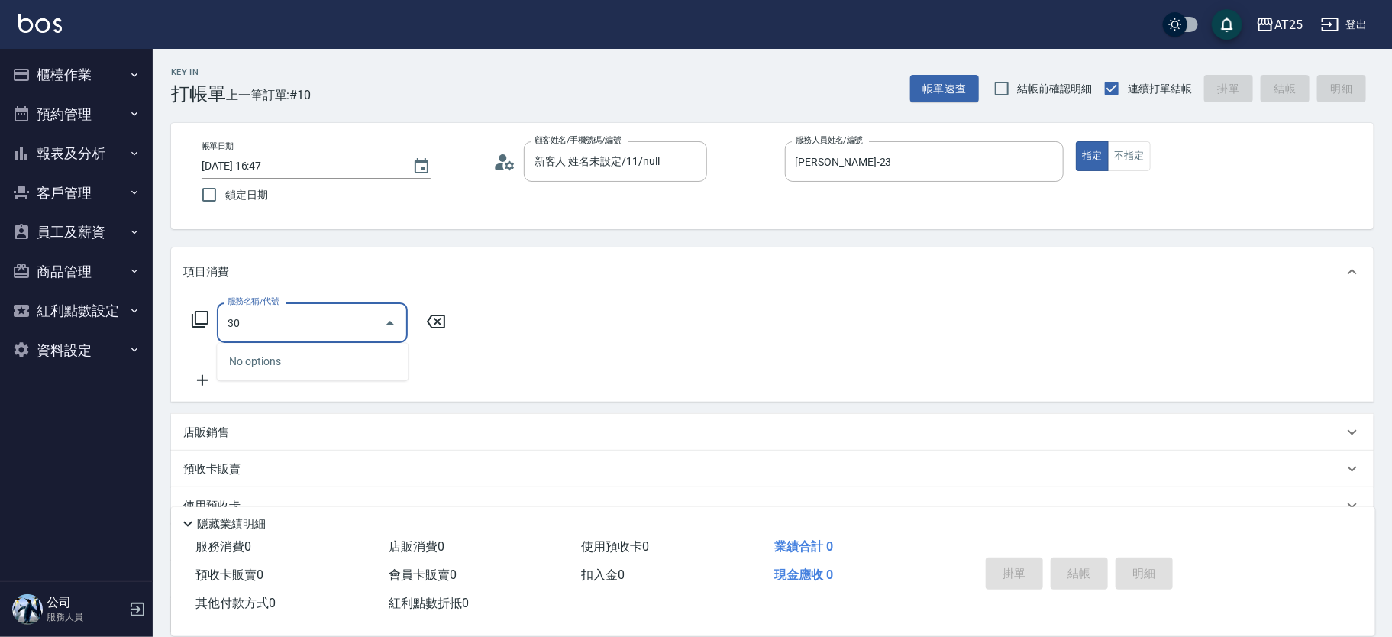
type input "301"
type input "150"
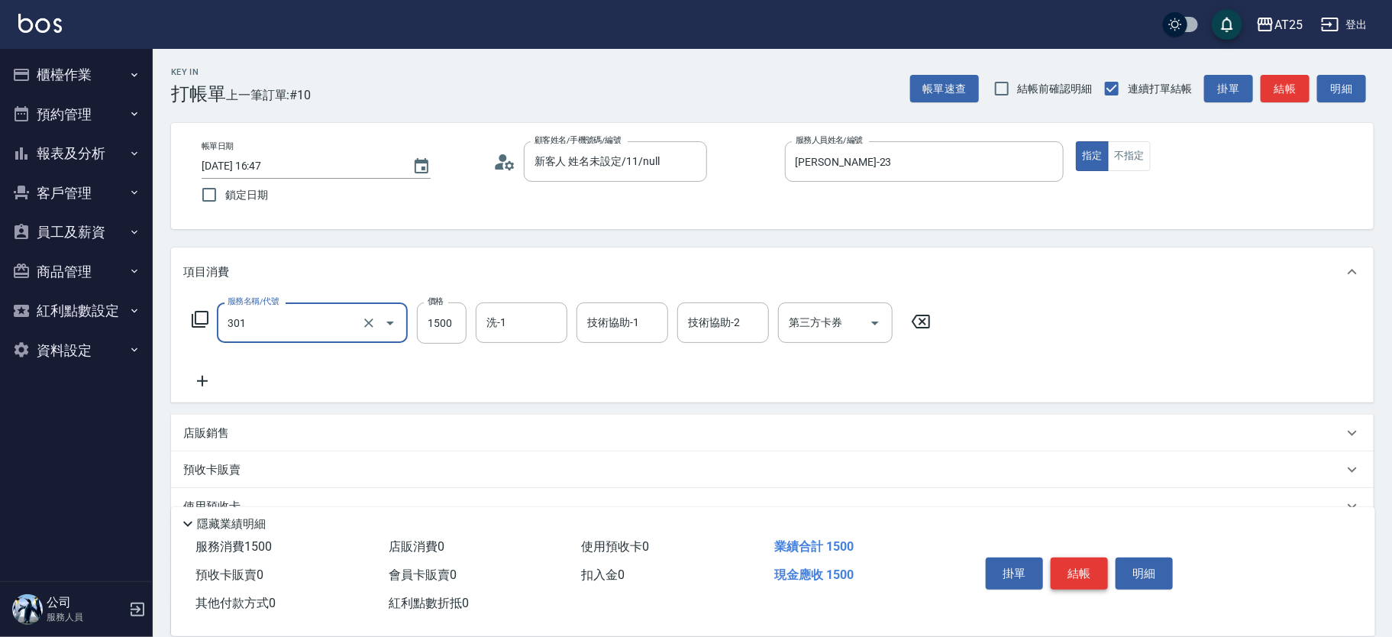
type input "燙髮(301)"
type input "0"
type input "20"
type input "208"
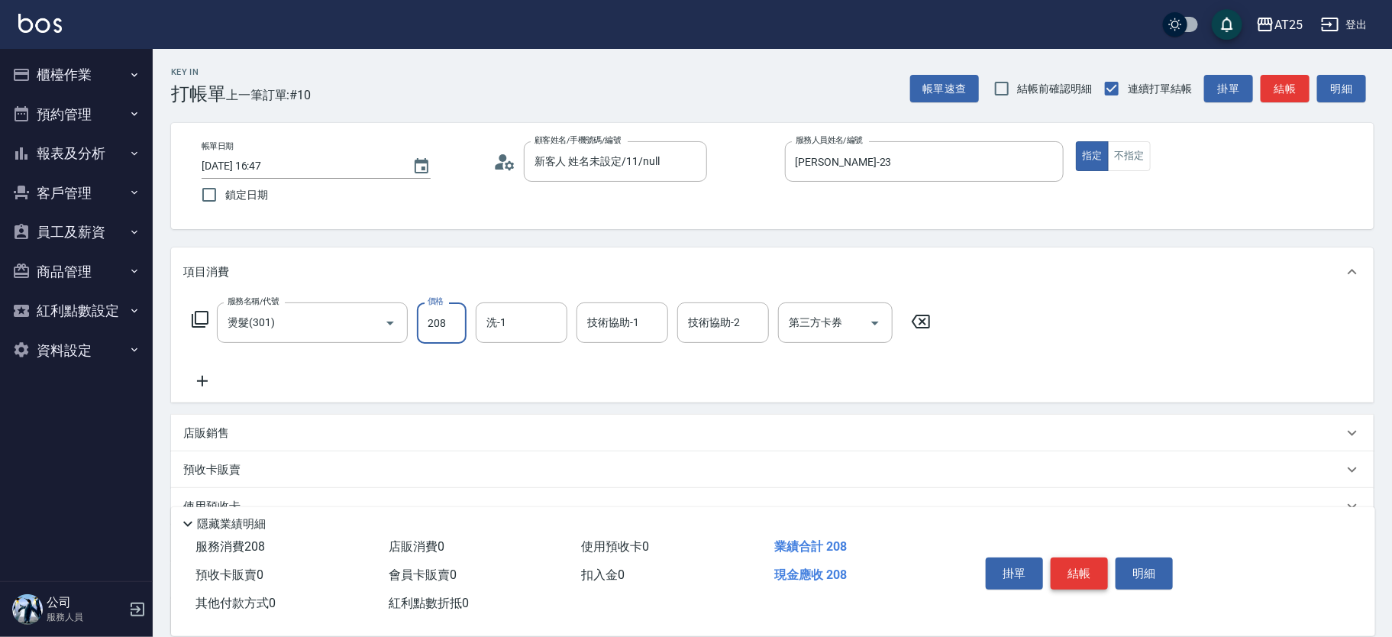
type input "200"
type input "2080"
type input "游惠文-61"
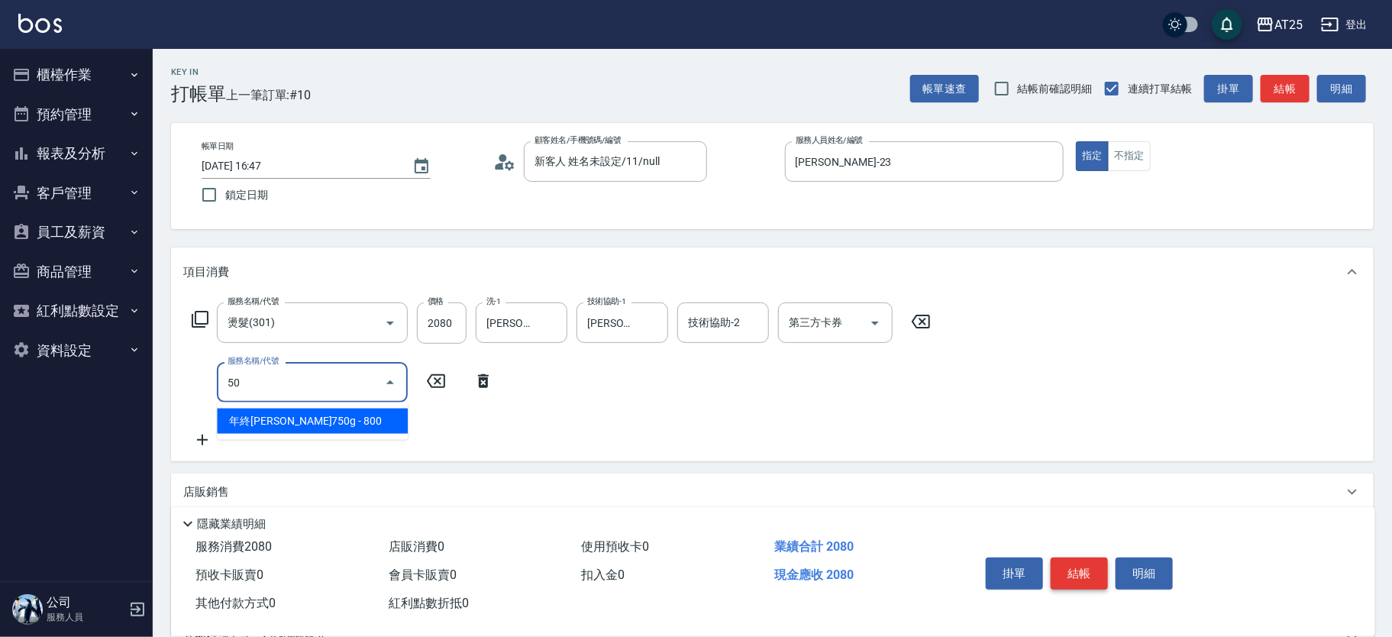
type input "501"
type input "300"
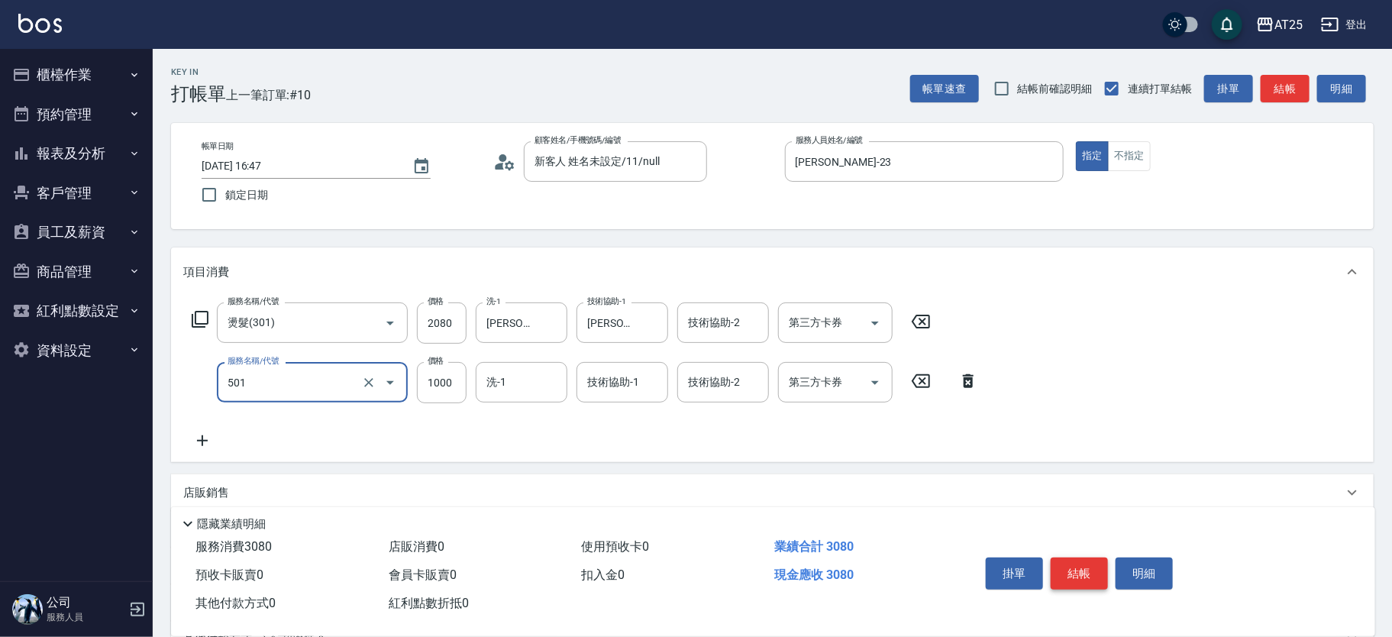
type input "染髮(501)"
type input "200"
type input "0"
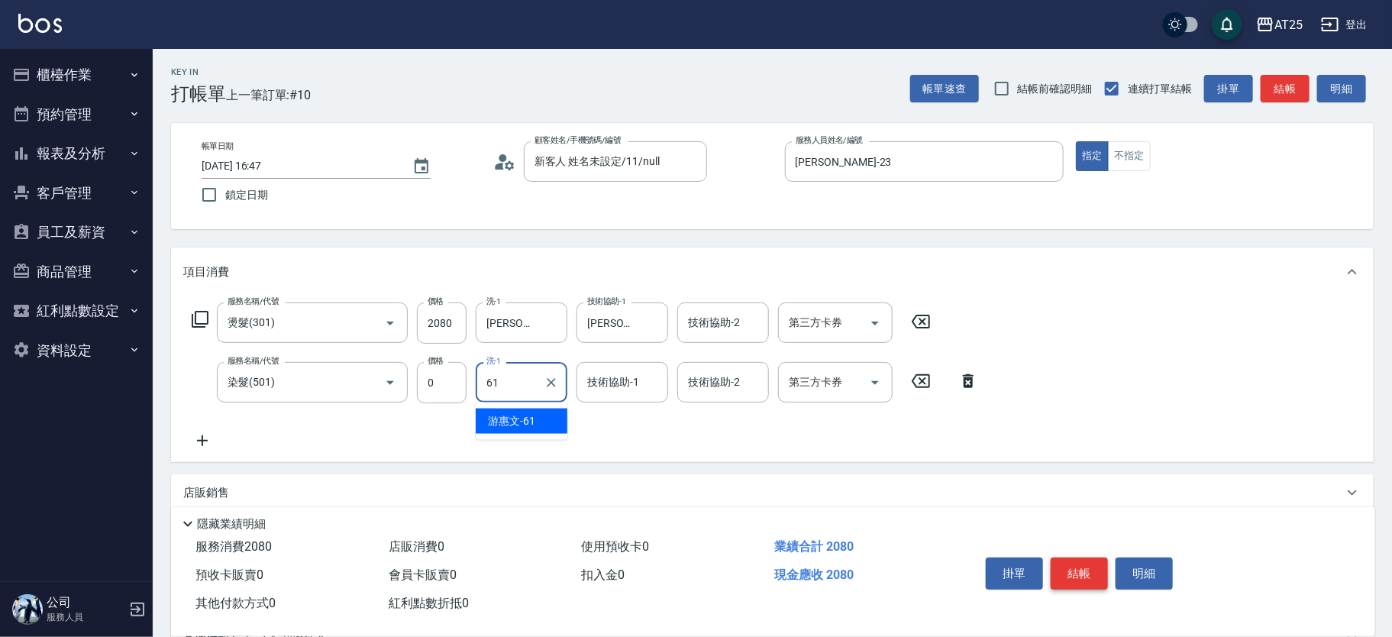
type input "游惠文-61"
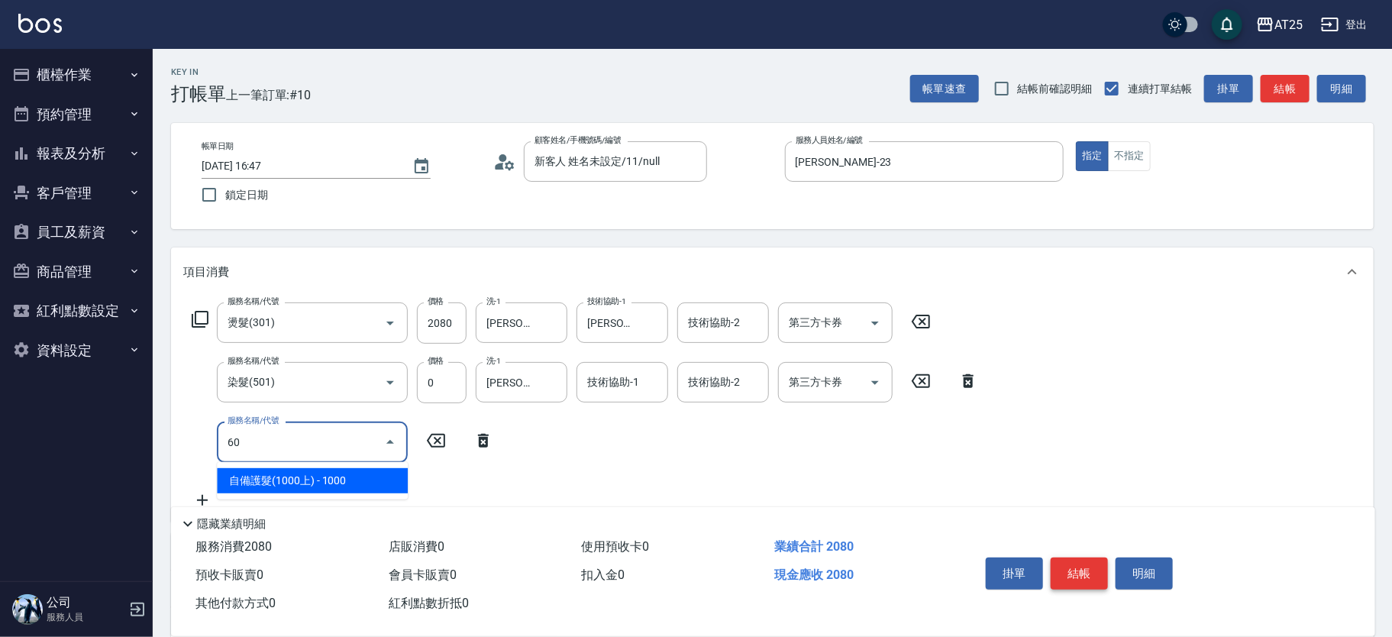
type input "601"
type input "300"
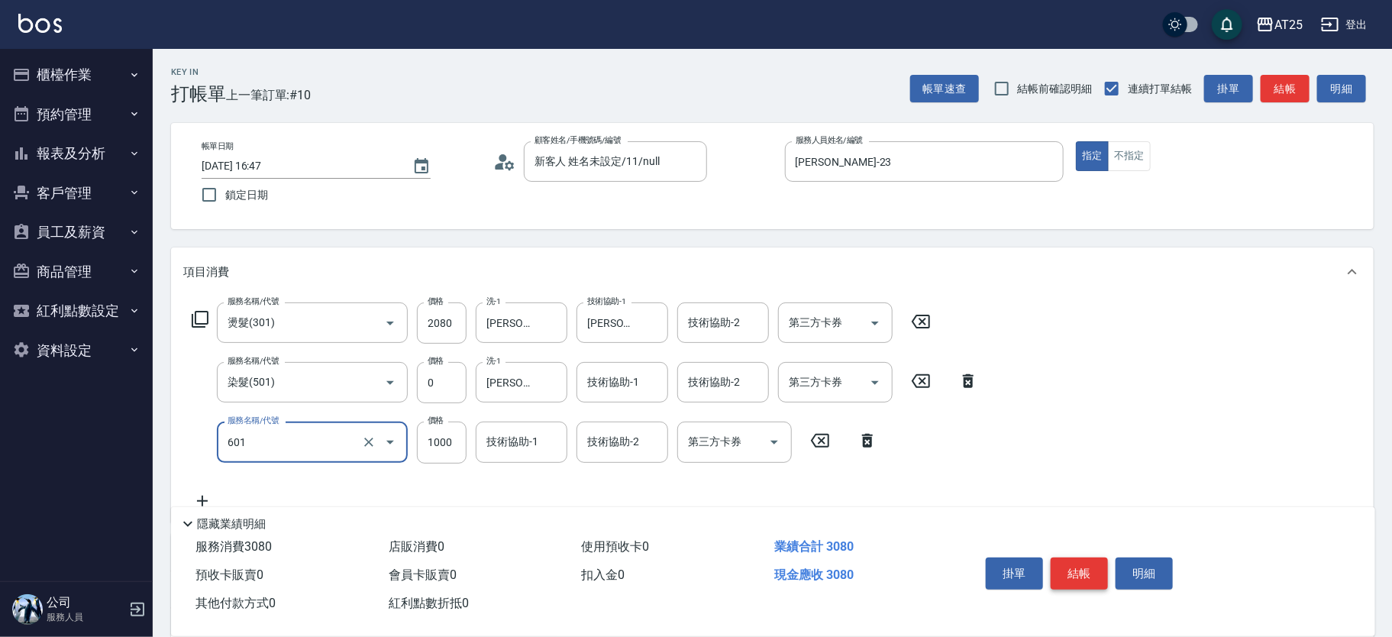
type input "自備護髮(1000上)(601)"
type input "200"
type input "15"
type input "220"
type input "150"
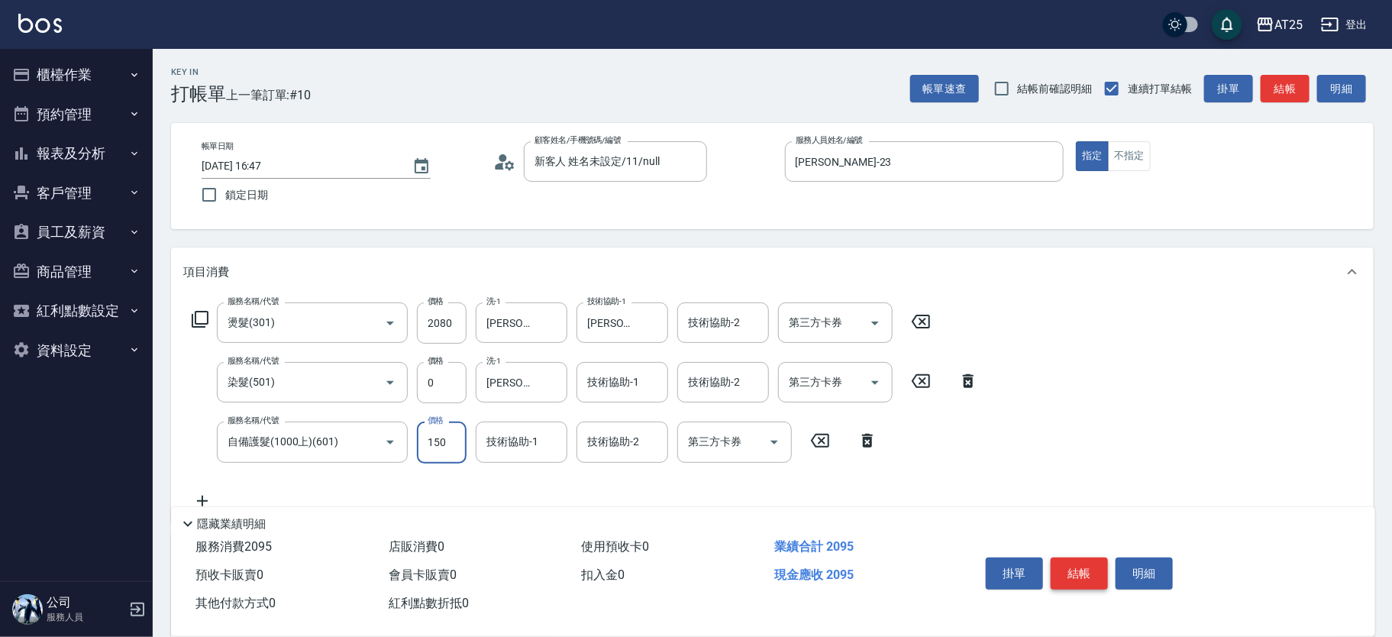
type input "350"
type input "1500"
type input "游惠文-61"
click at [1097, 564] on button "結帳" at bounding box center [1079, 573] width 57 height 32
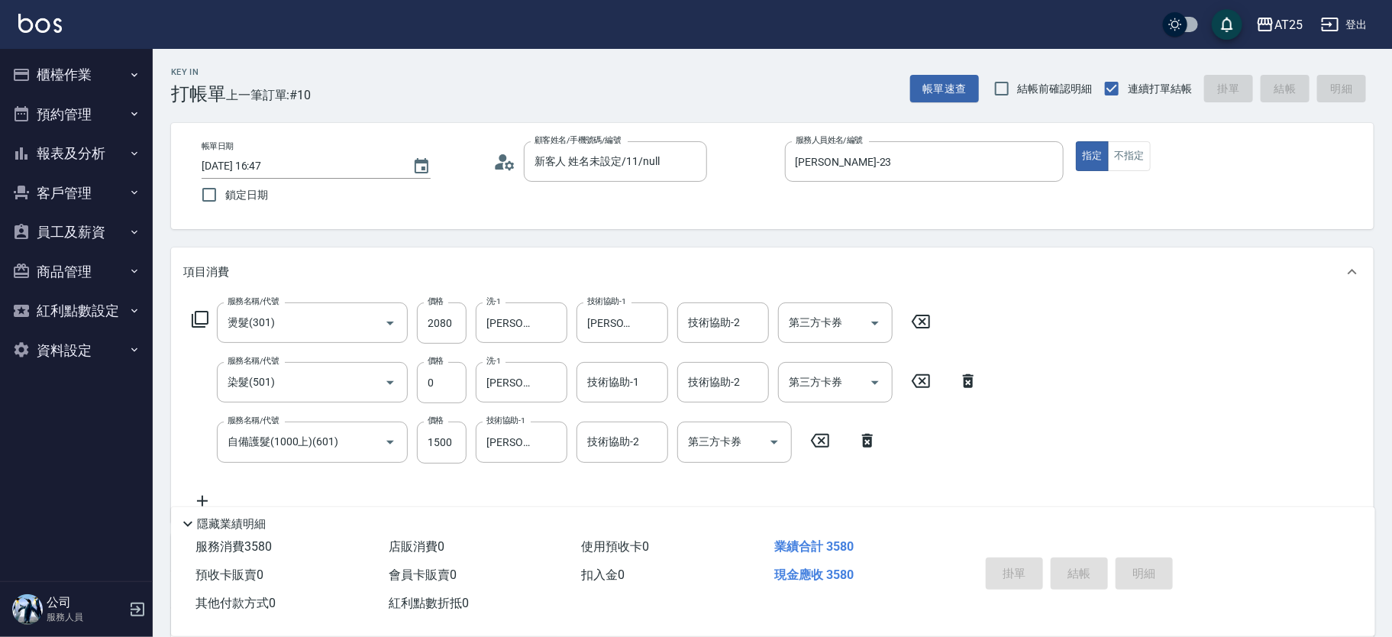
type input "2025/10/05 16:48"
type input "0"
